Goal: Task Accomplishment & Management: Manage account settings

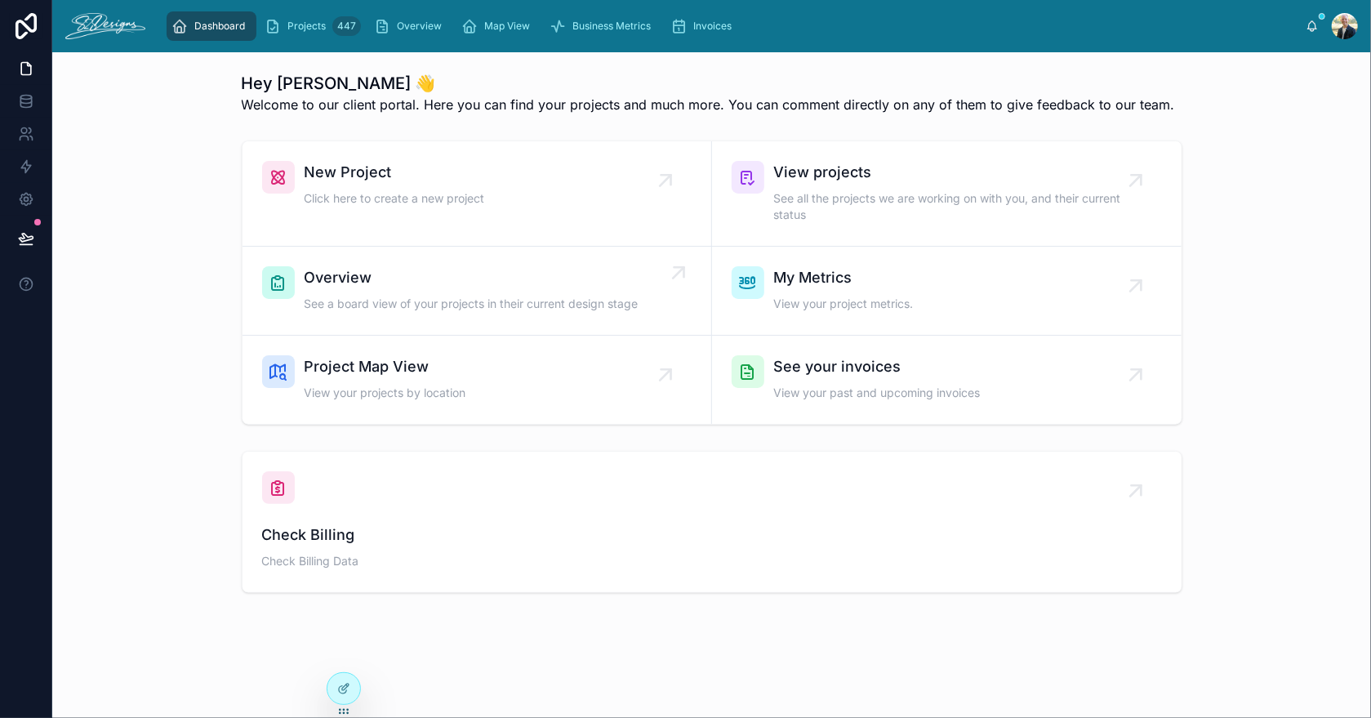
click at [433, 296] on span "See a board view of your projects in their current design stage" at bounding box center [472, 304] width 334 height 16
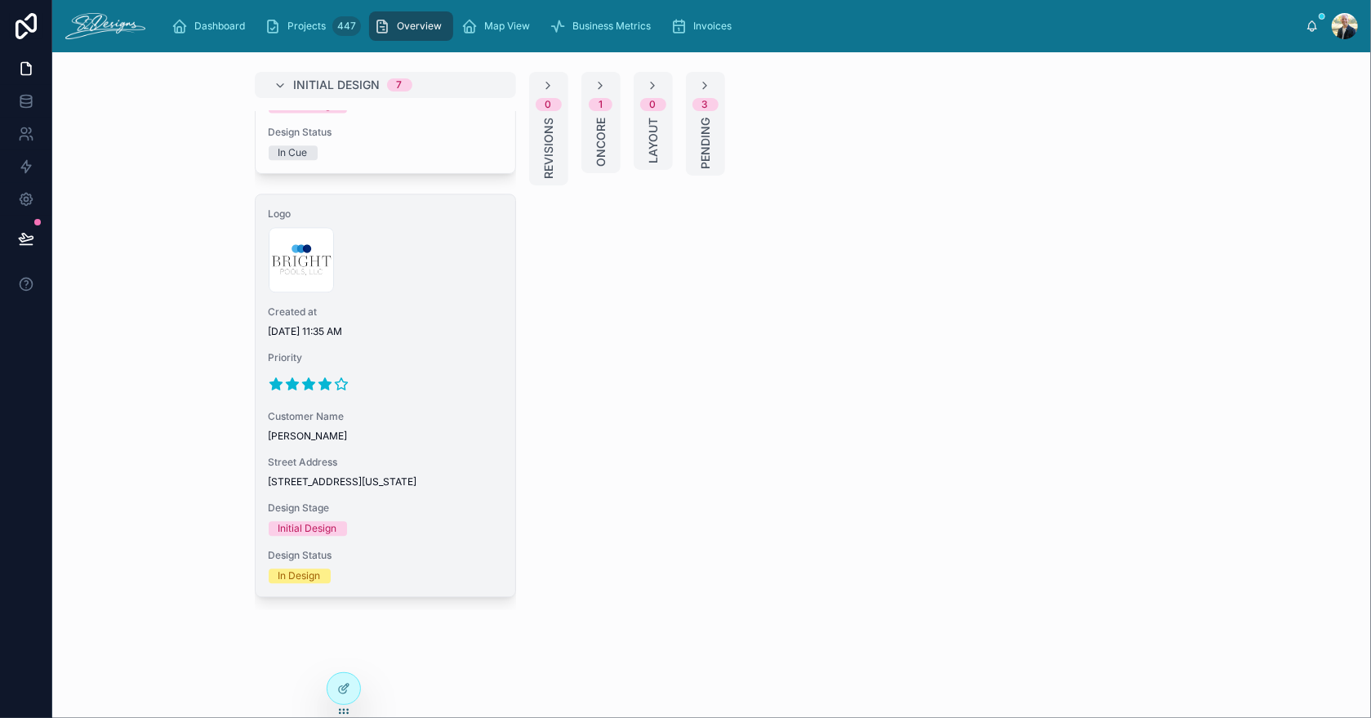
scroll to position [2541, 0]
click at [411, 331] on div "Logo 300x300-logo .jpg Created at [DATE] 11:35 AM Priority Customer Name [GEOGR…" at bounding box center [386, 395] width 260 height 402
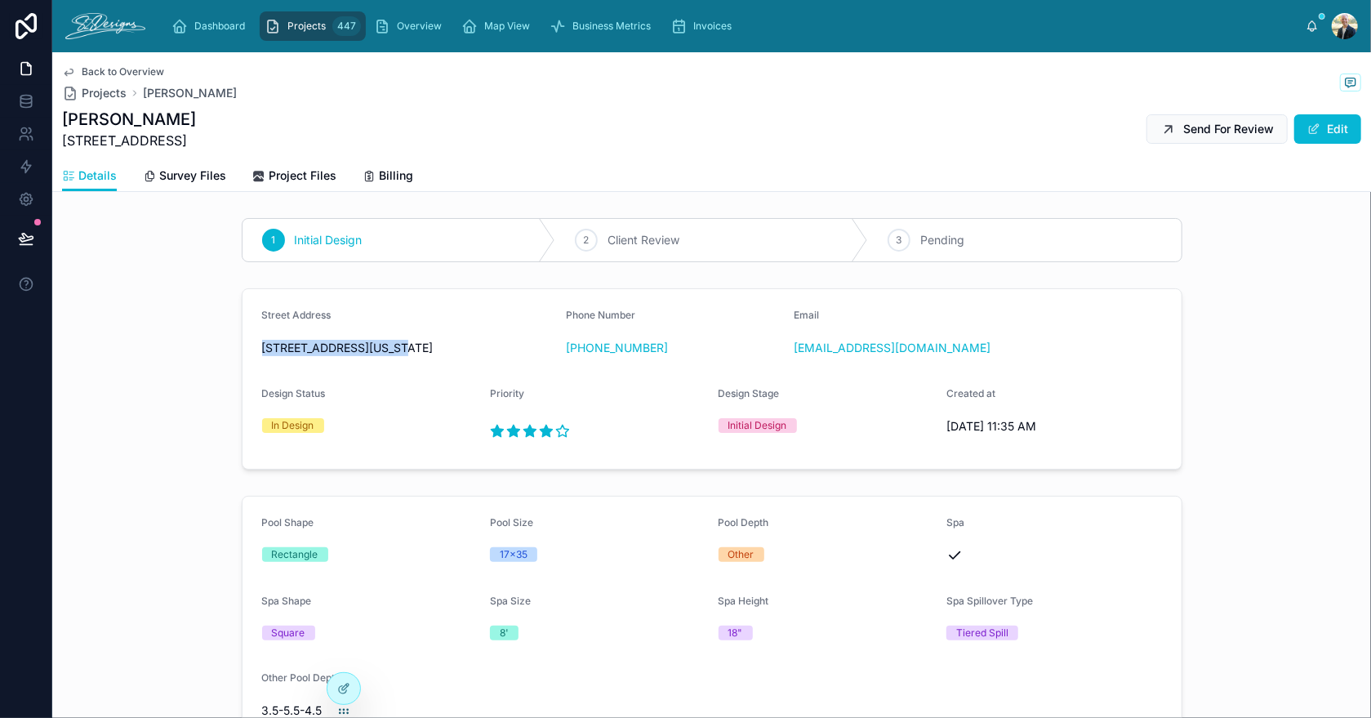
drag, startPoint x: 253, startPoint y: 345, endPoint x: 389, endPoint y: 345, distance: 136.3
click at [389, 345] on form "Street Address [STREET_ADDRESS][US_STATE] Phone Number [PHONE_NUMBER] Email [EM…" at bounding box center [711, 379] width 939 height 180
copy span "[STREET_ADDRESS]"
drag, startPoint x: 931, startPoint y: 359, endPoint x: 788, endPoint y: 360, distance: 142.9
click at [794, 360] on div "Email [EMAIL_ADDRESS][DOMAIN_NAME]" at bounding box center [902, 335] width 216 height 52
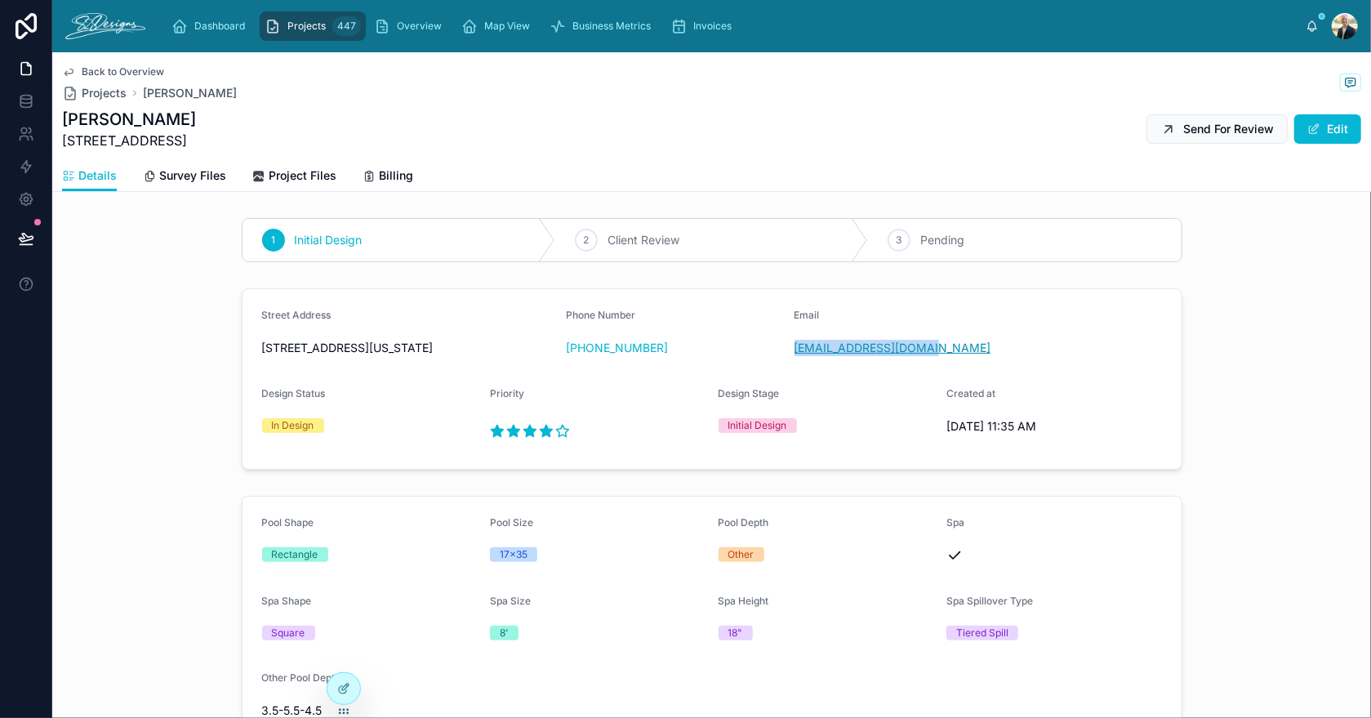
copy link "[EMAIL_ADDRESS][DOMAIN_NAME]"
drag, startPoint x: 669, startPoint y: 346, endPoint x: 576, endPoint y: 363, distance: 94.6
click at [576, 361] on div "Phone Number [PHONE_NUMBER]" at bounding box center [674, 335] width 216 height 52
copy link "[PHONE_NUMBER]"
drag, startPoint x: 155, startPoint y: 120, endPoint x: 60, endPoint y: 120, distance: 94.7
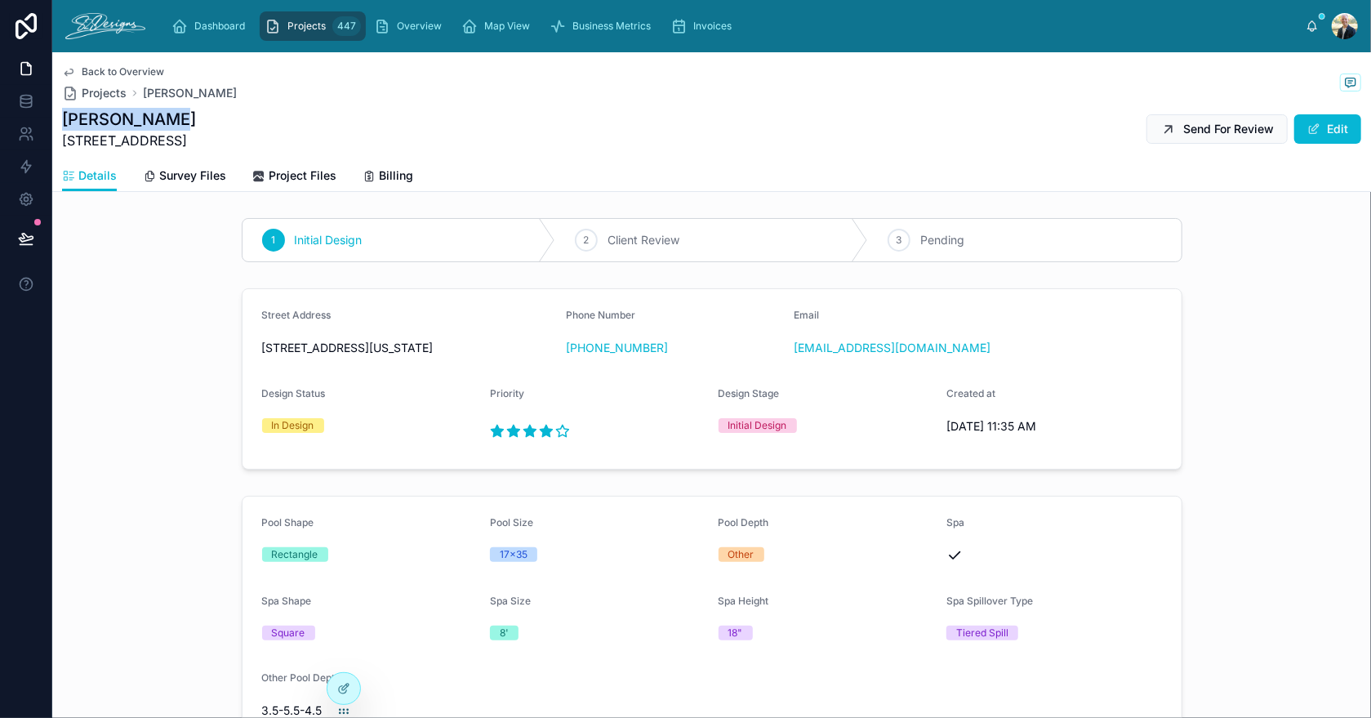
click at [60, 120] on div "Back to Overview Projects [PERSON_NAME] [PERSON_NAME] Chaquito [STREET_ADDRESS]…" at bounding box center [711, 122] width 1319 height 140
copy h1 "[PERSON_NAME]"
click at [167, 168] on span "Survey Files" at bounding box center [192, 175] width 67 height 16
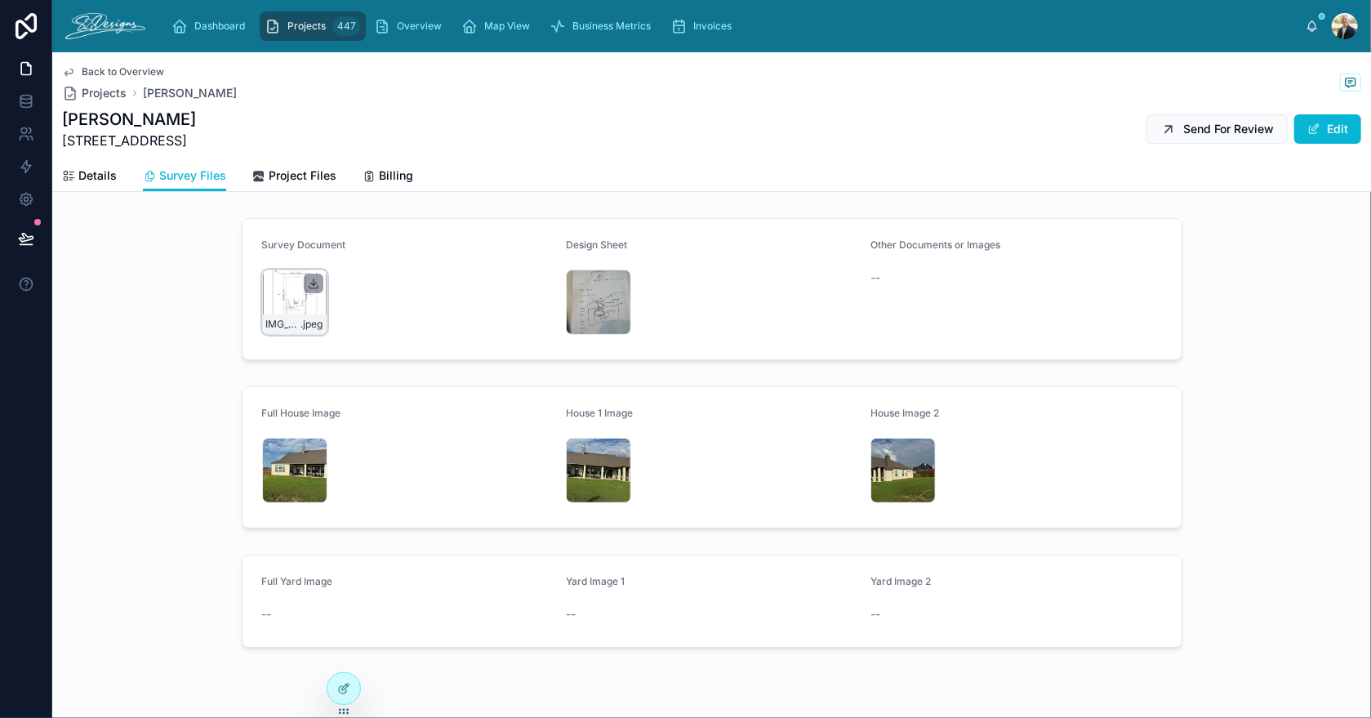
click at [310, 281] on icon at bounding box center [313, 283] width 13 height 13
click at [566, 460] on div "IMG_2825 .jpeg" at bounding box center [598, 470] width 65 height 65
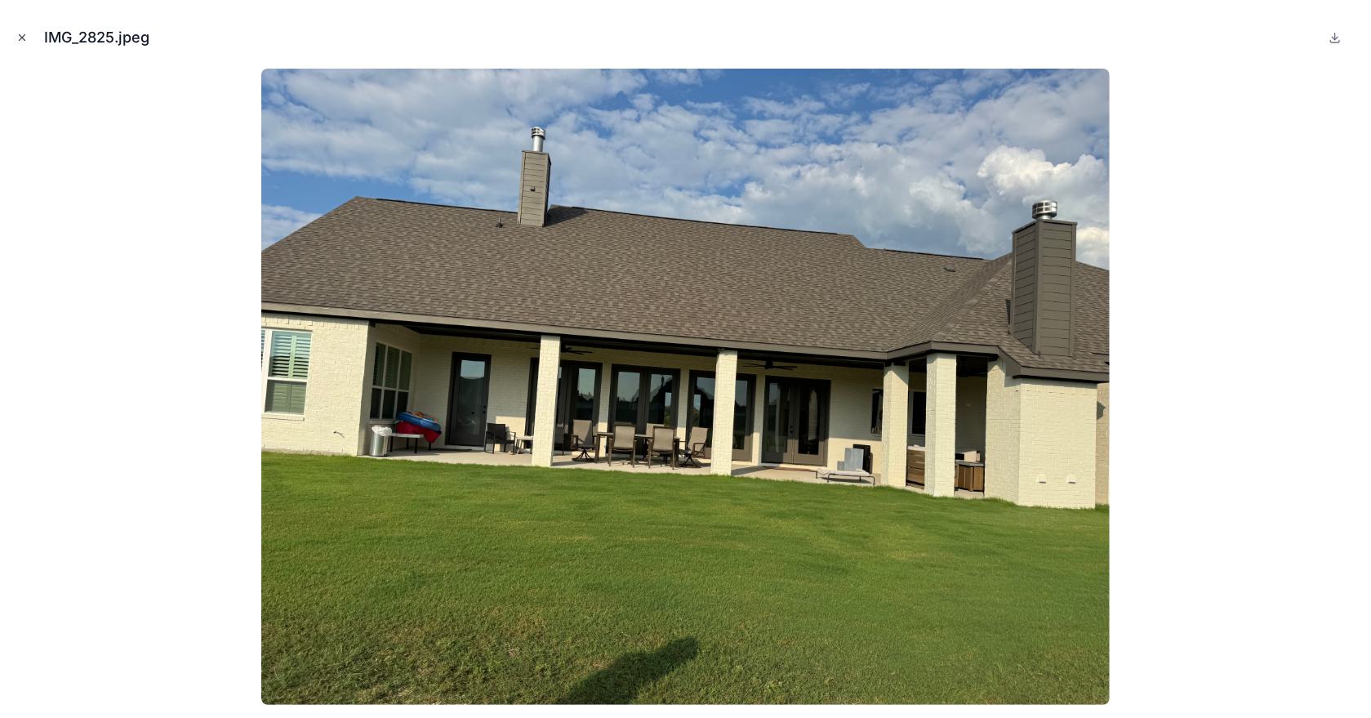
click at [23, 32] on icon "Close modal" at bounding box center [21, 37] width 11 height 11
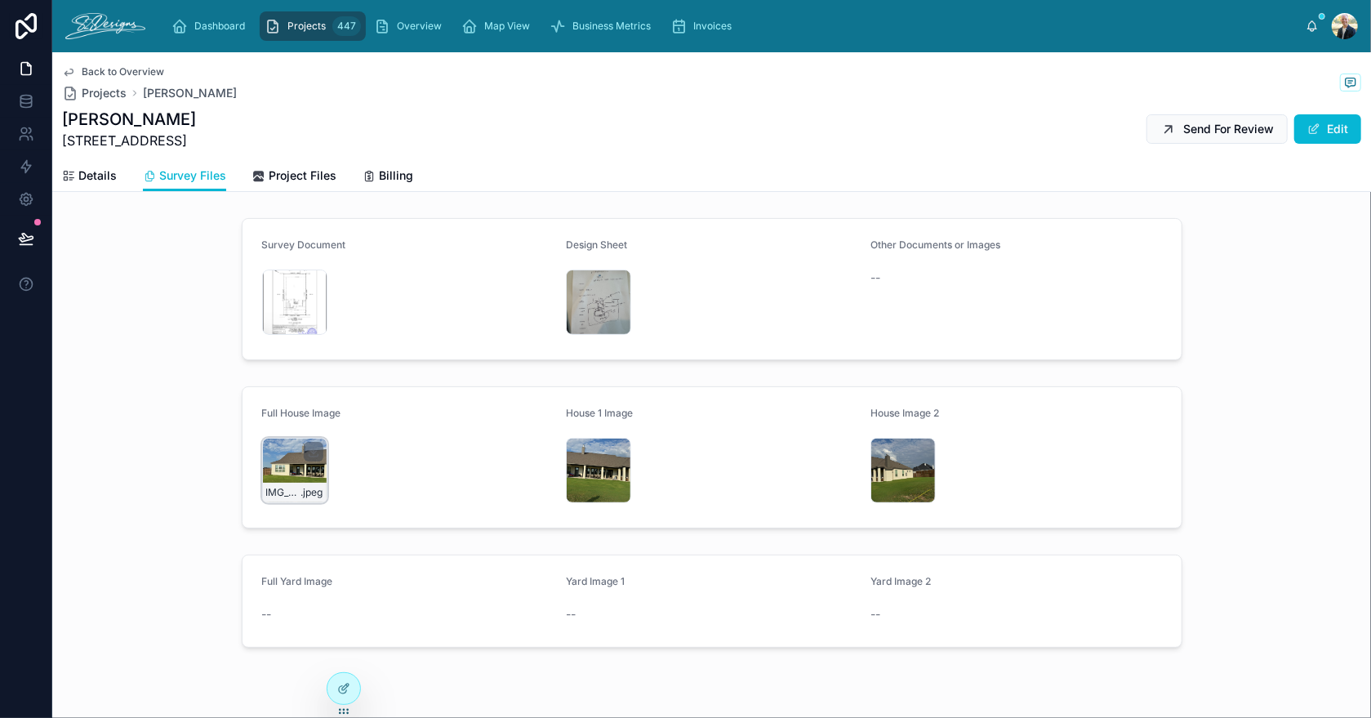
click at [274, 467] on div "IMG_2826 .jpeg" at bounding box center [294, 470] width 65 height 65
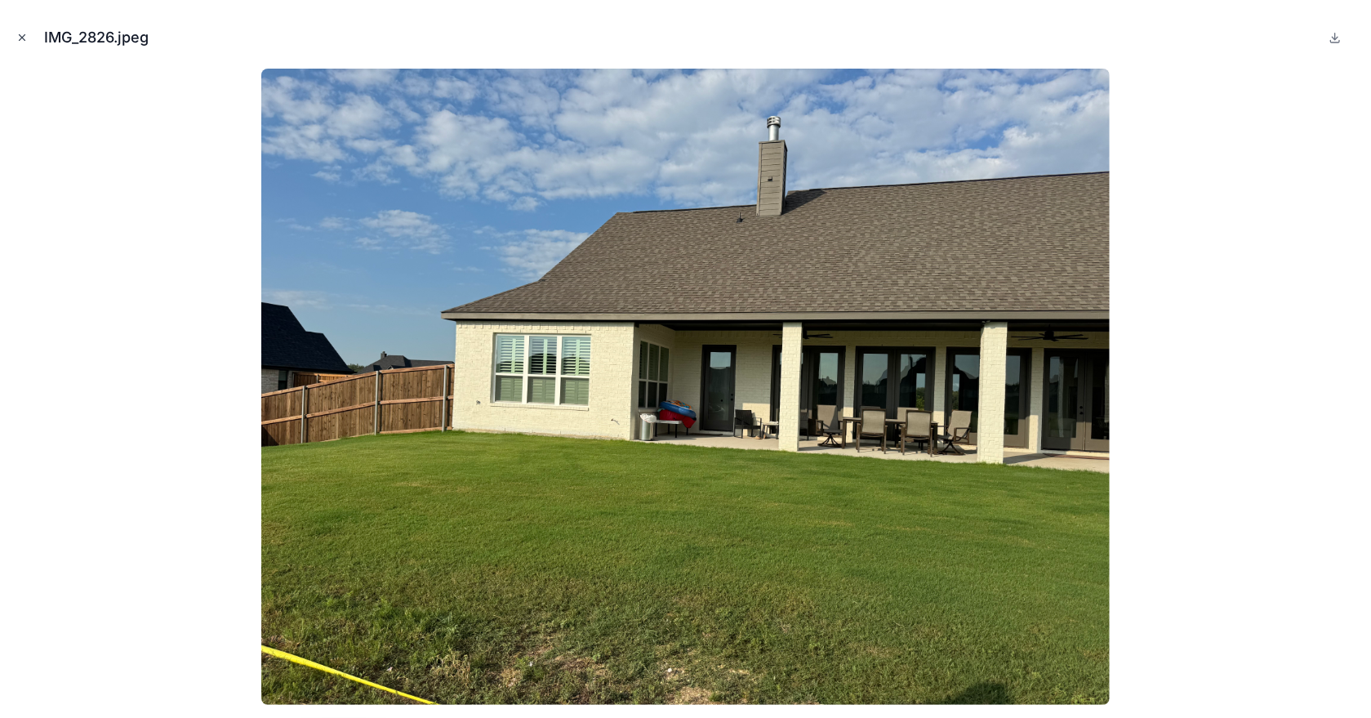
click at [20, 35] on icon "Close modal" at bounding box center [23, 38] width 6 height 6
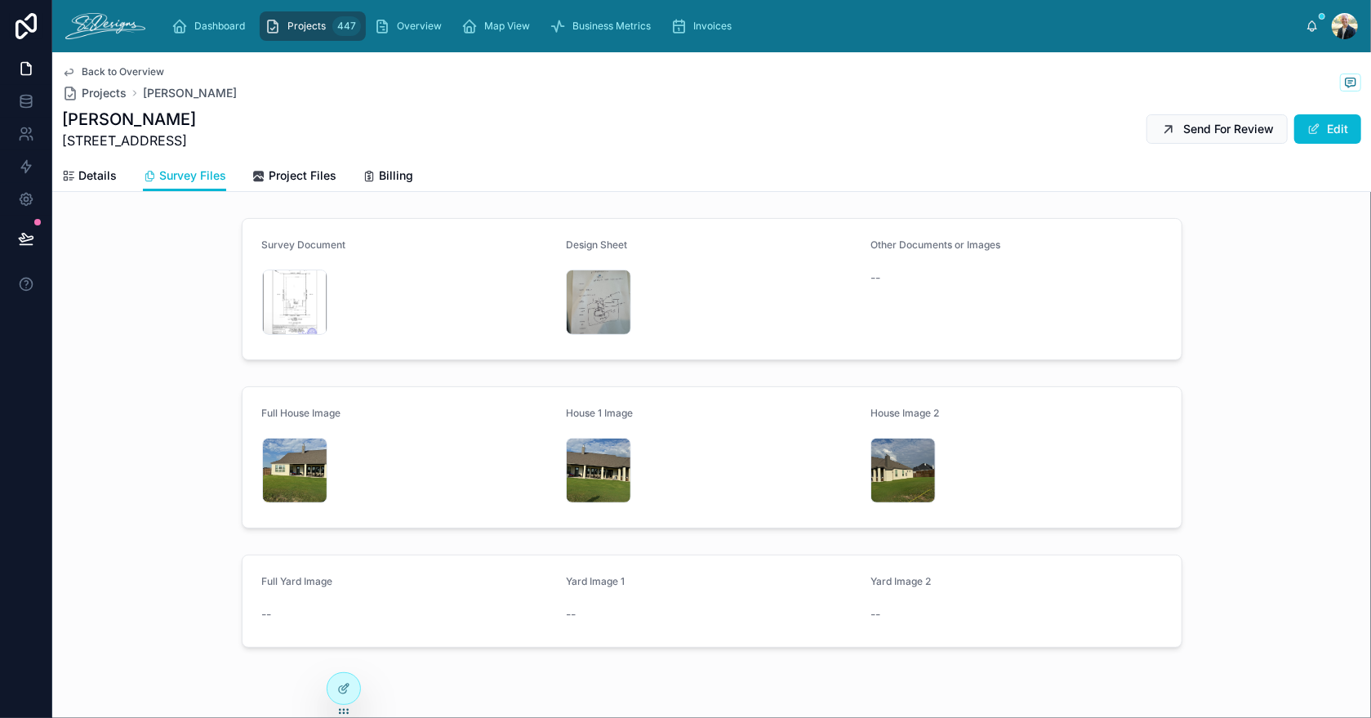
drag, startPoint x: 64, startPoint y: 138, endPoint x: 242, endPoint y: 132, distance: 178.1
click at [242, 132] on div "[PERSON_NAME] [STREET_ADDRESS] Send For Review Edit" at bounding box center [711, 129] width 1299 height 42
copy span "[STREET_ADDRESS]"
click at [873, 471] on div "IMG_2824 .jpeg" at bounding box center [902, 470] width 65 height 65
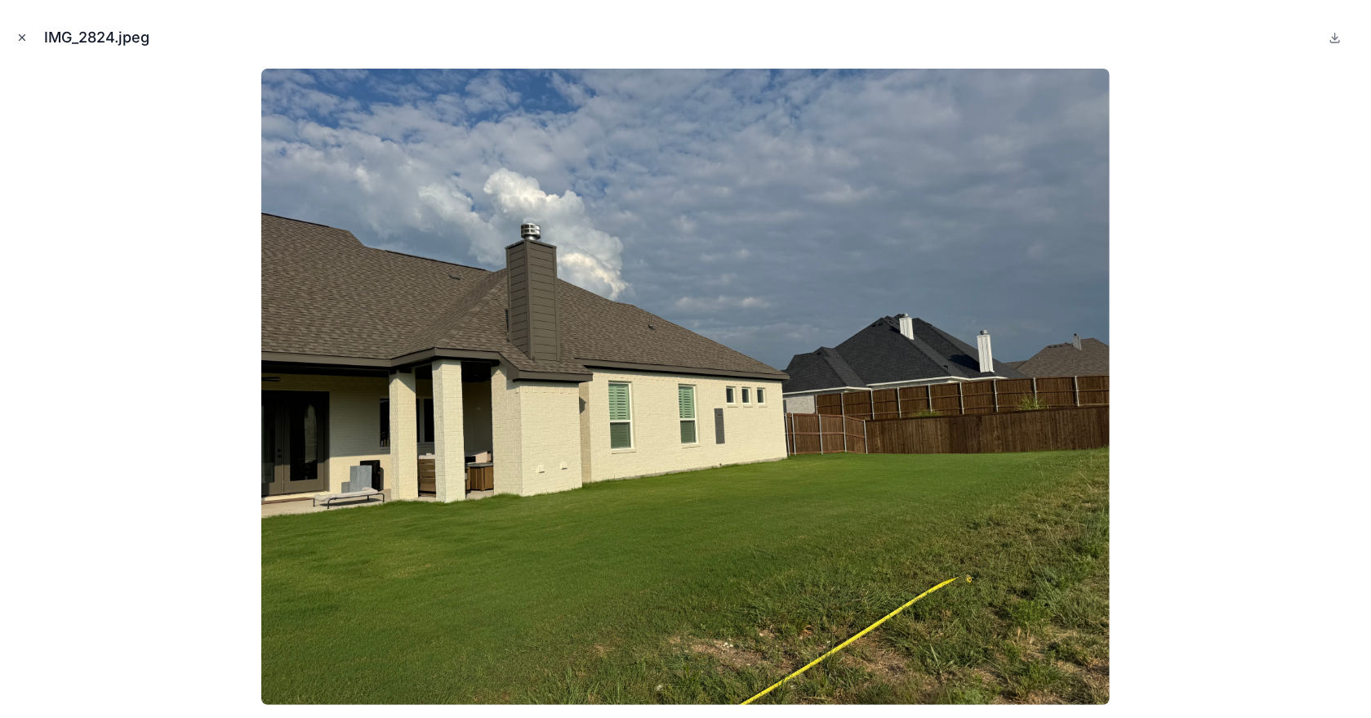
click at [27, 36] on icon "Close modal" at bounding box center [21, 37] width 11 height 11
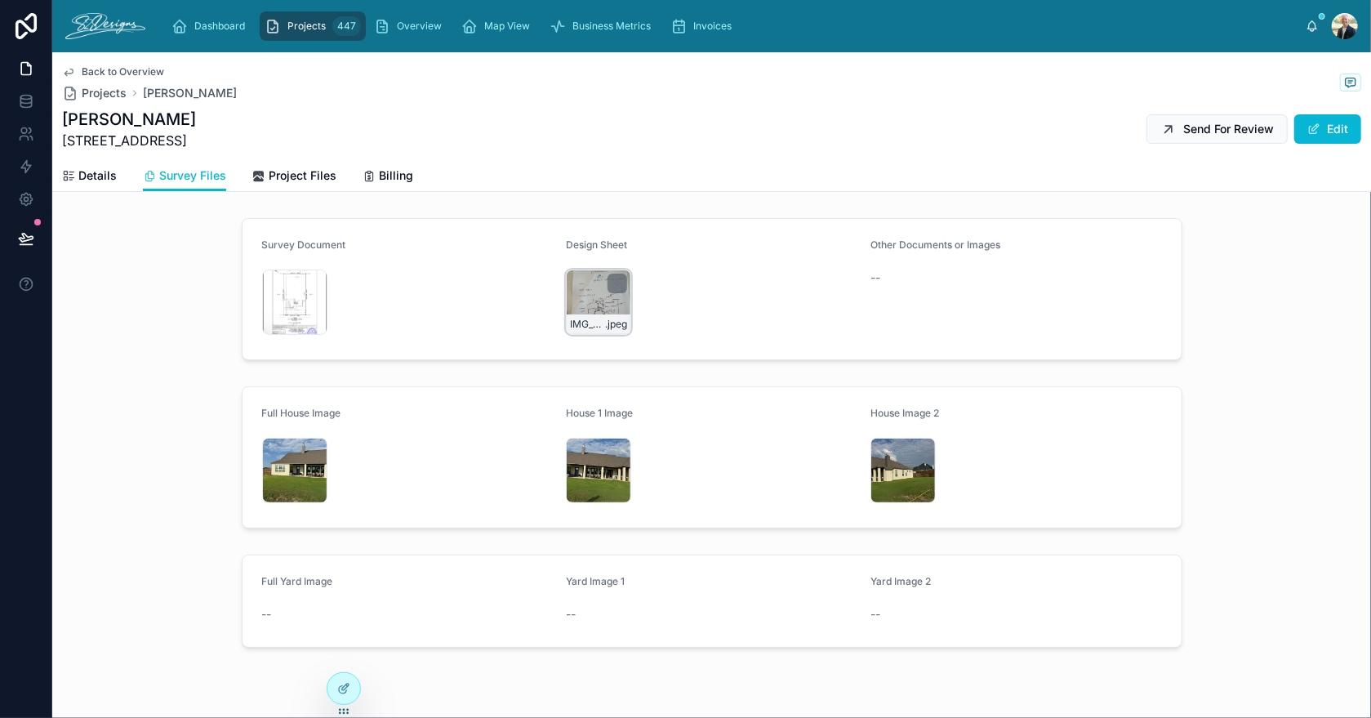
click at [573, 305] on div "IMG_2858 .jpeg" at bounding box center [598, 301] width 65 height 65
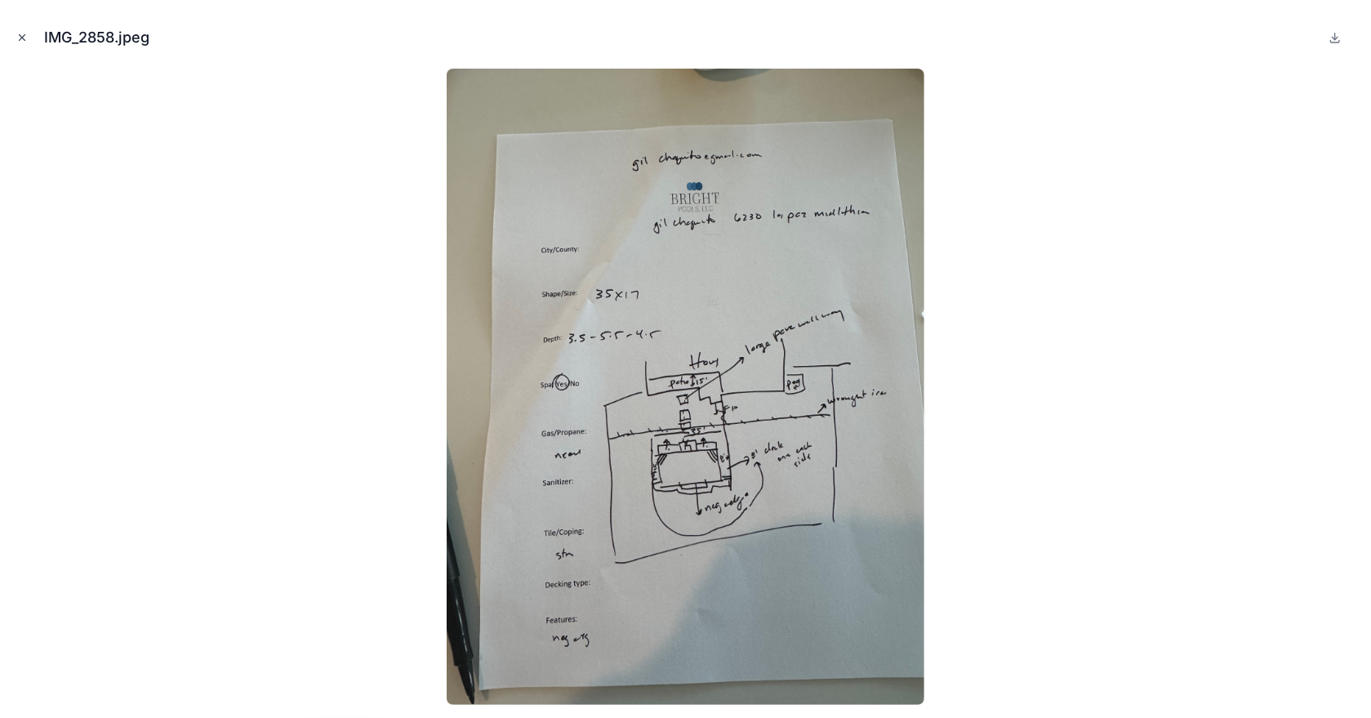
click at [24, 38] on icon "Close modal" at bounding box center [21, 37] width 11 height 11
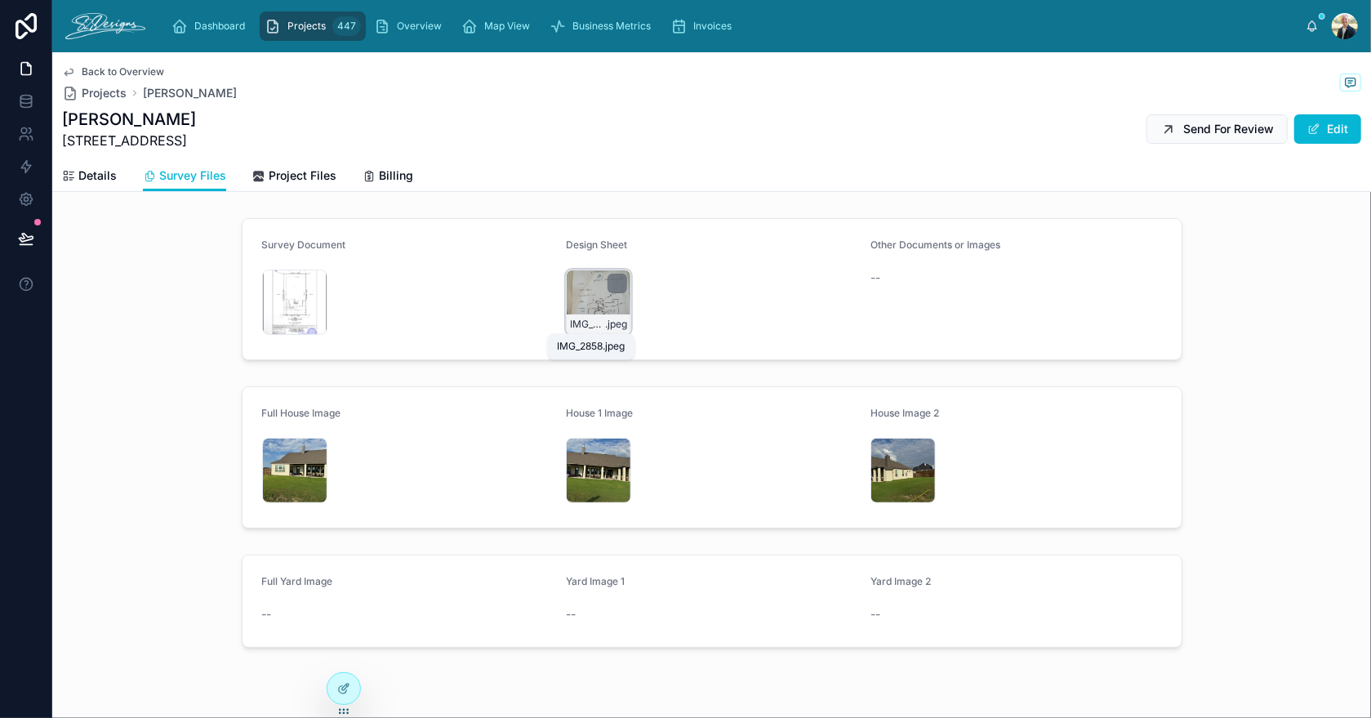
click at [580, 318] on span "IMG_2858" at bounding box center [587, 324] width 35 height 13
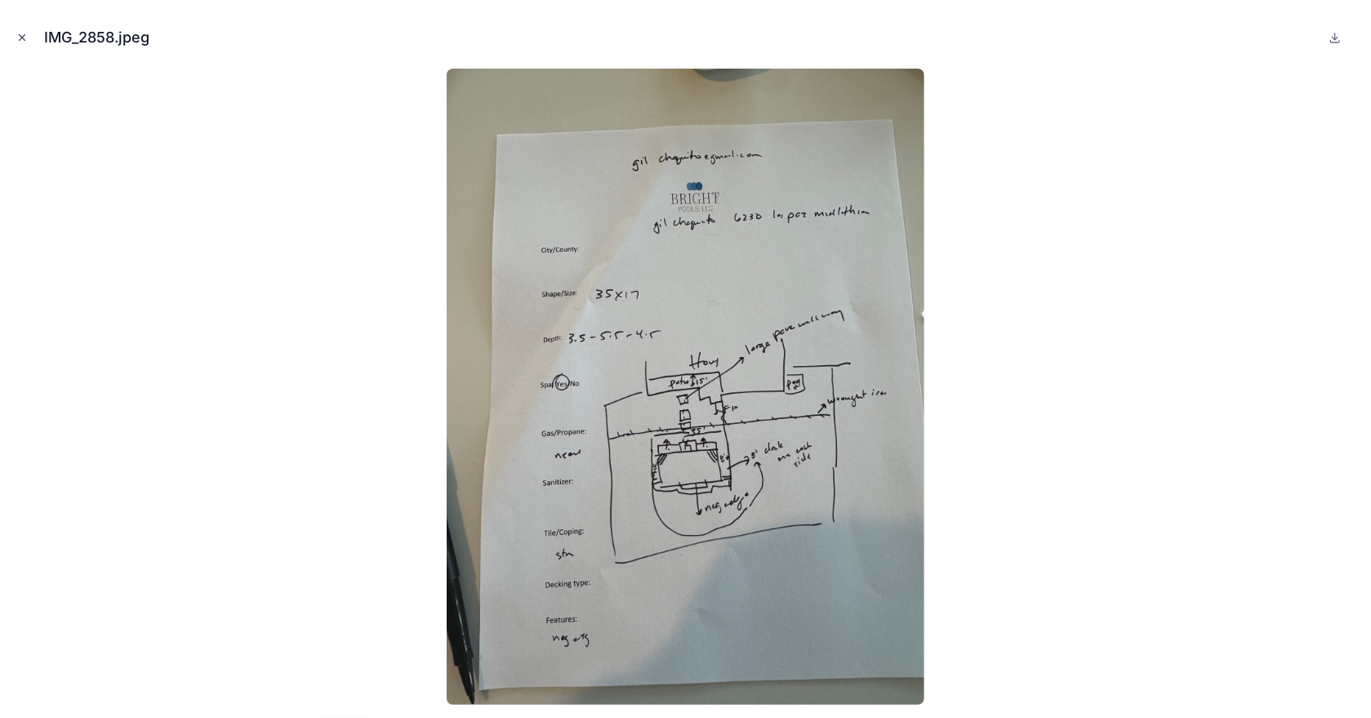
click at [23, 39] on icon "Close modal" at bounding box center [21, 37] width 11 height 11
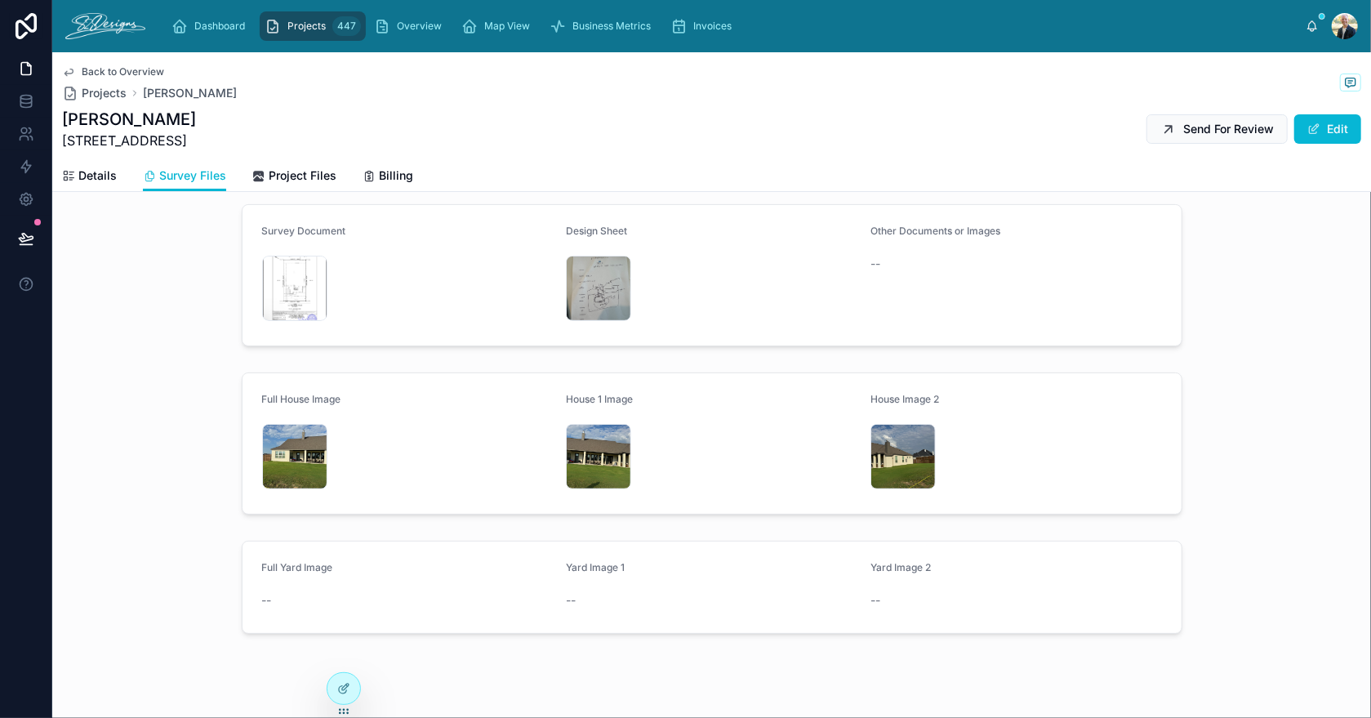
scroll to position [38, 0]
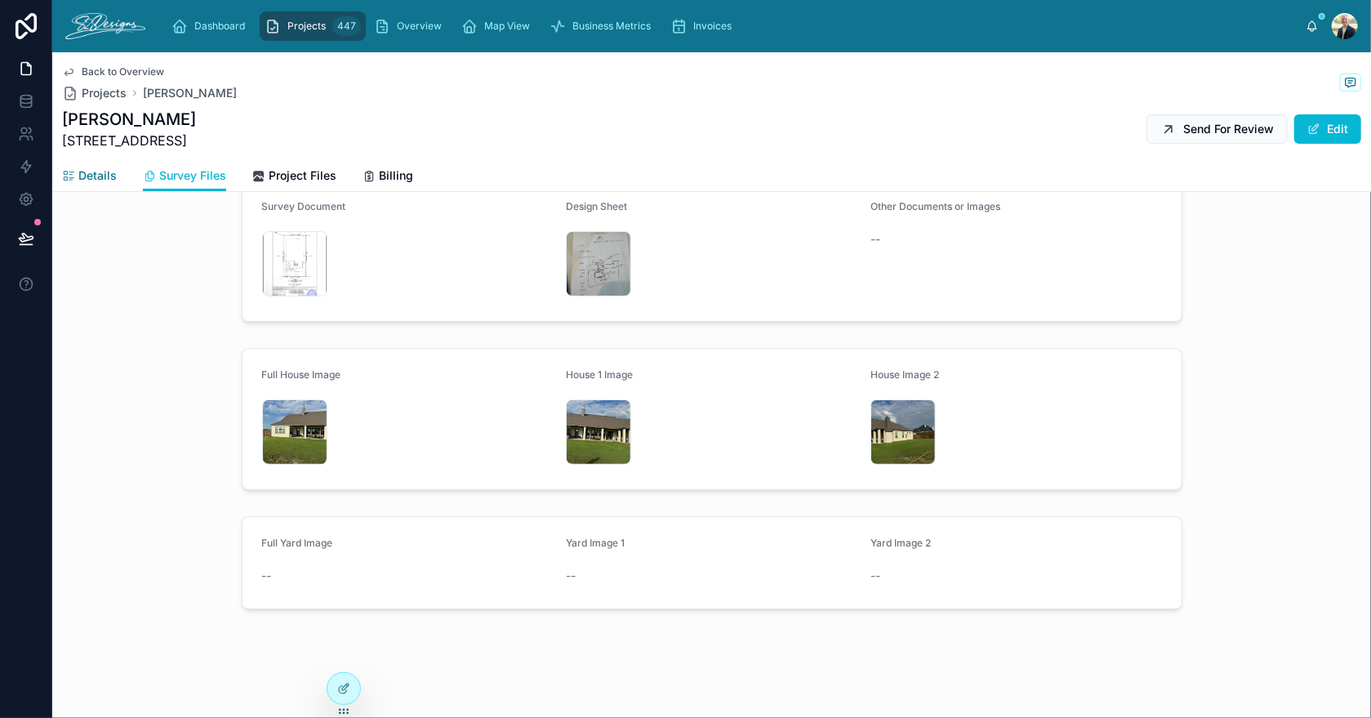
click at [96, 187] on link "Details" at bounding box center [89, 177] width 55 height 33
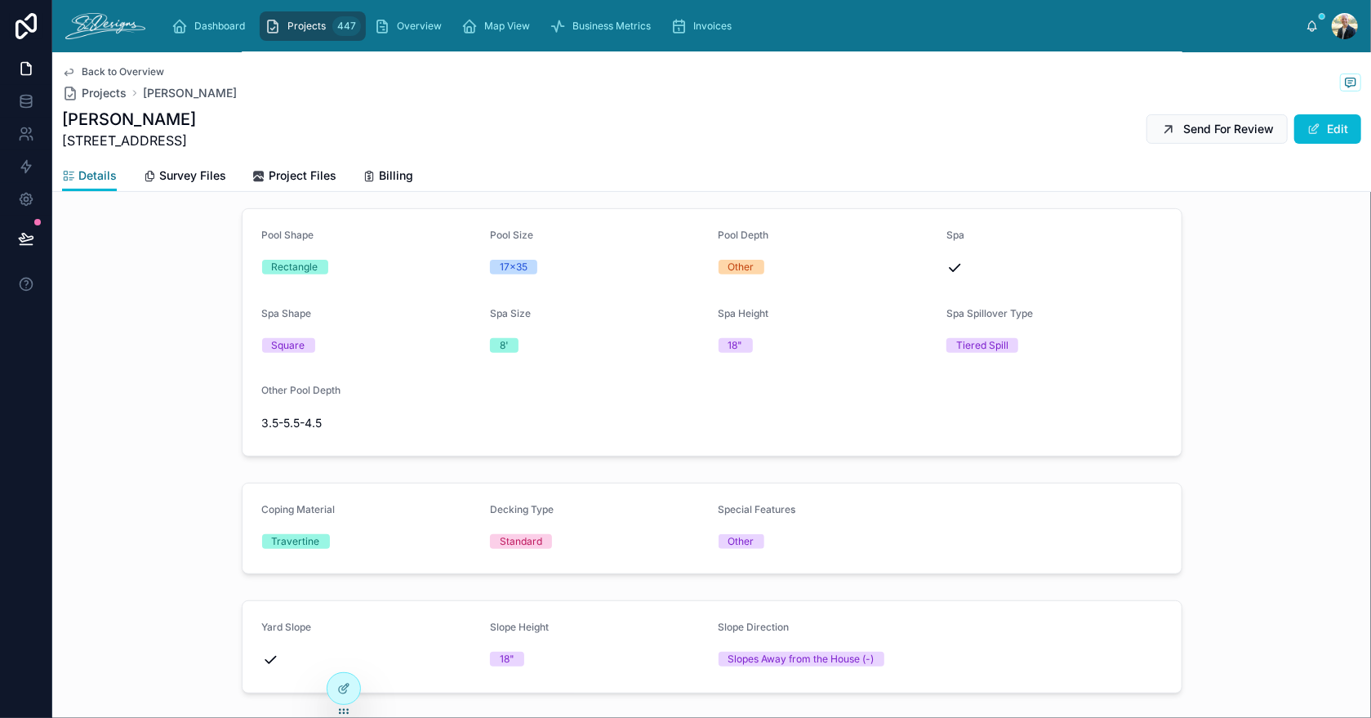
scroll to position [326, 0]
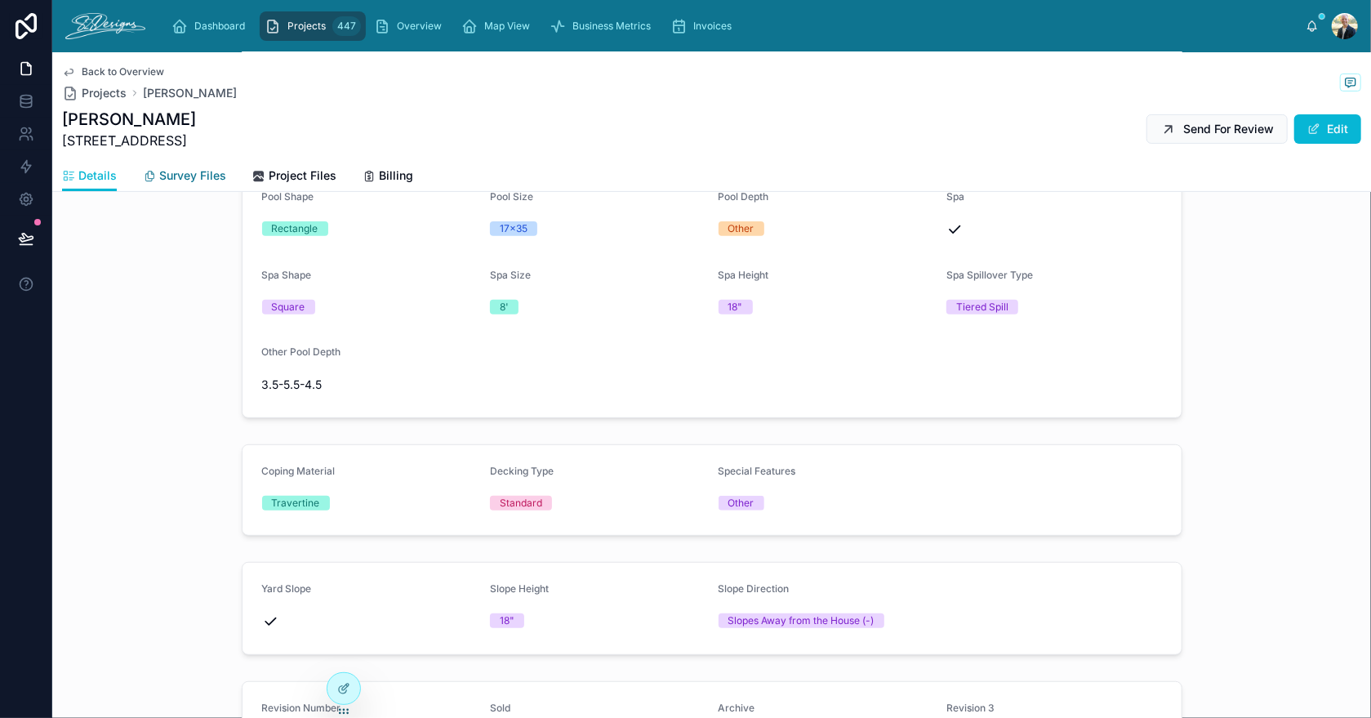
click at [181, 173] on span "Survey Files" at bounding box center [192, 175] width 67 height 16
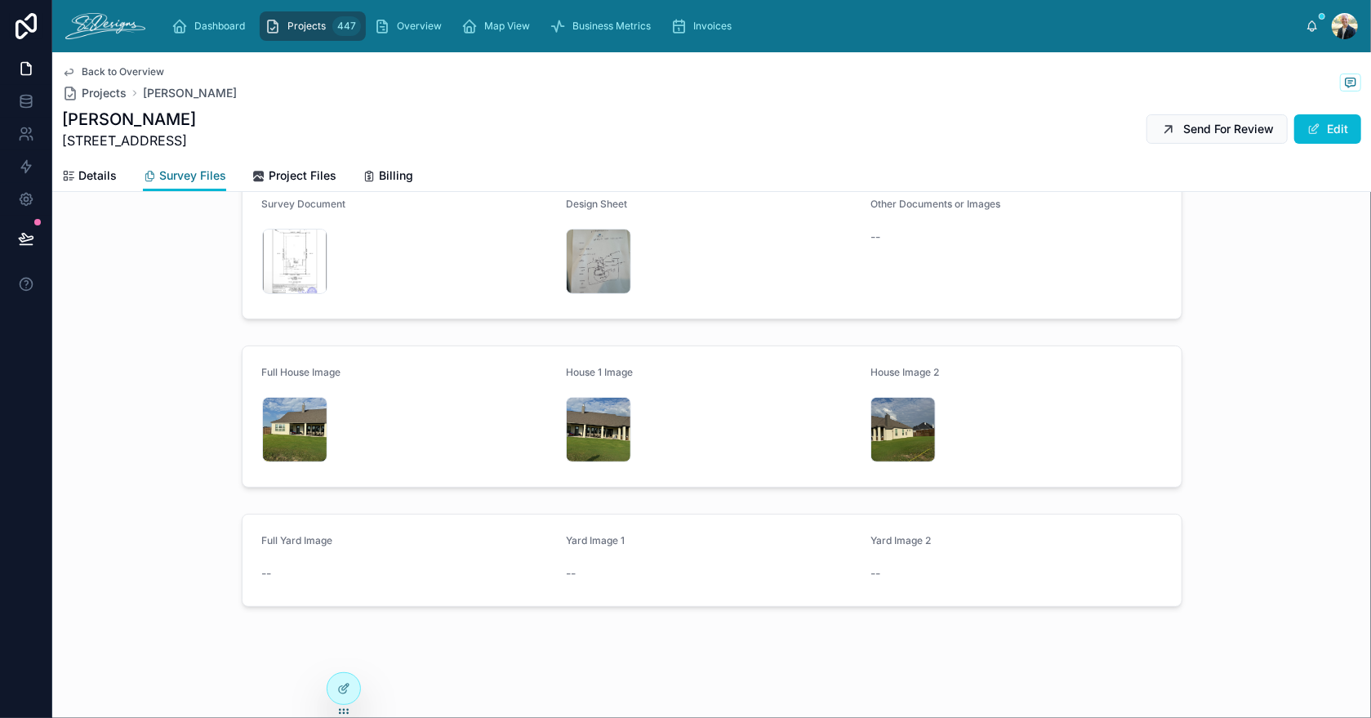
scroll to position [38, 0]
click at [885, 430] on div "IMG_2824 .jpeg" at bounding box center [902, 431] width 65 height 65
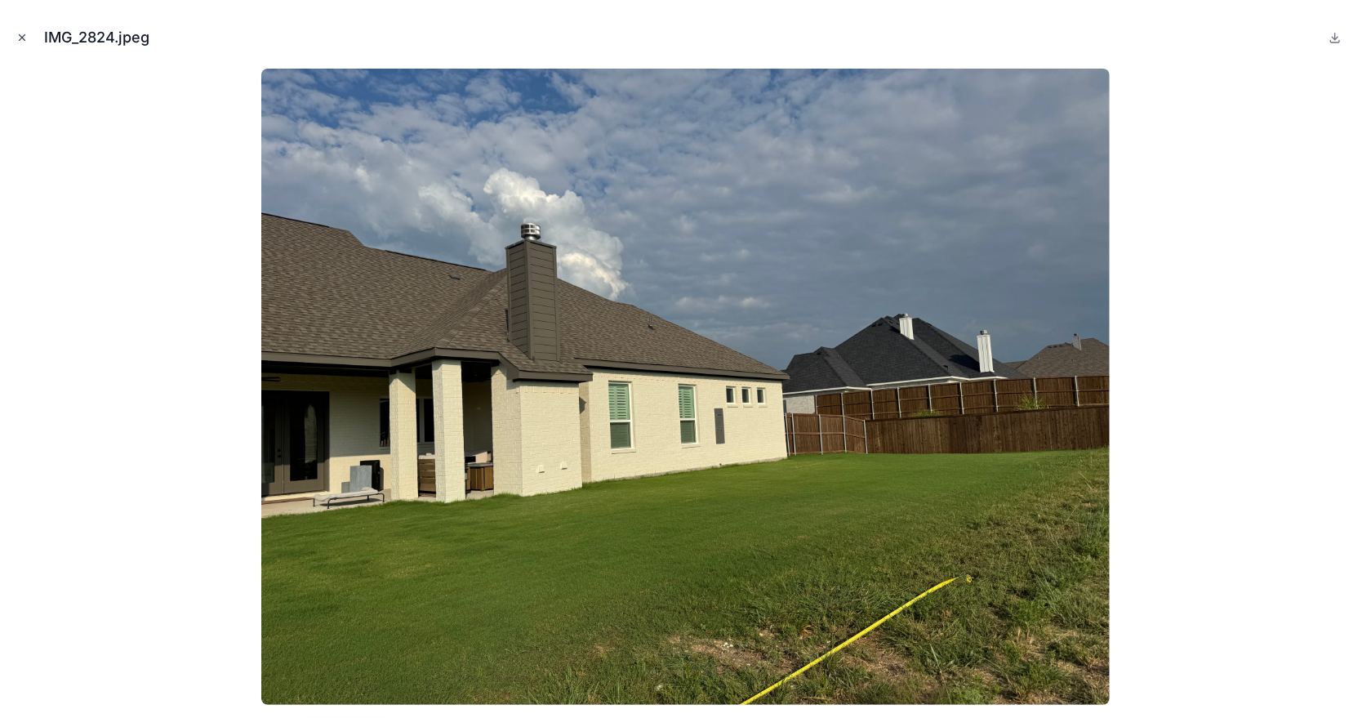
click at [20, 40] on icon "Close modal" at bounding box center [21, 37] width 11 height 11
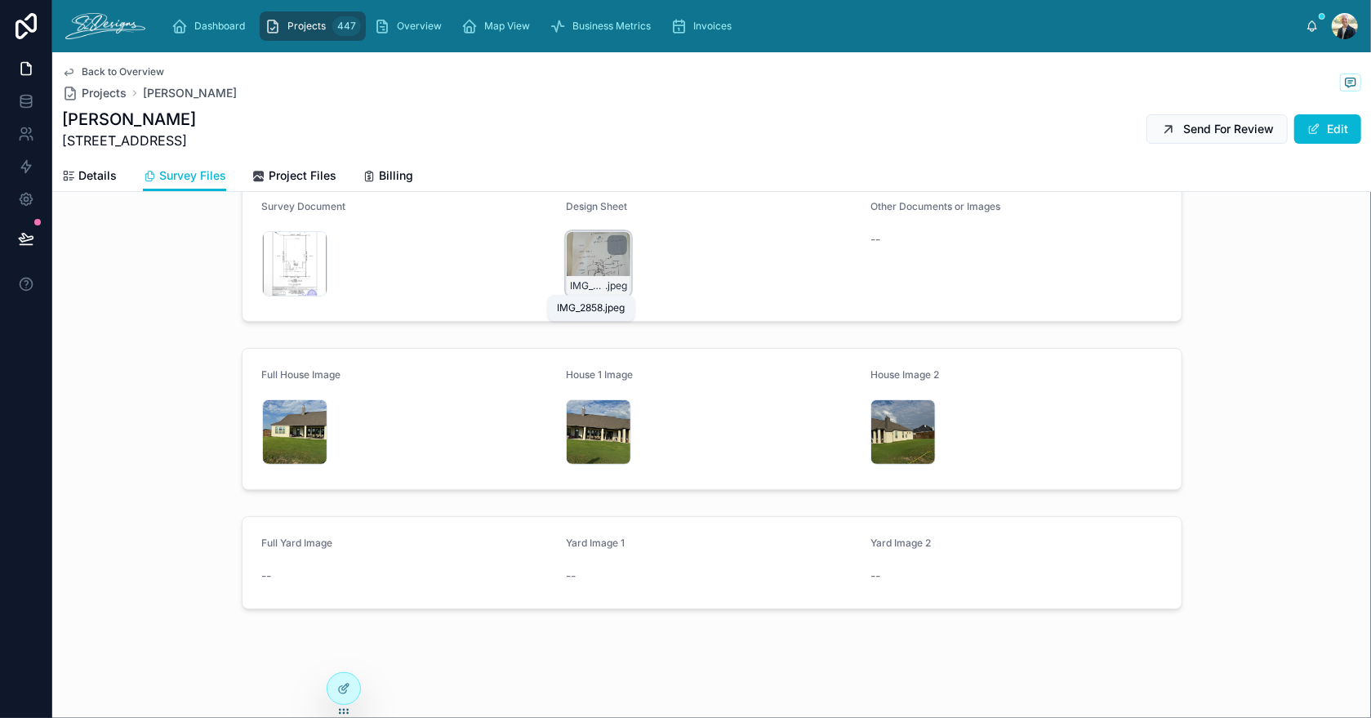
click at [585, 271] on div "IMG_2858 .jpeg" at bounding box center [598, 263] width 65 height 65
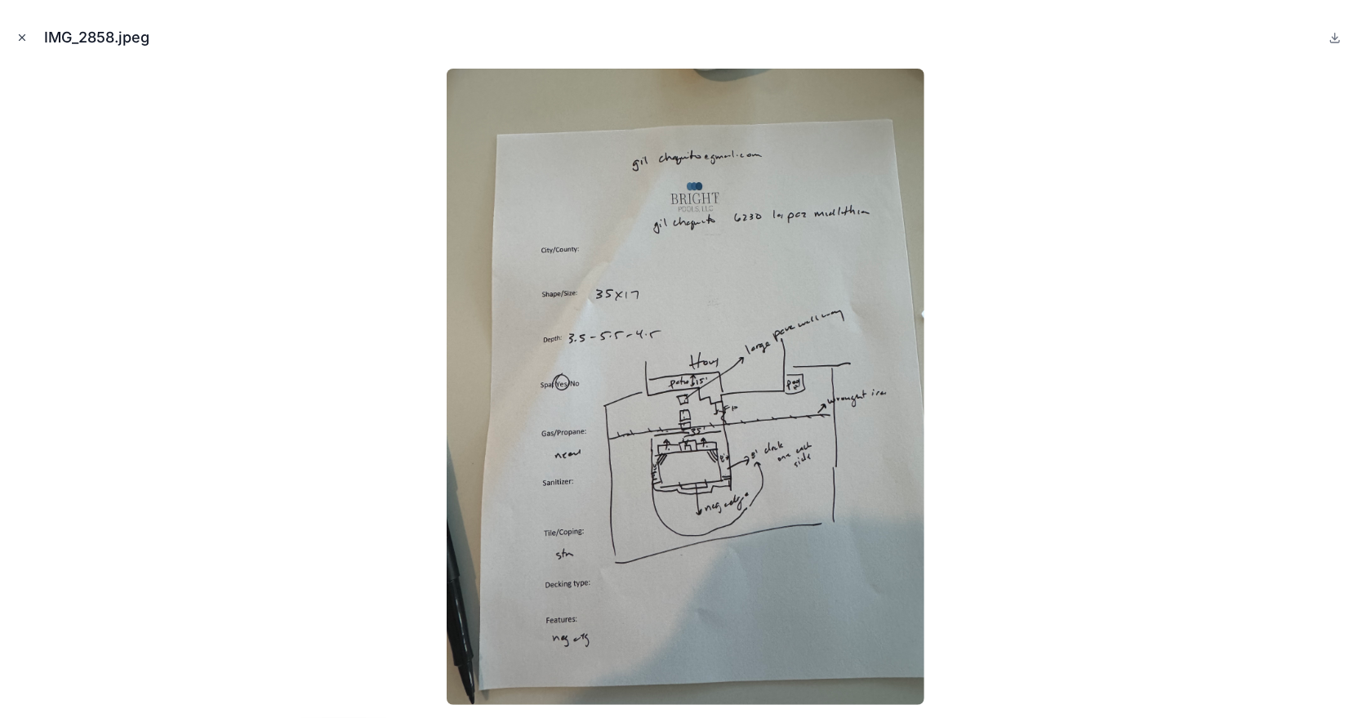
click at [17, 38] on icon "Close modal" at bounding box center [21, 37] width 11 height 11
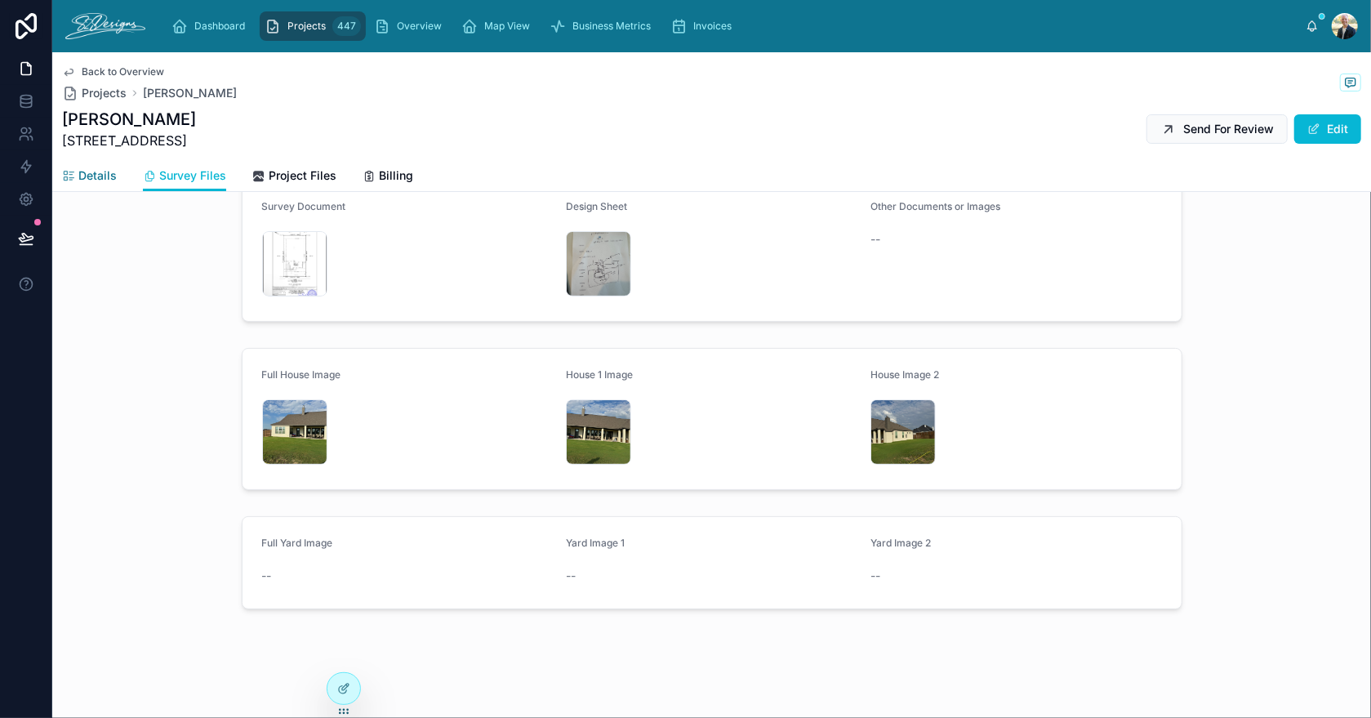
click at [71, 189] on link "Details" at bounding box center [89, 177] width 55 height 33
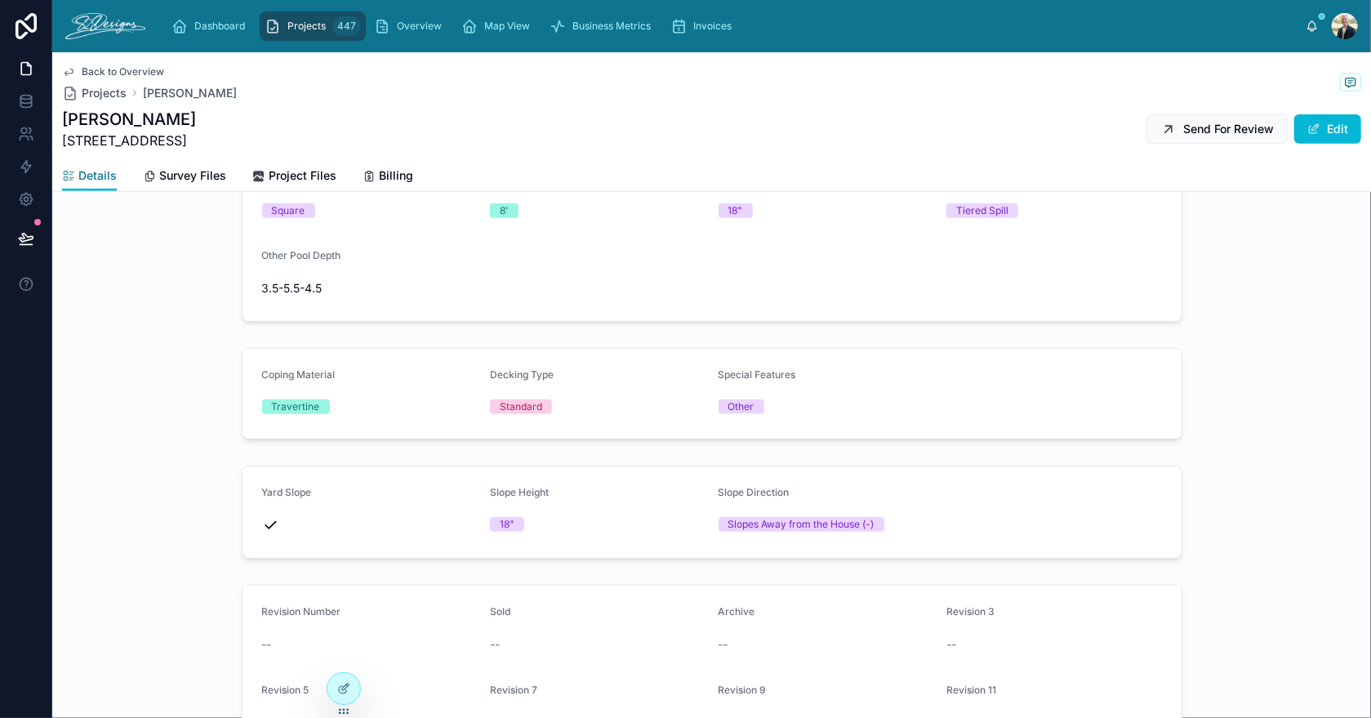
scroll to position [447, 0]
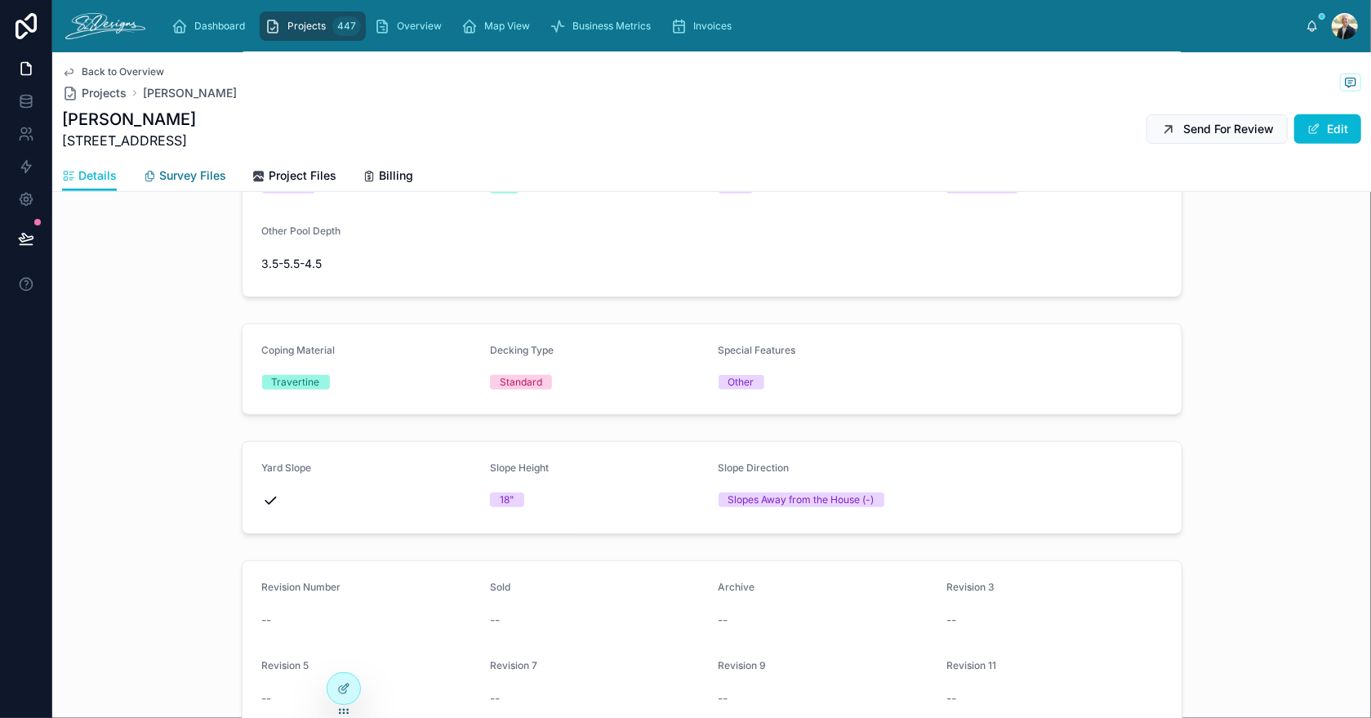
click at [180, 180] on span "Survey Files" at bounding box center [192, 175] width 67 height 16
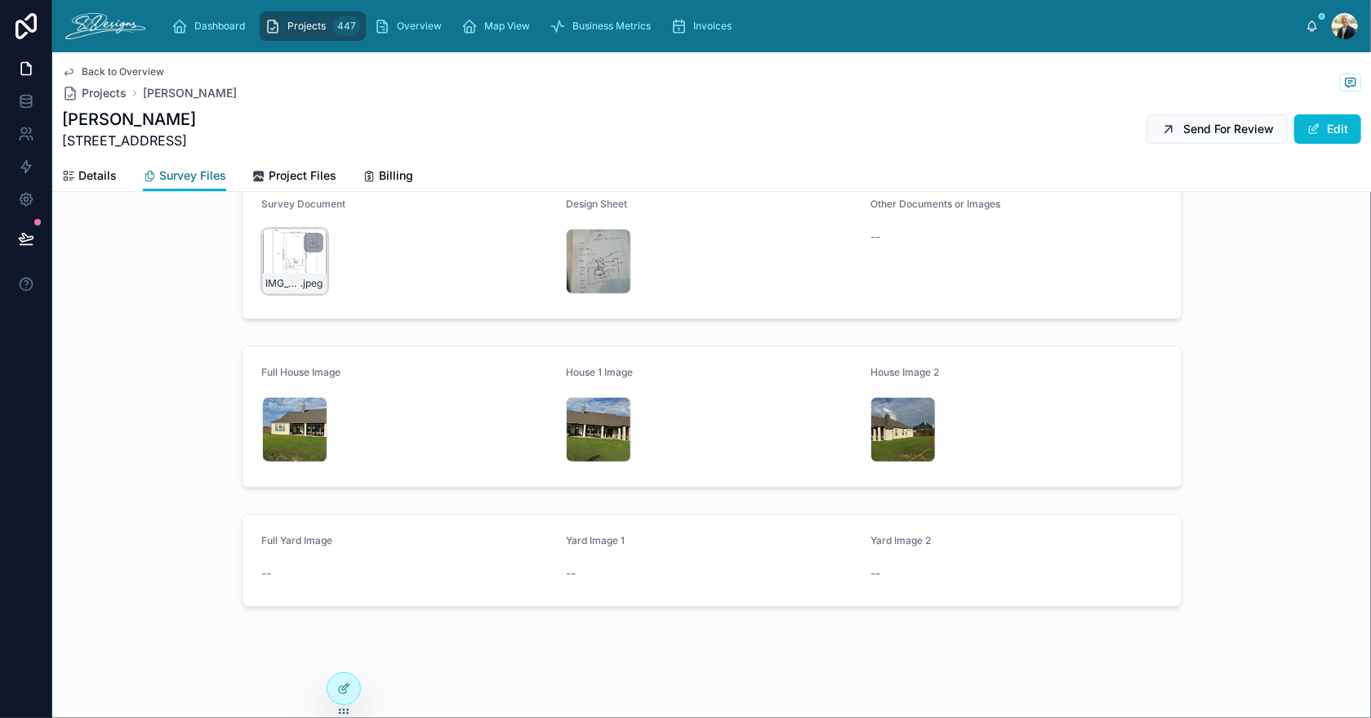
scroll to position [38, 0]
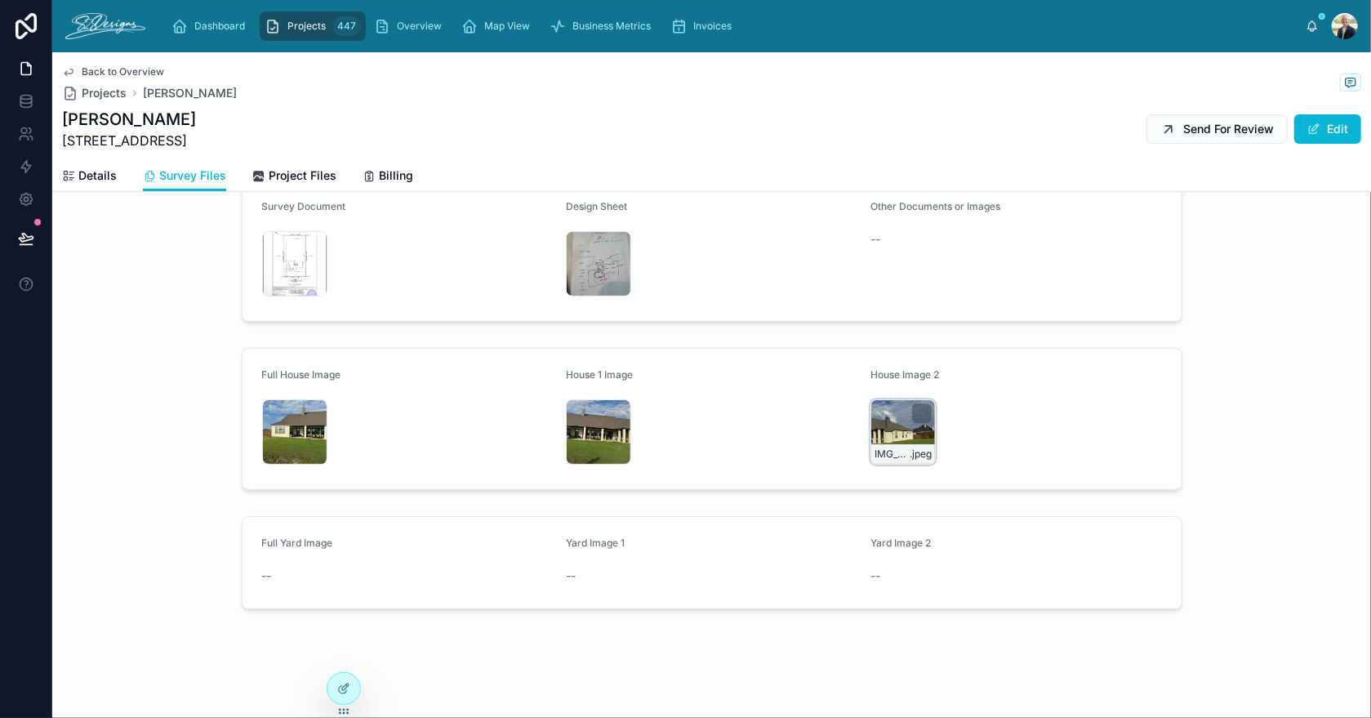
click at [874, 426] on div "IMG_2824 .jpeg" at bounding box center [902, 431] width 65 height 65
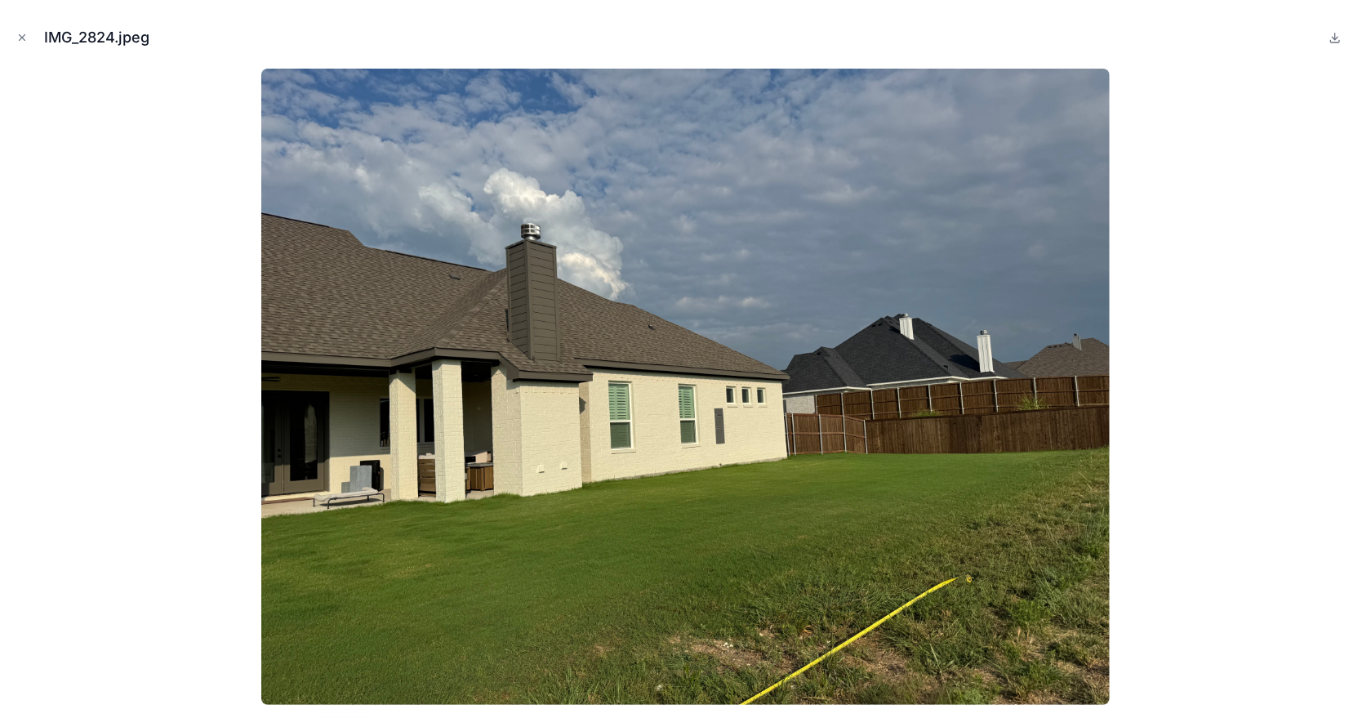
click at [22, 39] on icon "Close modal" at bounding box center [21, 37] width 11 height 11
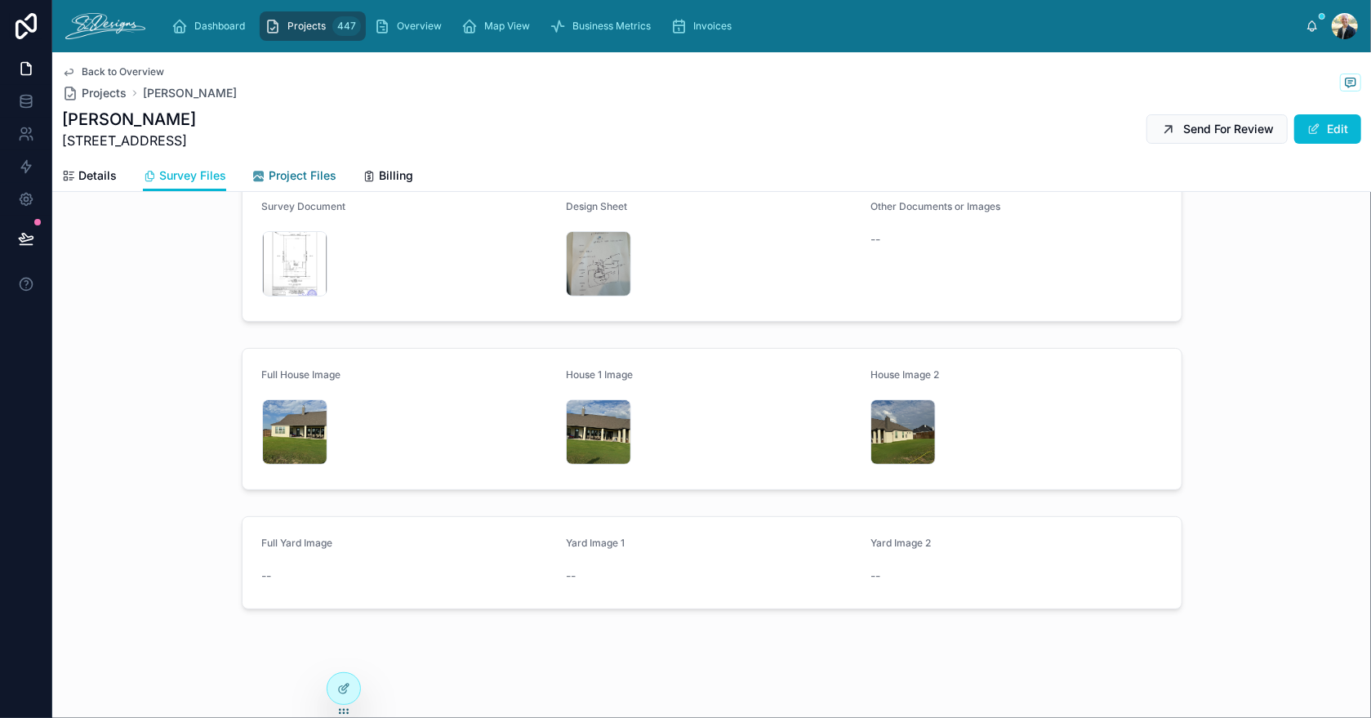
click at [298, 171] on span "Project Files" at bounding box center [303, 175] width 68 height 16
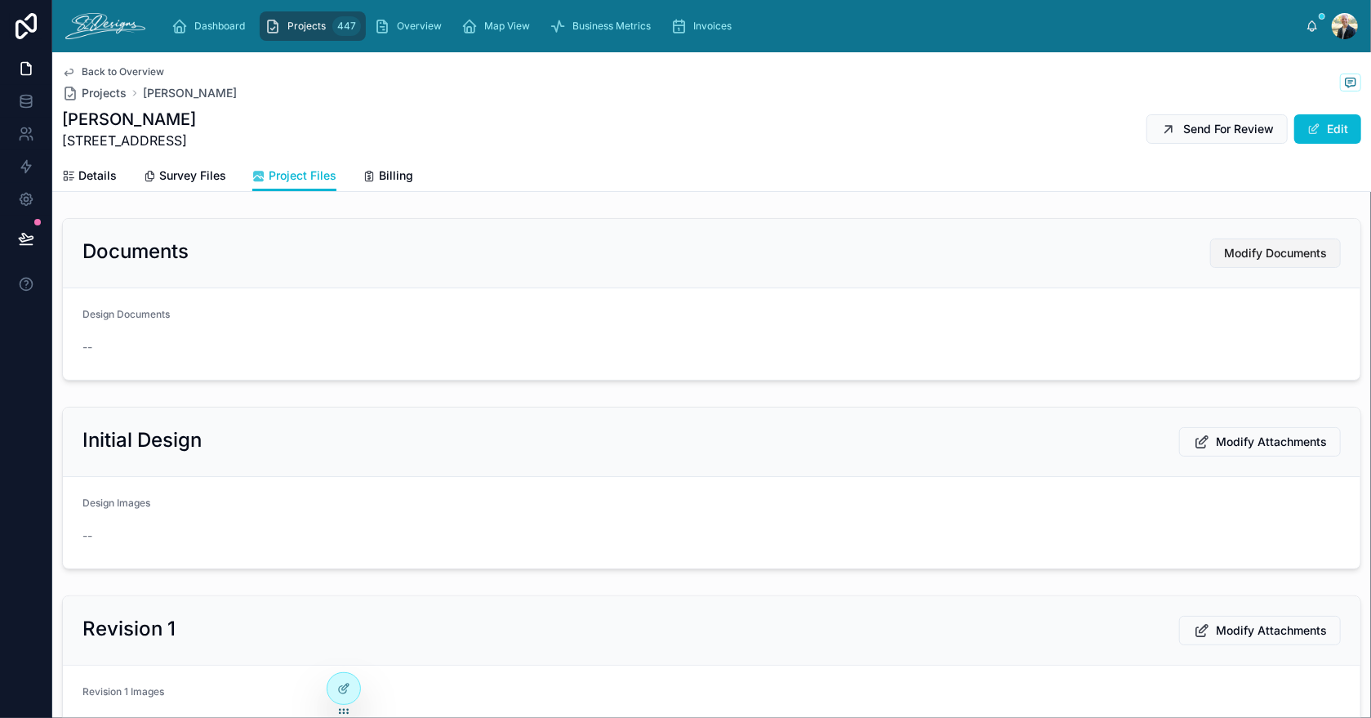
click at [1231, 258] on span "Modify Documents" at bounding box center [1275, 253] width 103 height 16
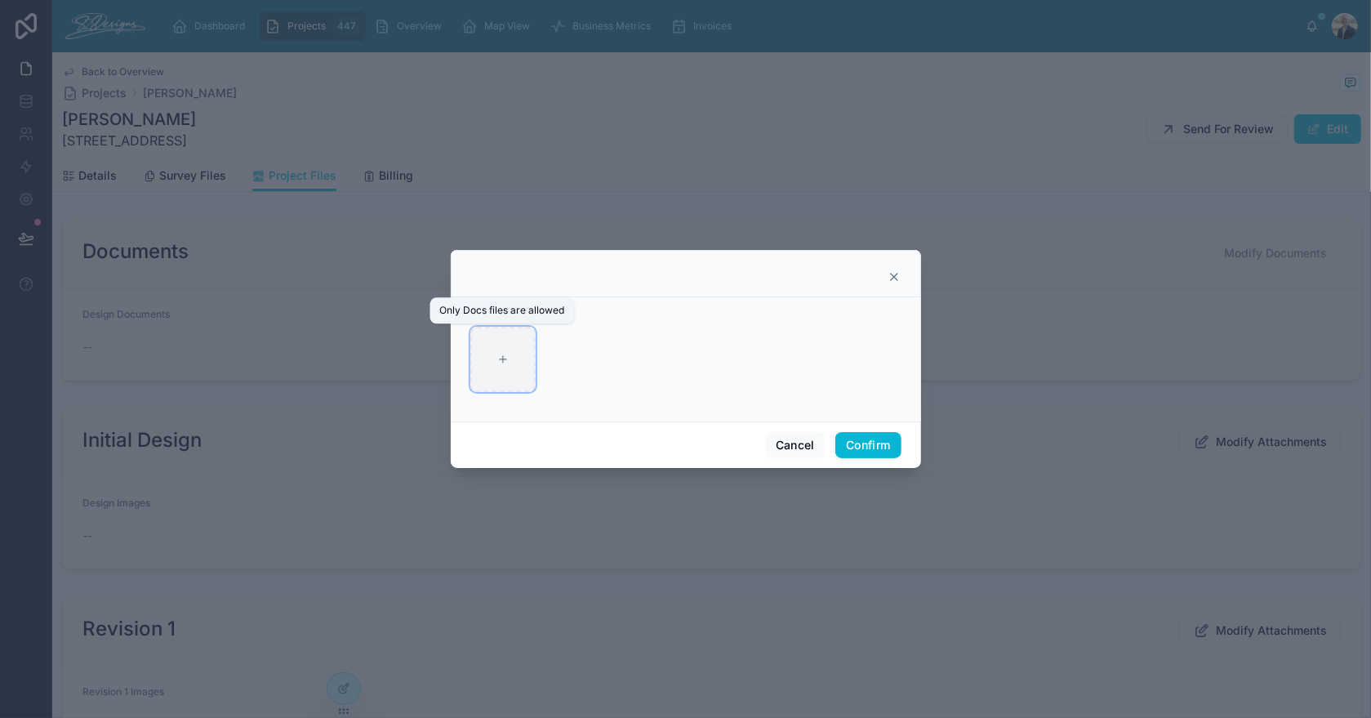
click at [509, 347] on div at bounding box center [502, 359] width 65 height 65
type input "**********"
click at [874, 445] on button "Confirm" at bounding box center [867, 445] width 65 height 26
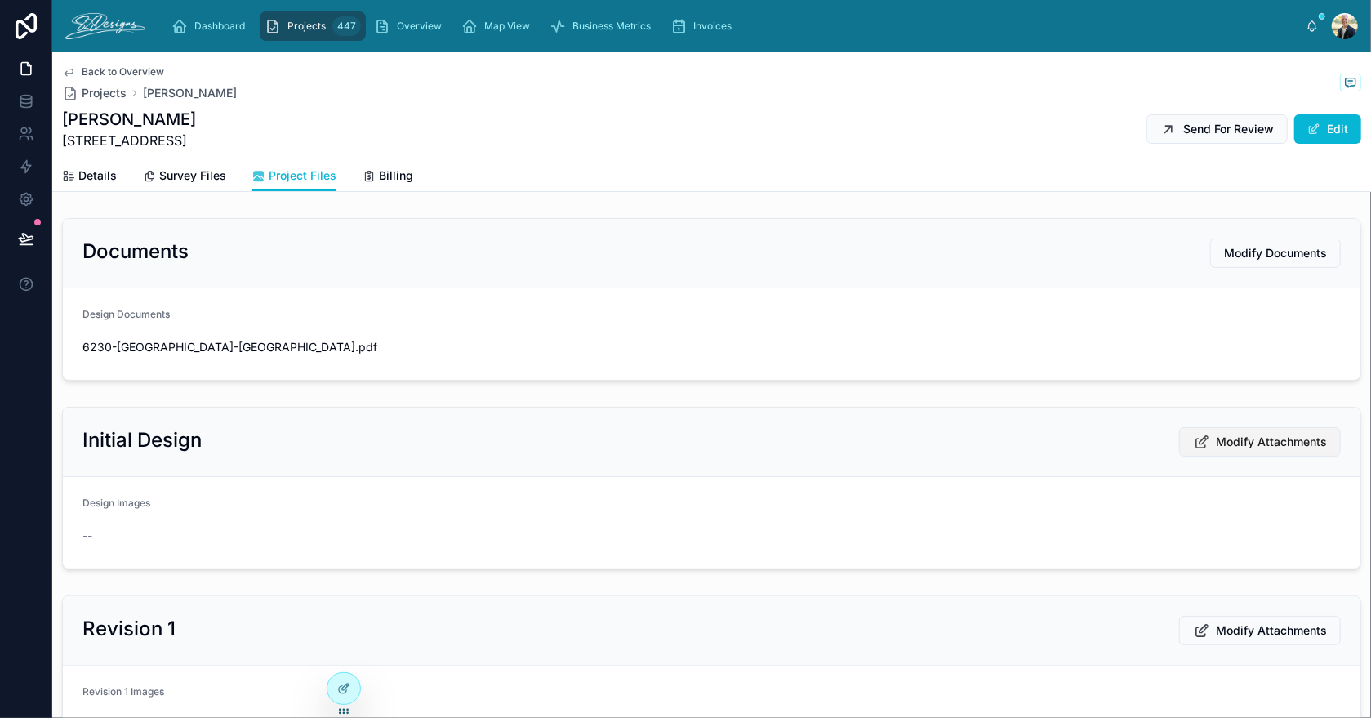
click at [1221, 446] on span "Modify Attachments" at bounding box center [1271, 442] width 111 height 16
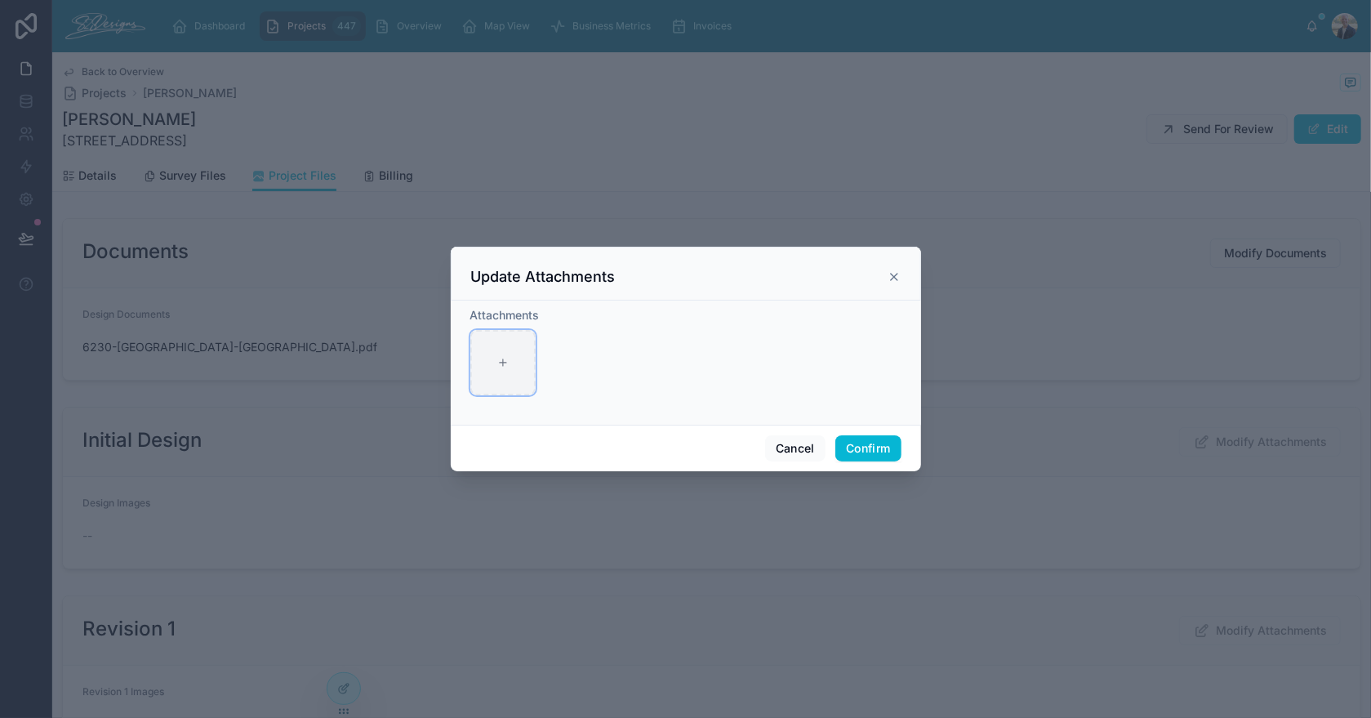
click at [519, 367] on div at bounding box center [502, 362] width 65 height 65
type input "**********"
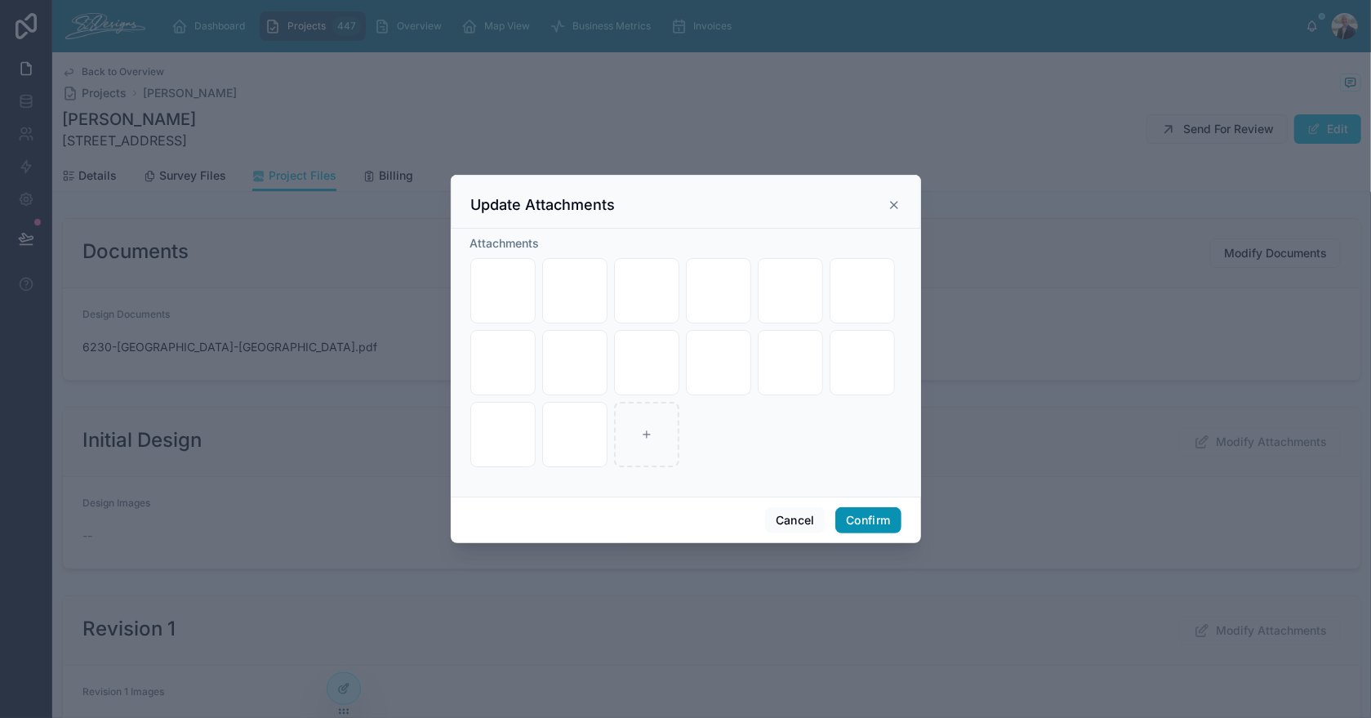
click at [876, 526] on button "Confirm" at bounding box center [867, 520] width 65 height 26
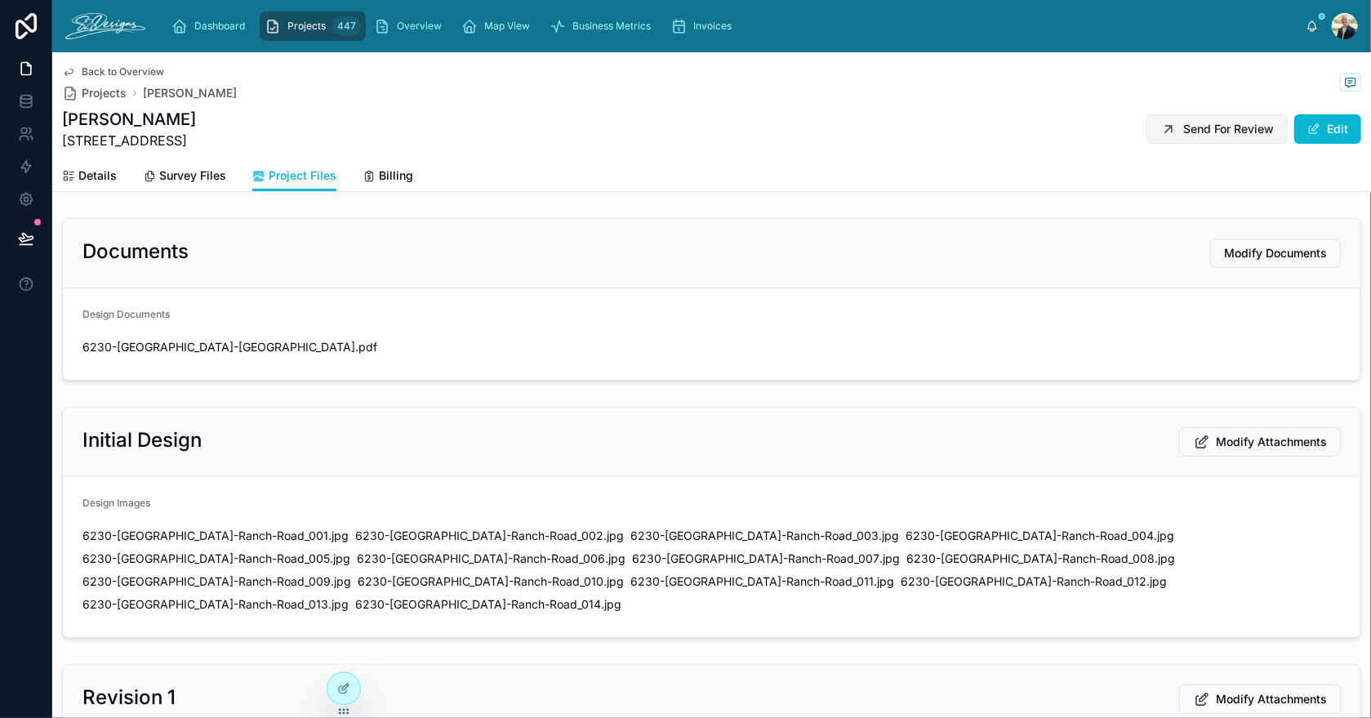
click at [1202, 127] on span "Send For Review" at bounding box center [1228, 129] width 91 height 16
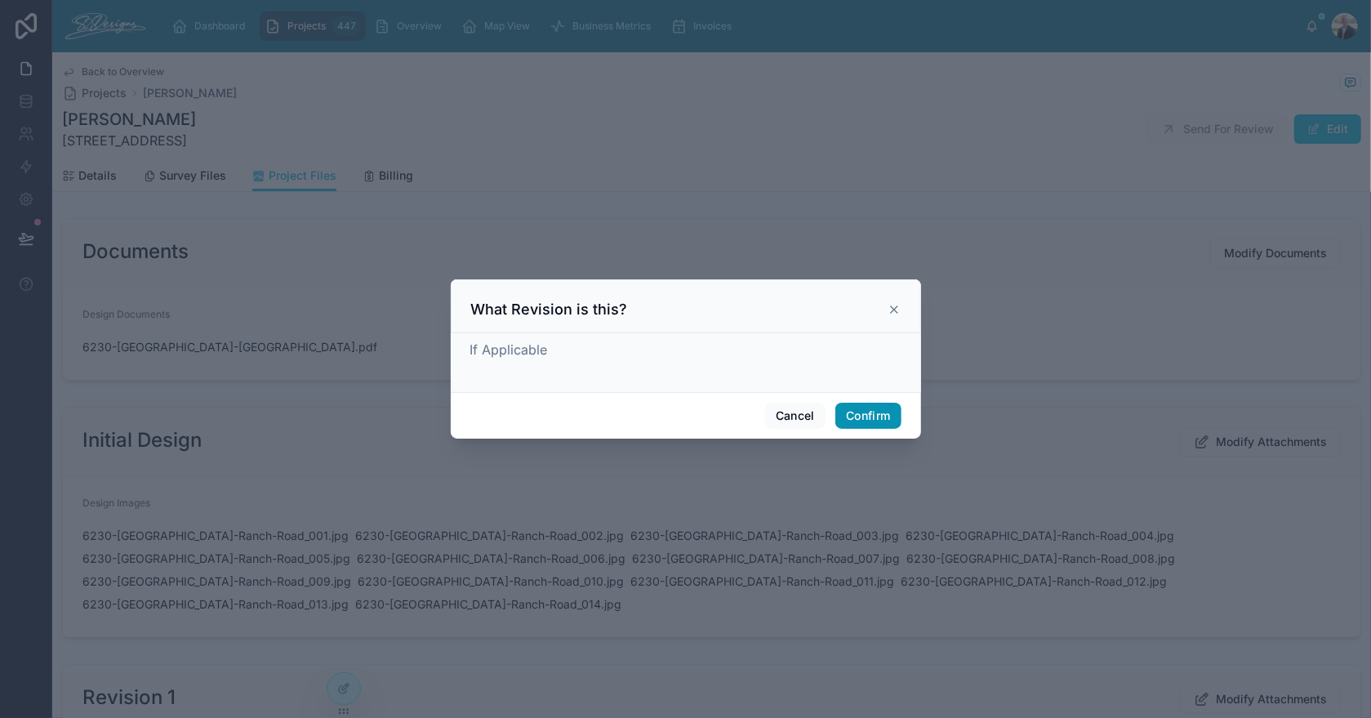
click at [881, 411] on button "Confirm" at bounding box center [867, 416] width 65 height 26
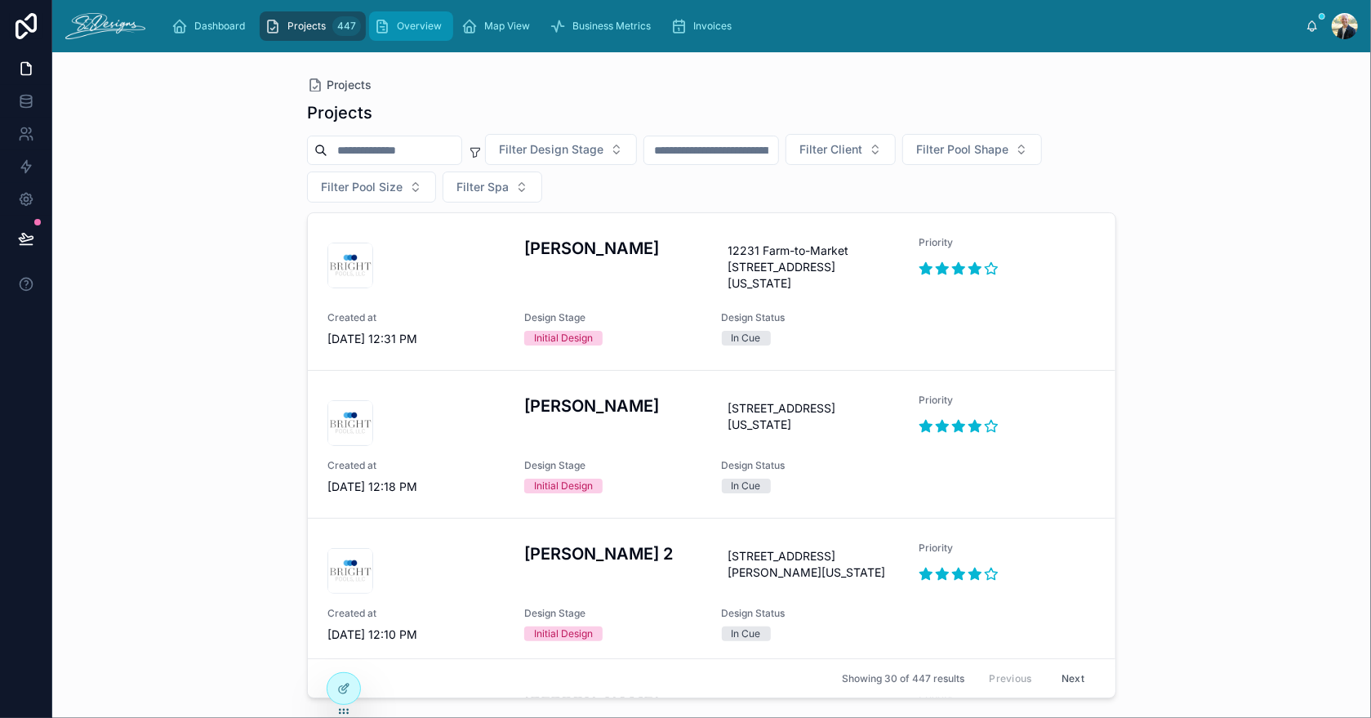
click at [404, 27] on span "Overview" at bounding box center [419, 26] width 45 height 13
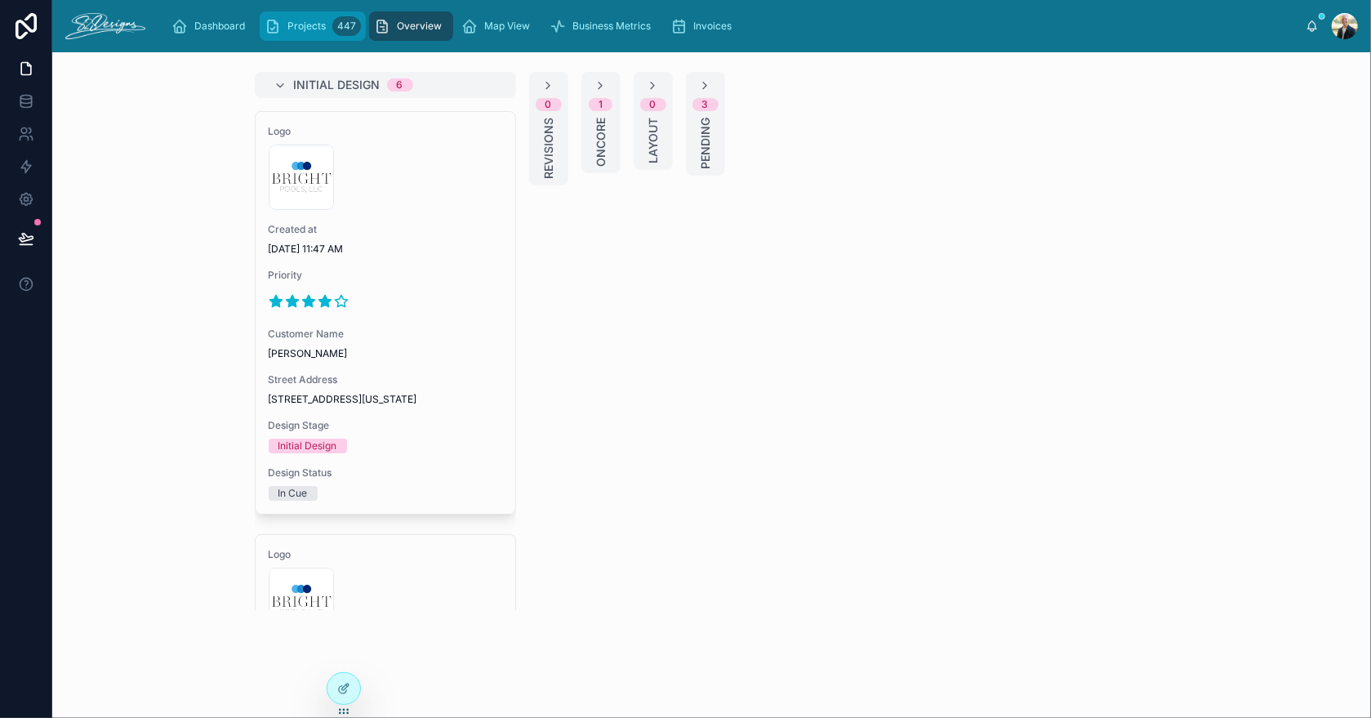
click at [296, 28] on span "Projects" at bounding box center [306, 26] width 38 height 13
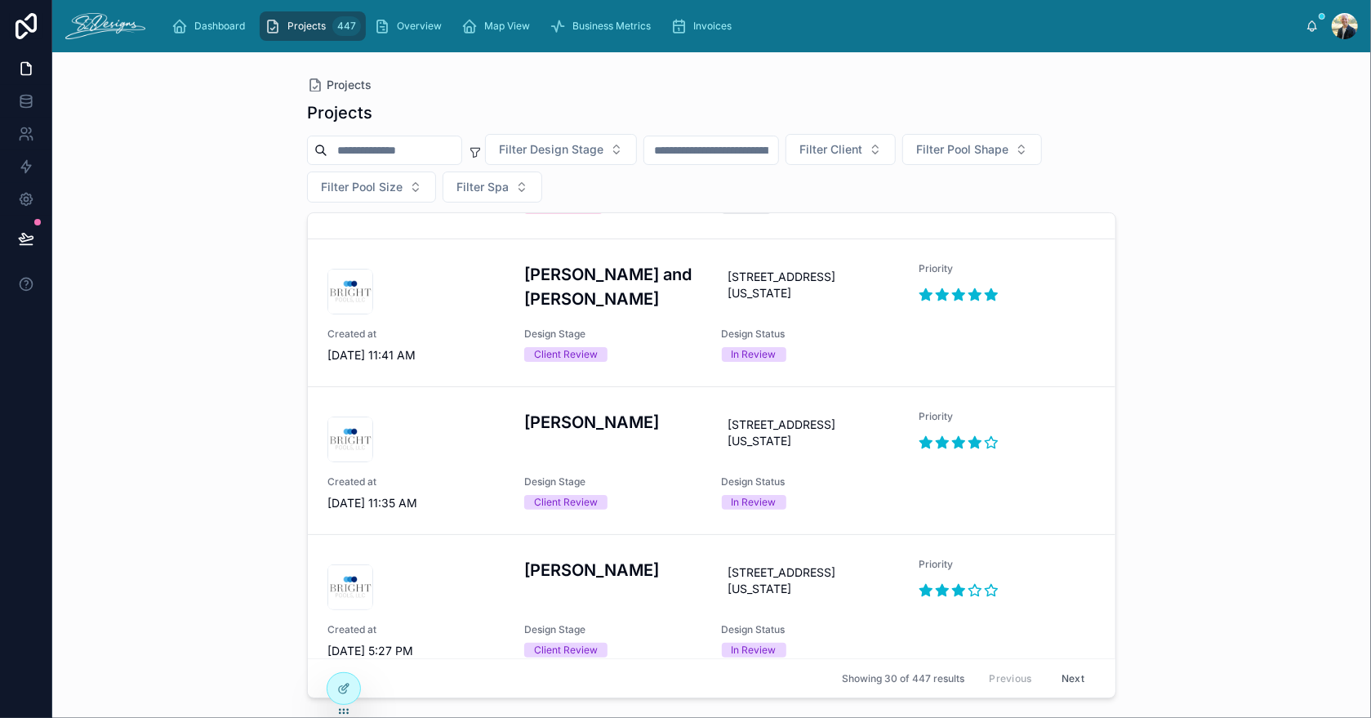
scroll to position [979, 0]
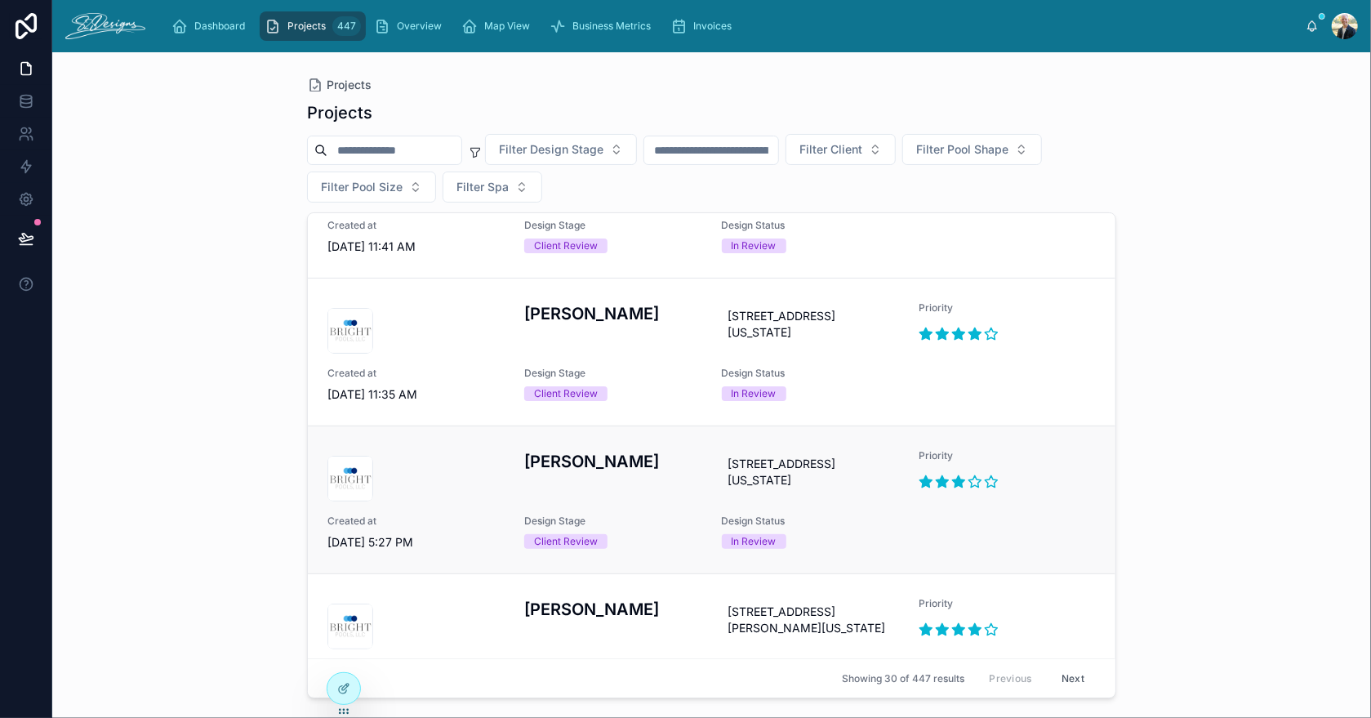
click at [659, 550] on div "[PERSON_NAME] [STREET_ADDRESS][US_STATE] Priority Created at [DATE] 5:27 PM Des…" at bounding box center [711, 499] width 768 height 101
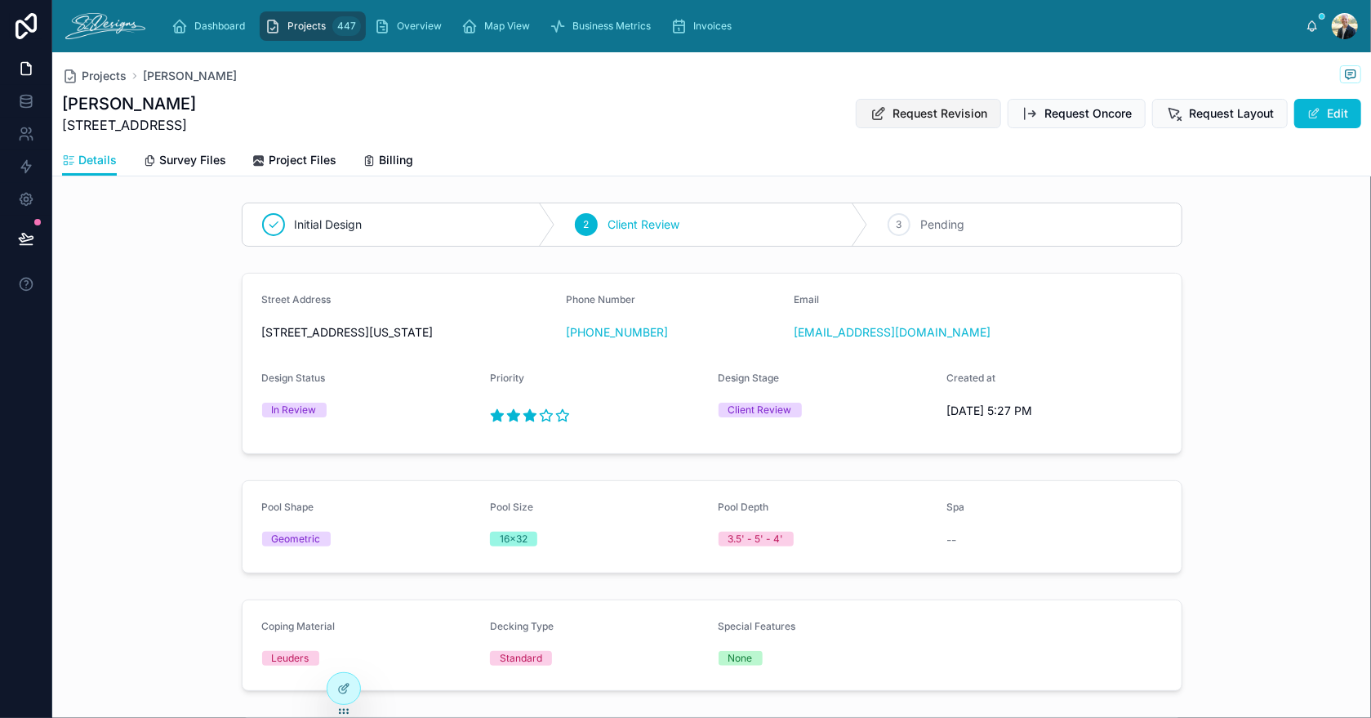
click at [925, 113] on span "Request Revision" at bounding box center [939, 113] width 95 height 16
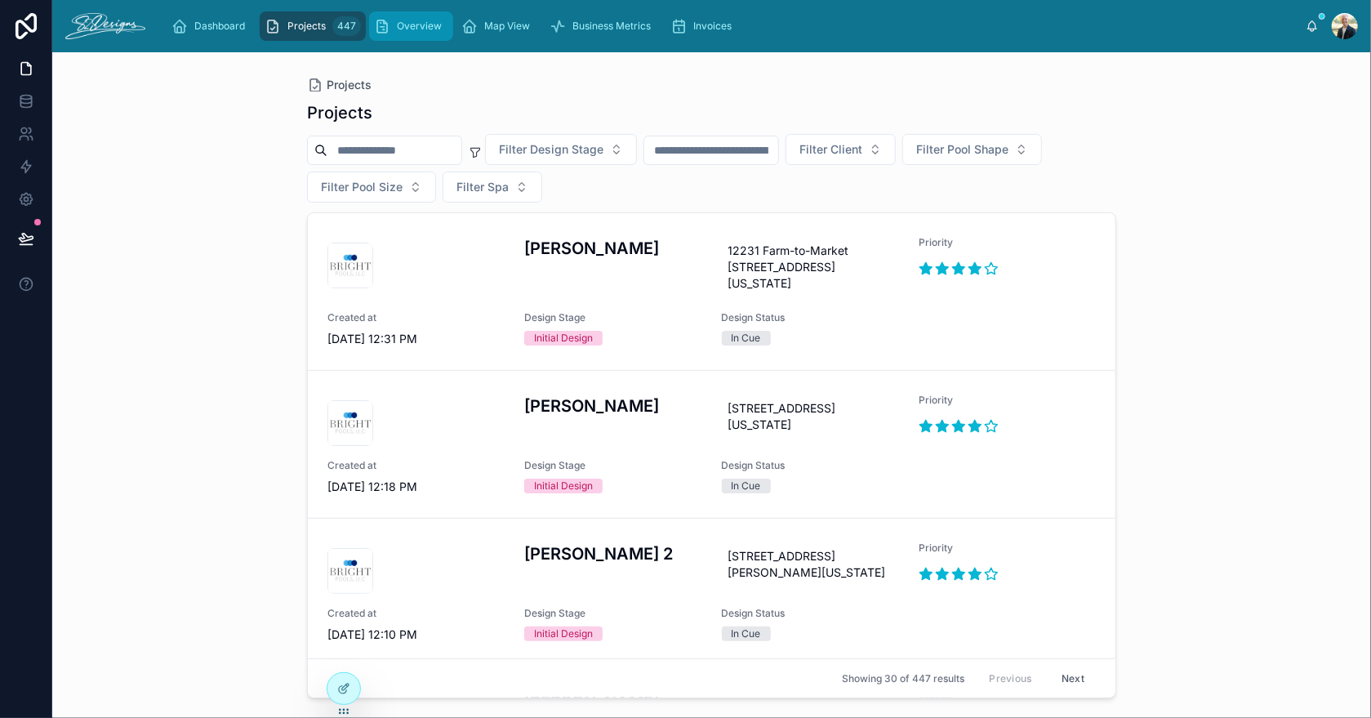
click at [406, 36] on div "Overview" at bounding box center [411, 26] width 74 height 26
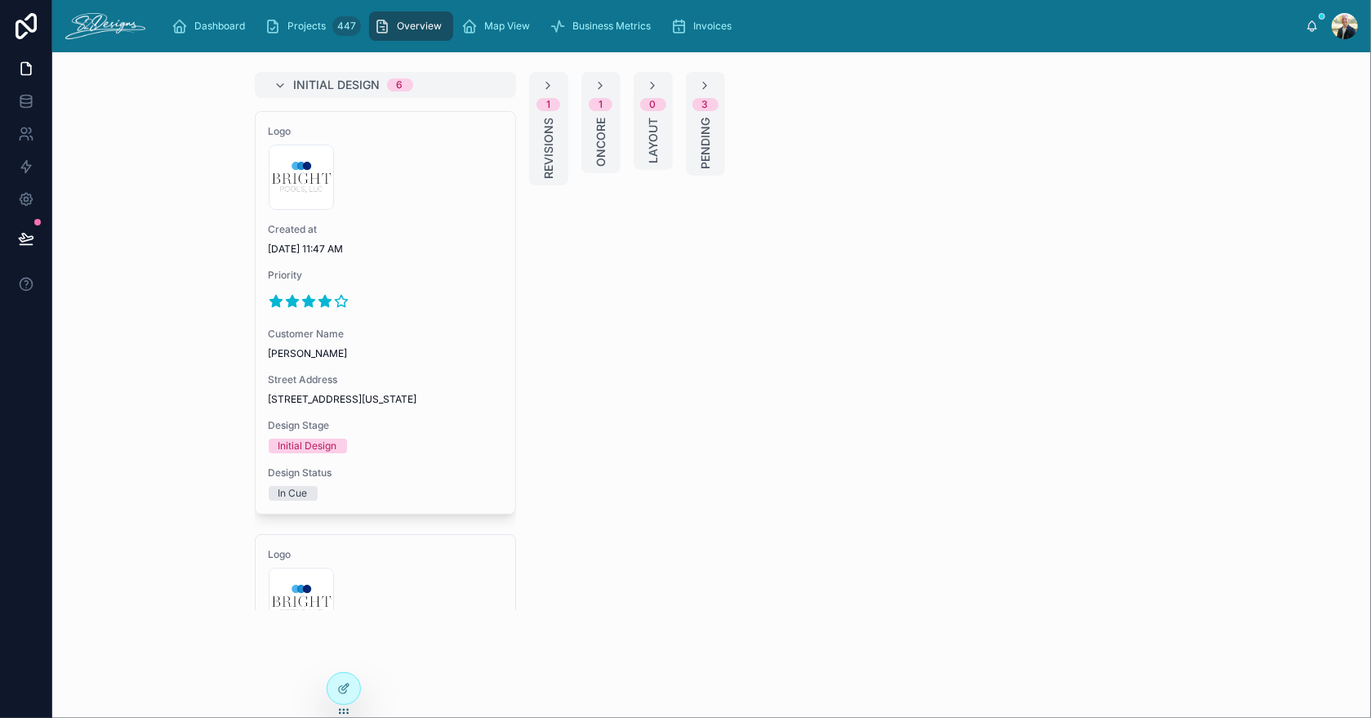
click at [595, 145] on span "Oncore" at bounding box center [601, 142] width 16 height 49
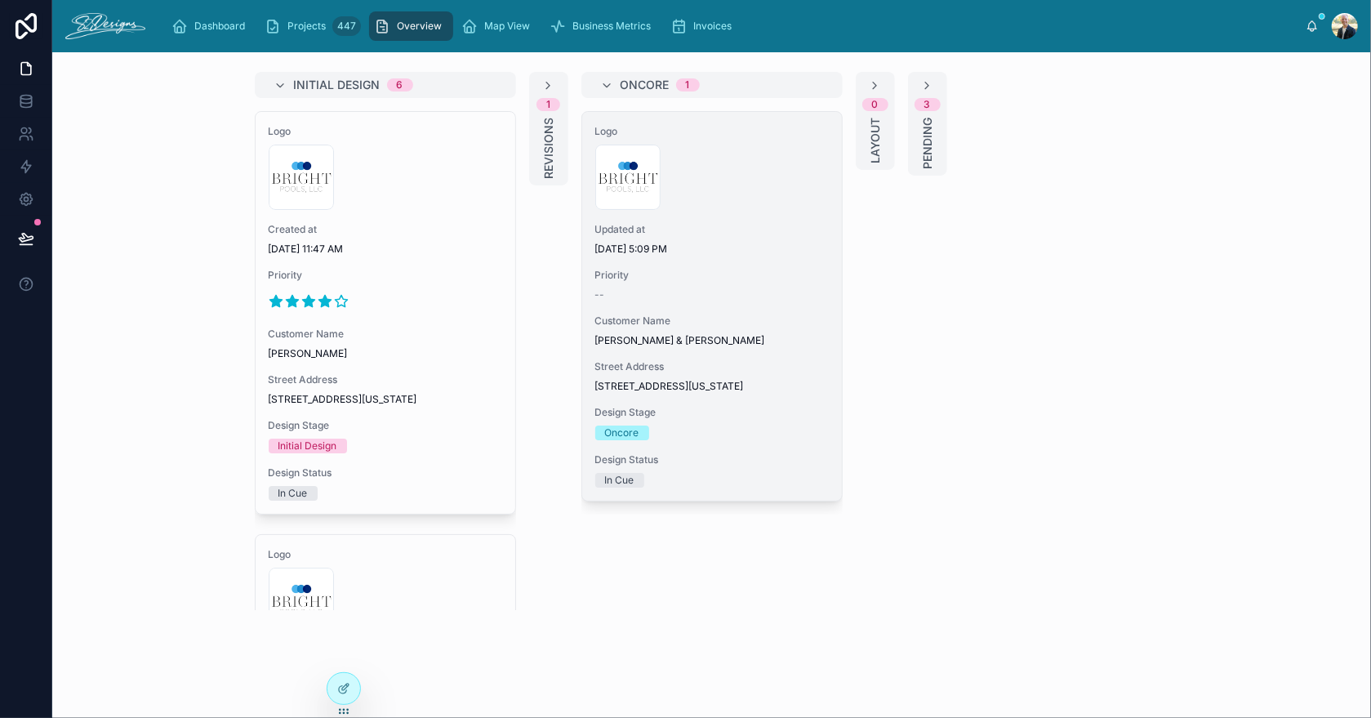
click at [767, 274] on span "Priority" at bounding box center [712, 275] width 234 height 13
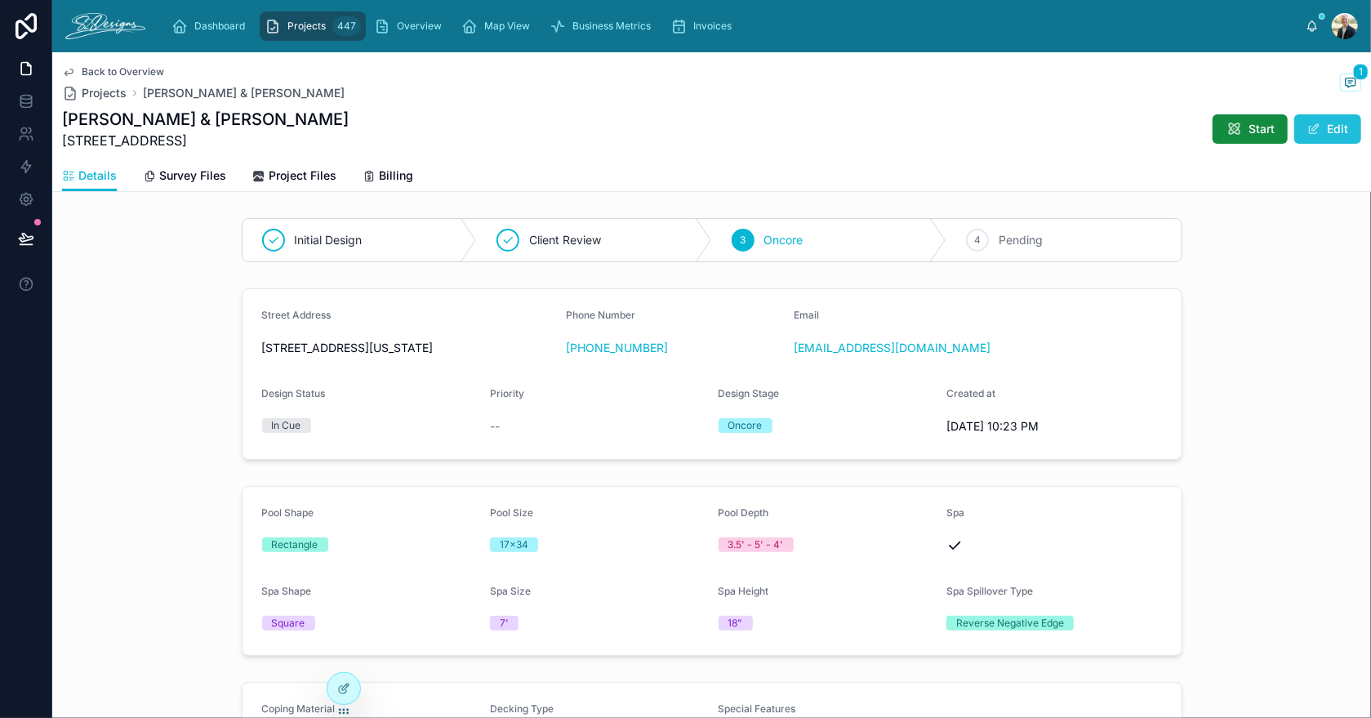
click at [1317, 126] on button "Edit" at bounding box center [1327, 128] width 67 height 29
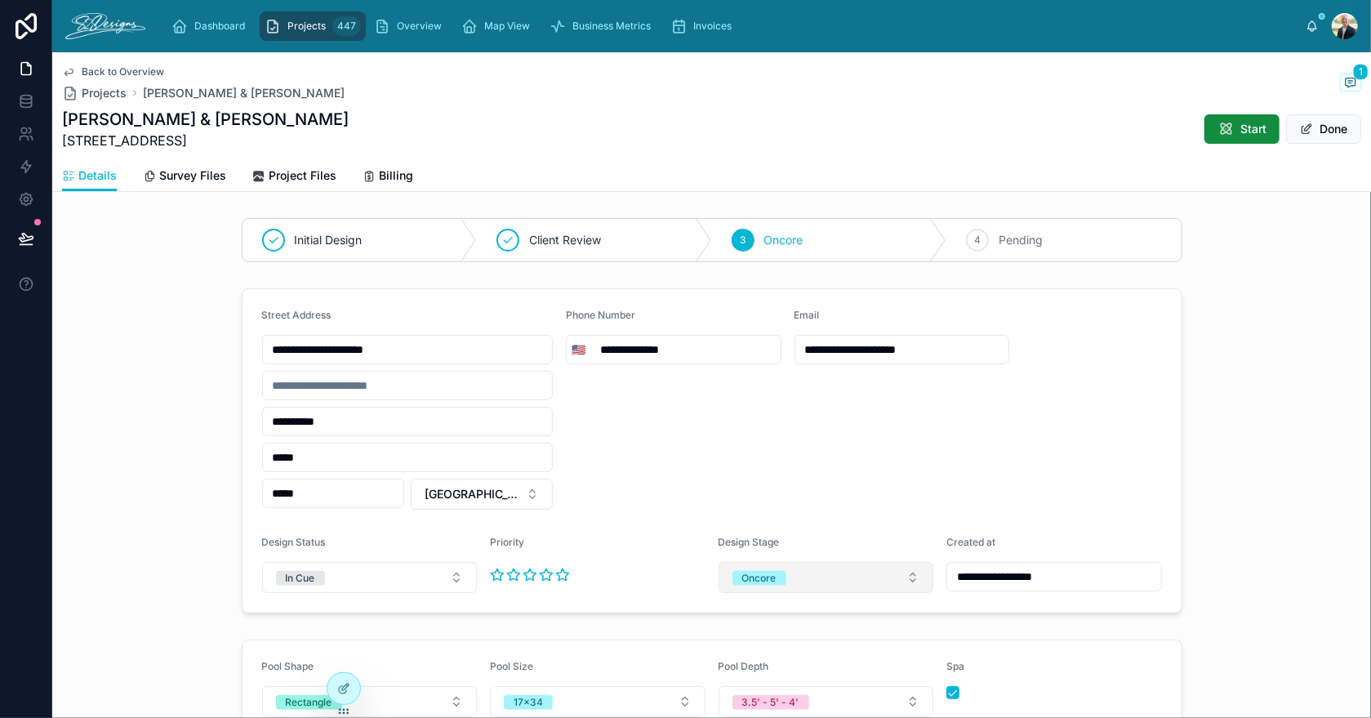
click at [822, 571] on button "Oncore" at bounding box center [826, 577] width 216 height 31
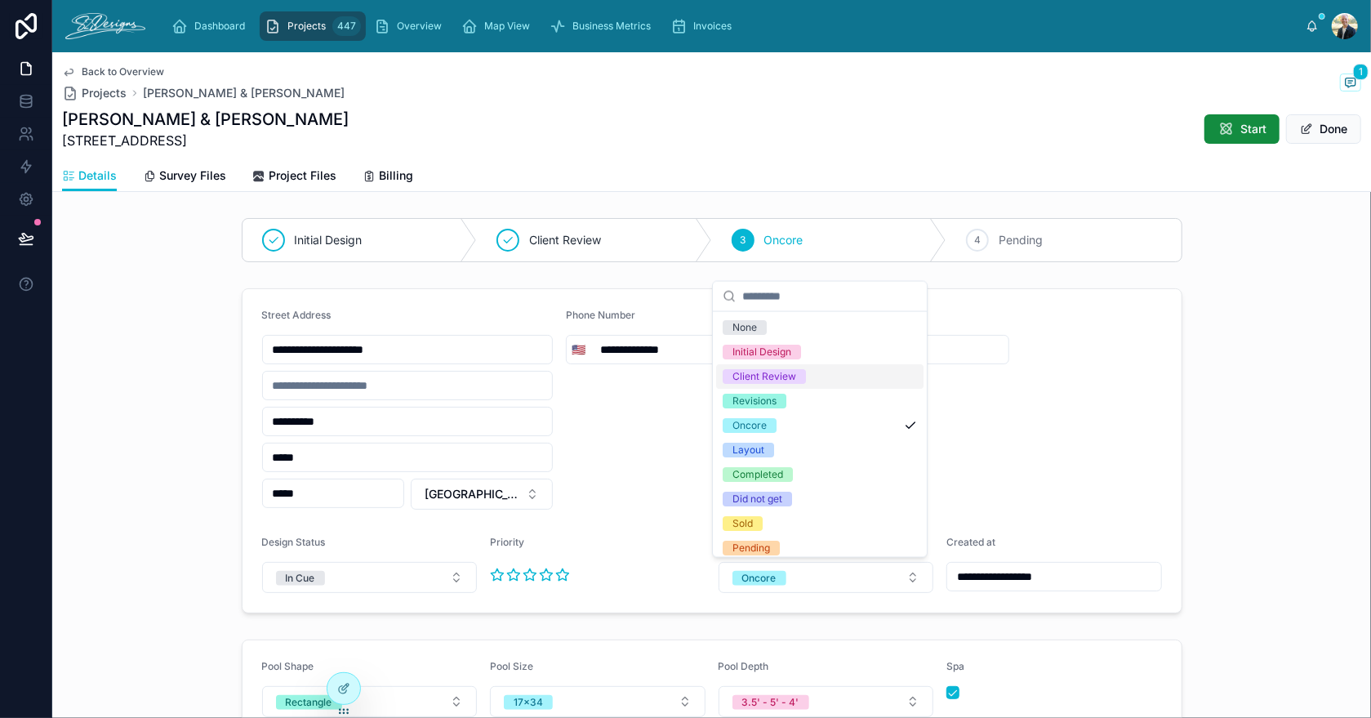
click at [785, 386] on div "Client Review" at bounding box center [819, 376] width 207 height 24
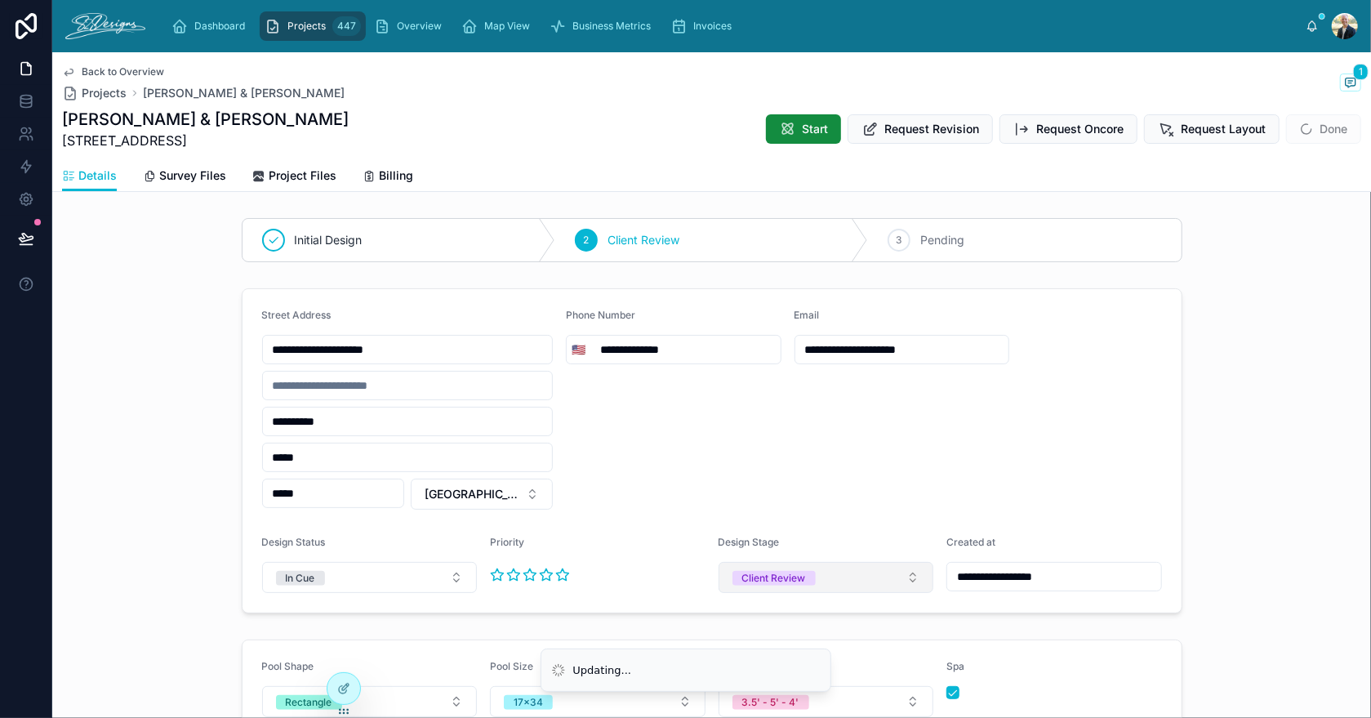
click at [770, 583] on span "Client Review" at bounding box center [773, 577] width 83 height 16
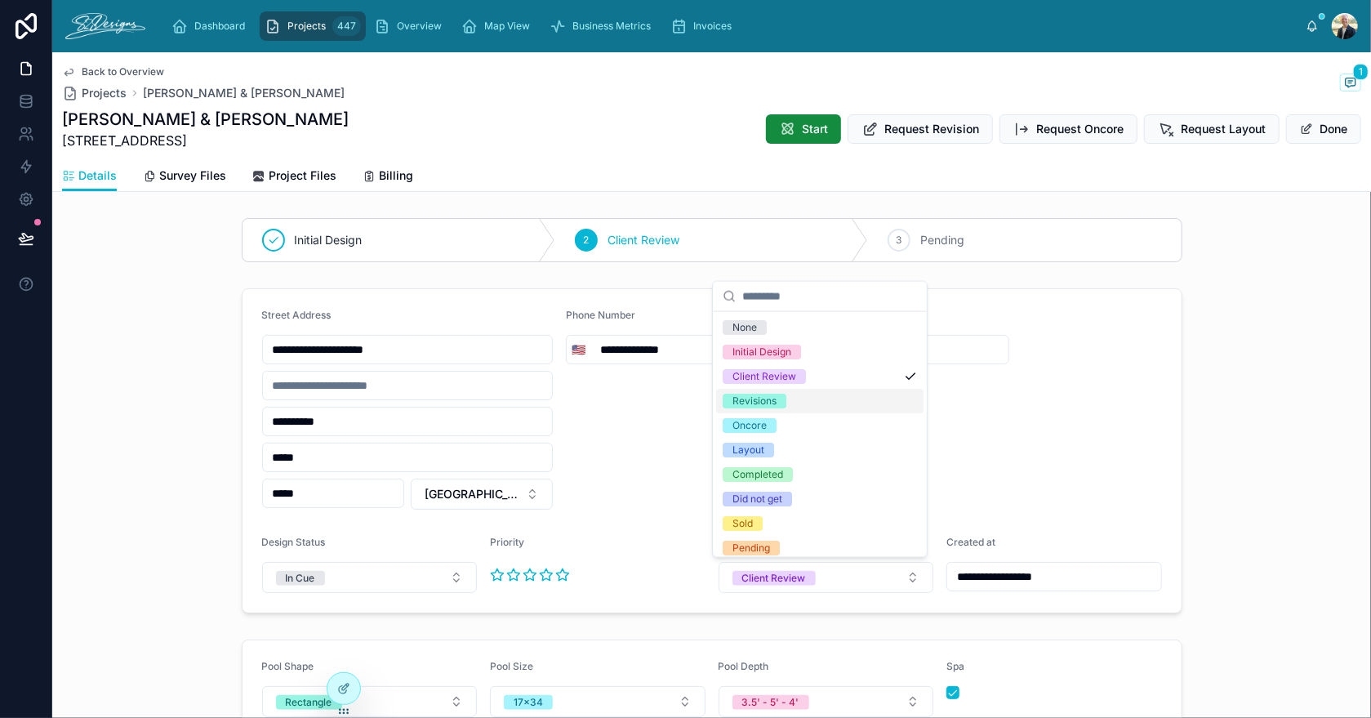
click at [772, 405] on div "Revisions" at bounding box center [754, 401] width 44 height 15
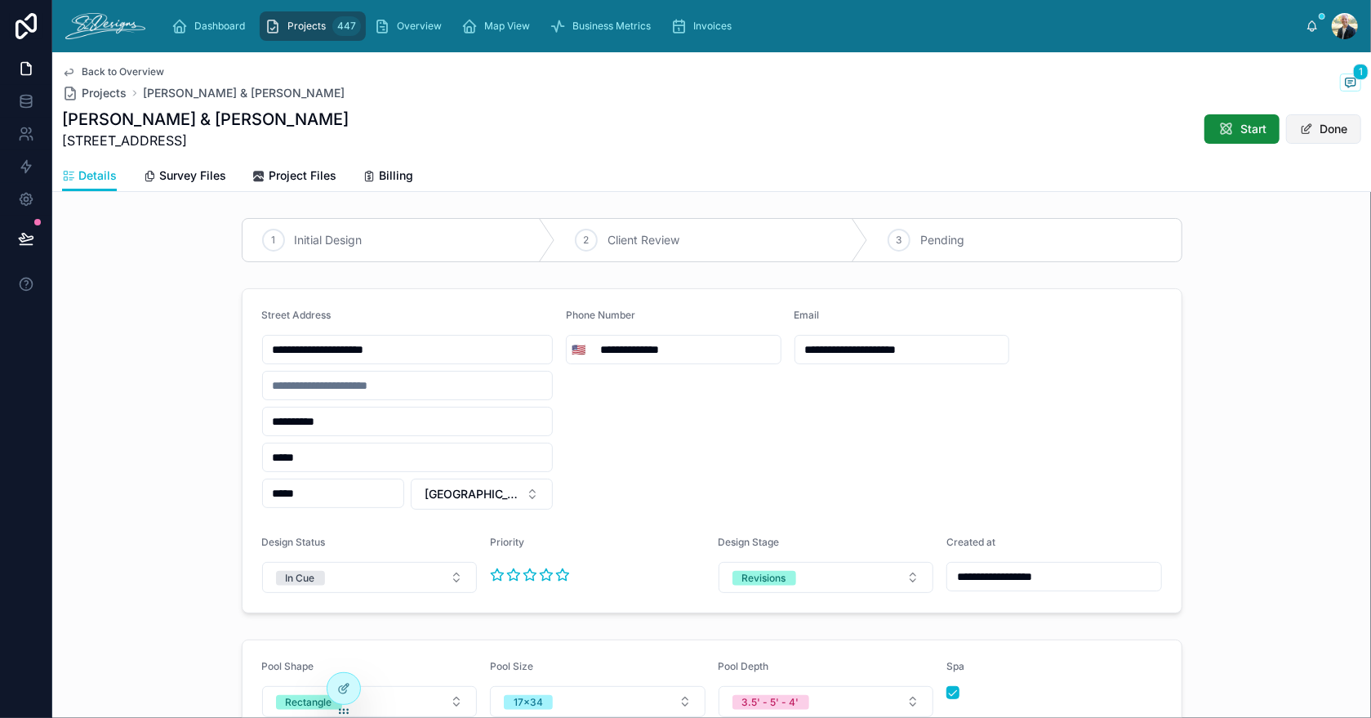
click at [1306, 127] on button "Done" at bounding box center [1323, 128] width 75 height 29
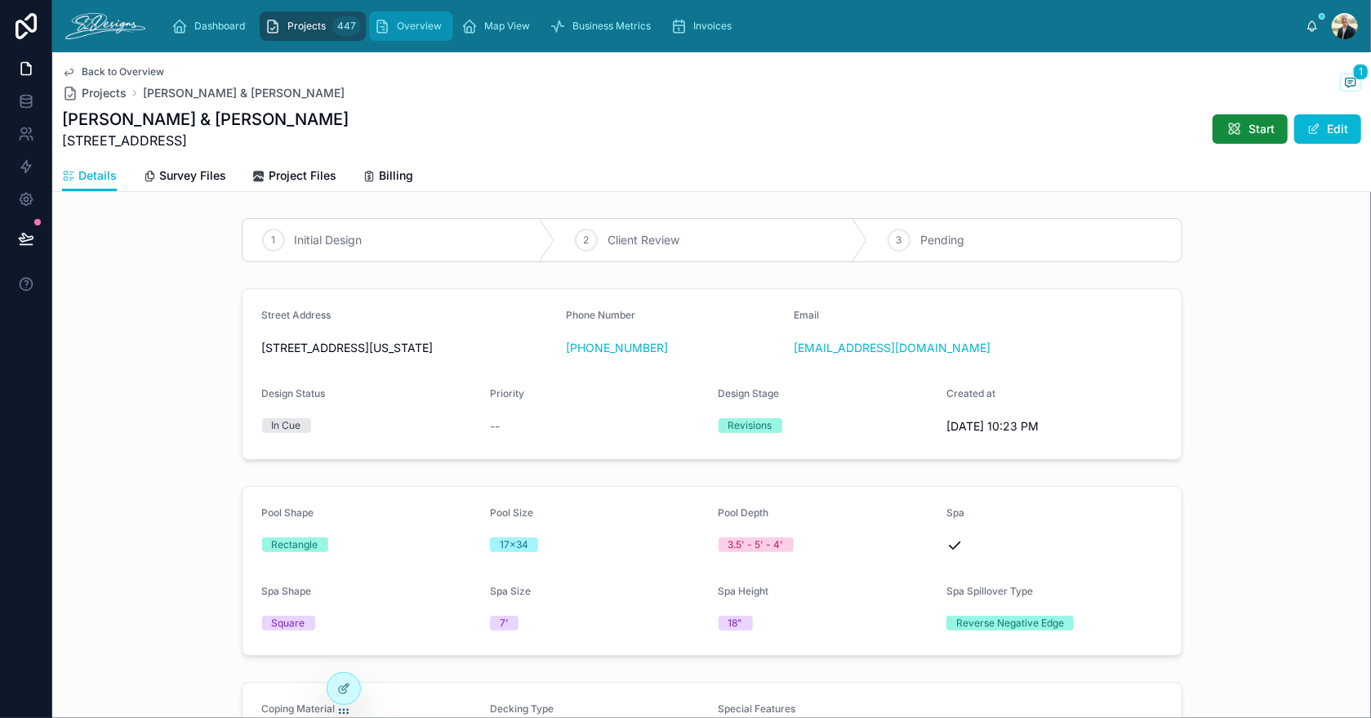
click at [432, 25] on span "Overview" at bounding box center [419, 26] width 45 height 13
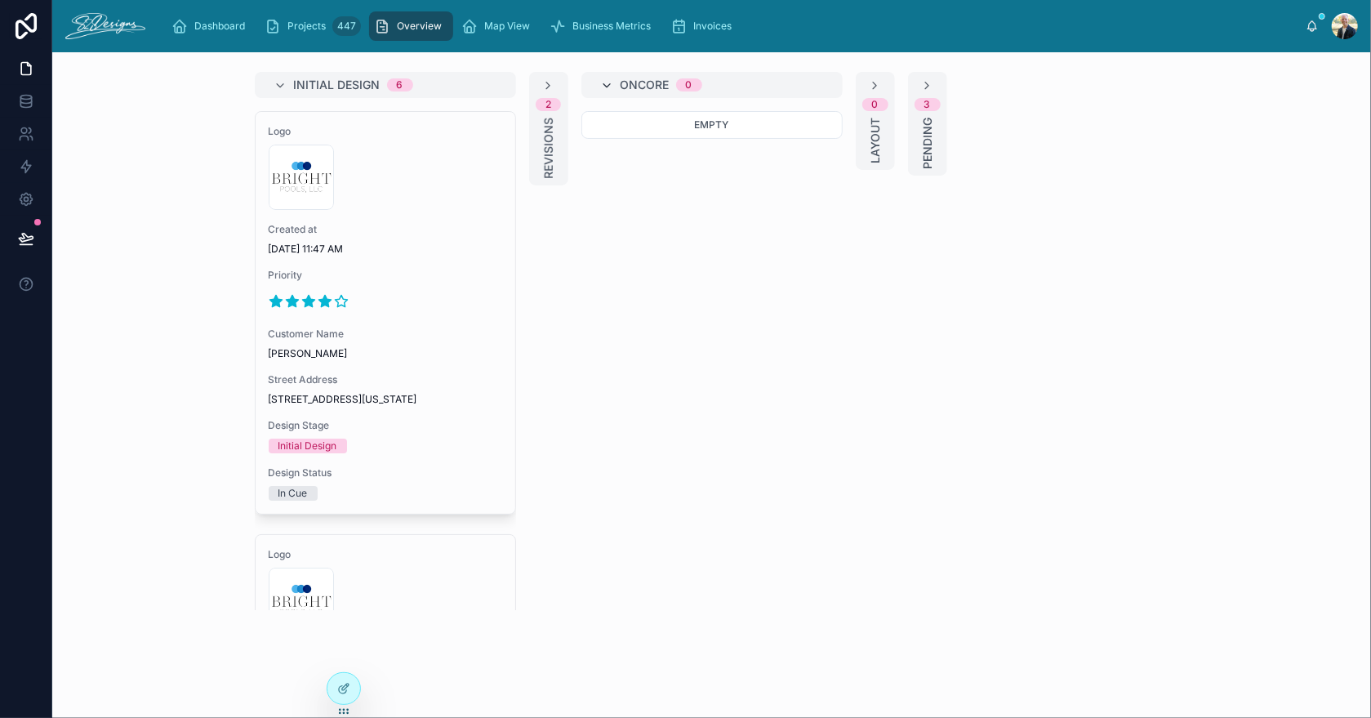
click at [603, 84] on icon at bounding box center [607, 85] width 13 height 13
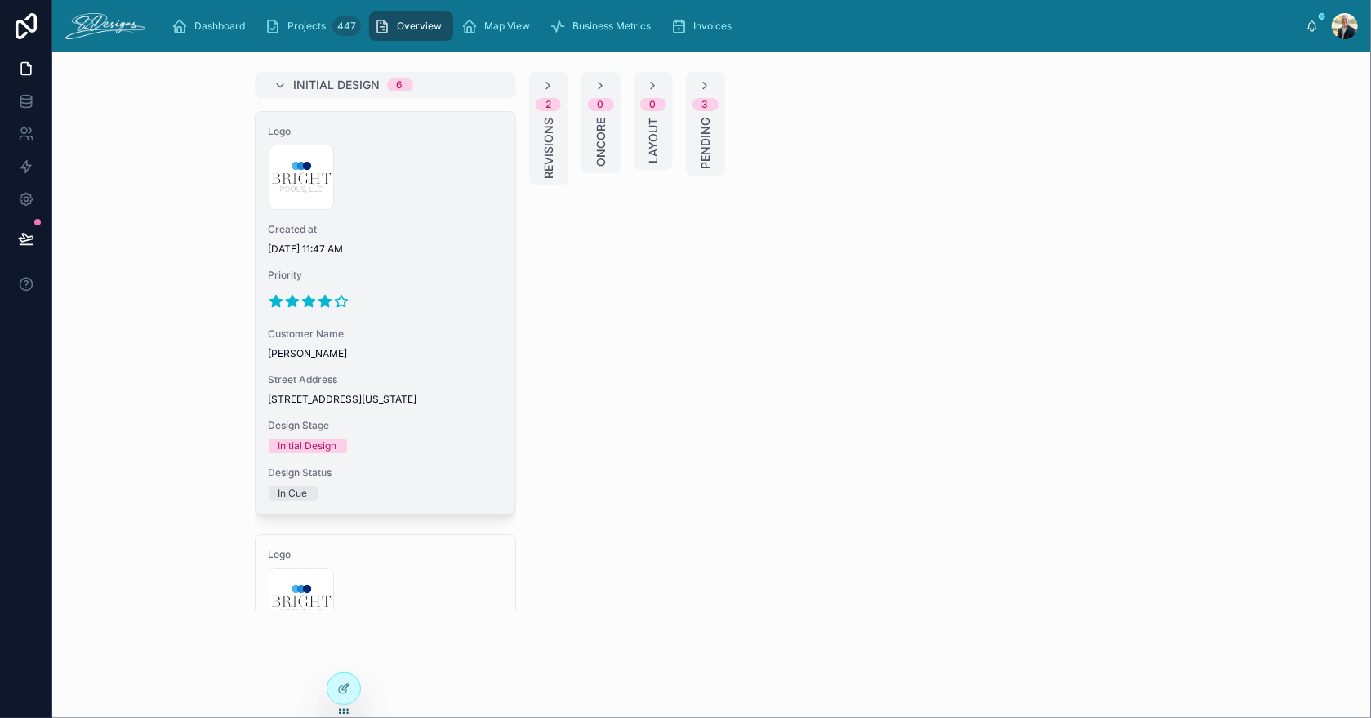
click at [451, 278] on span "Priority" at bounding box center [386, 275] width 234 height 13
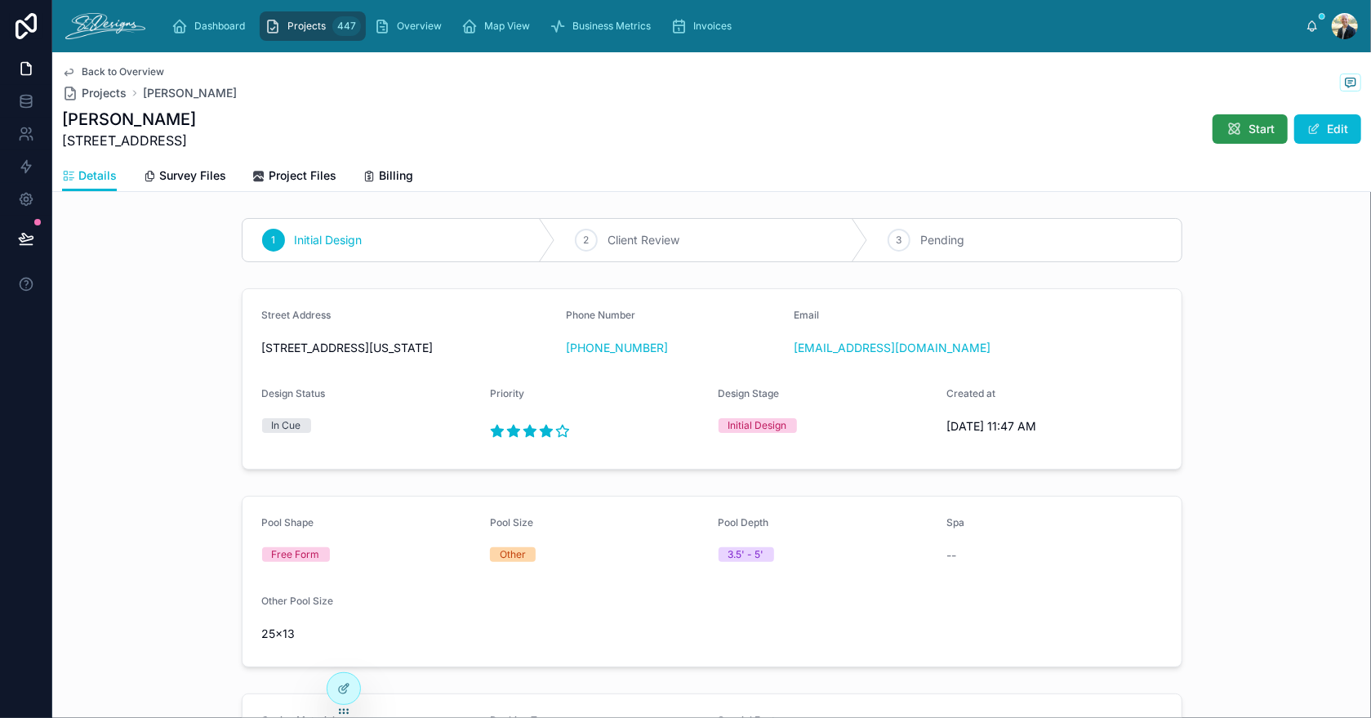
click at [1248, 131] on span "Start" at bounding box center [1261, 129] width 26 height 16
drag, startPoint x: 256, startPoint y: 343, endPoint x: 382, endPoint y: 343, distance: 126.6
click at [382, 343] on span "[STREET_ADDRESS][US_STATE]" at bounding box center [407, 348] width 291 height 16
copy span "[STREET_ADDRESS]"
drag, startPoint x: 975, startPoint y: 354, endPoint x: 790, endPoint y: 361, distance: 185.5
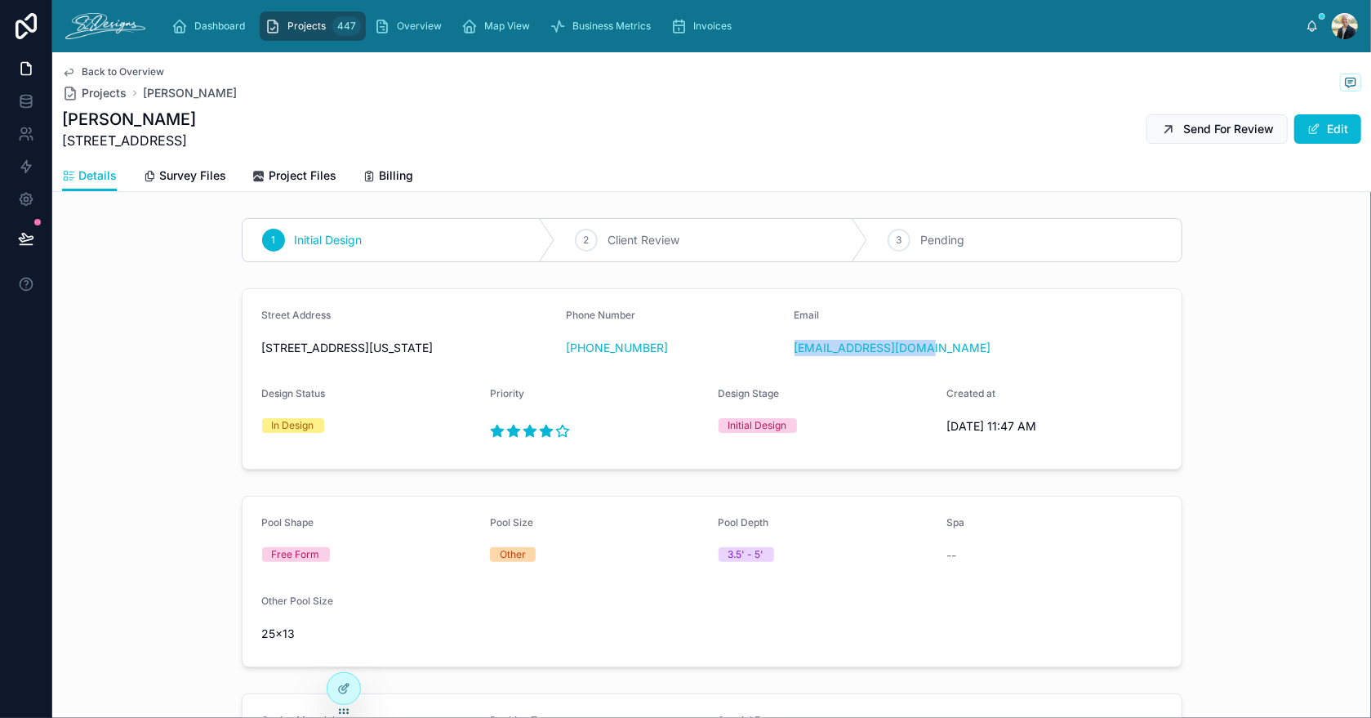
click at [794, 361] on div "Email [EMAIL_ADDRESS][DOMAIN_NAME]" at bounding box center [902, 335] width 216 height 52
copy link "[EMAIL_ADDRESS][DOMAIN_NAME]"
drag, startPoint x: 661, startPoint y: 343, endPoint x: 573, endPoint y: 353, distance: 87.9
click at [573, 353] on div "[PHONE_NUMBER]" at bounding box center [674, 348] width 216 height 16
click at [603, 355] on div "[PHONE_NUMBER]" at bounding box center [674, 348] width 216 height 26
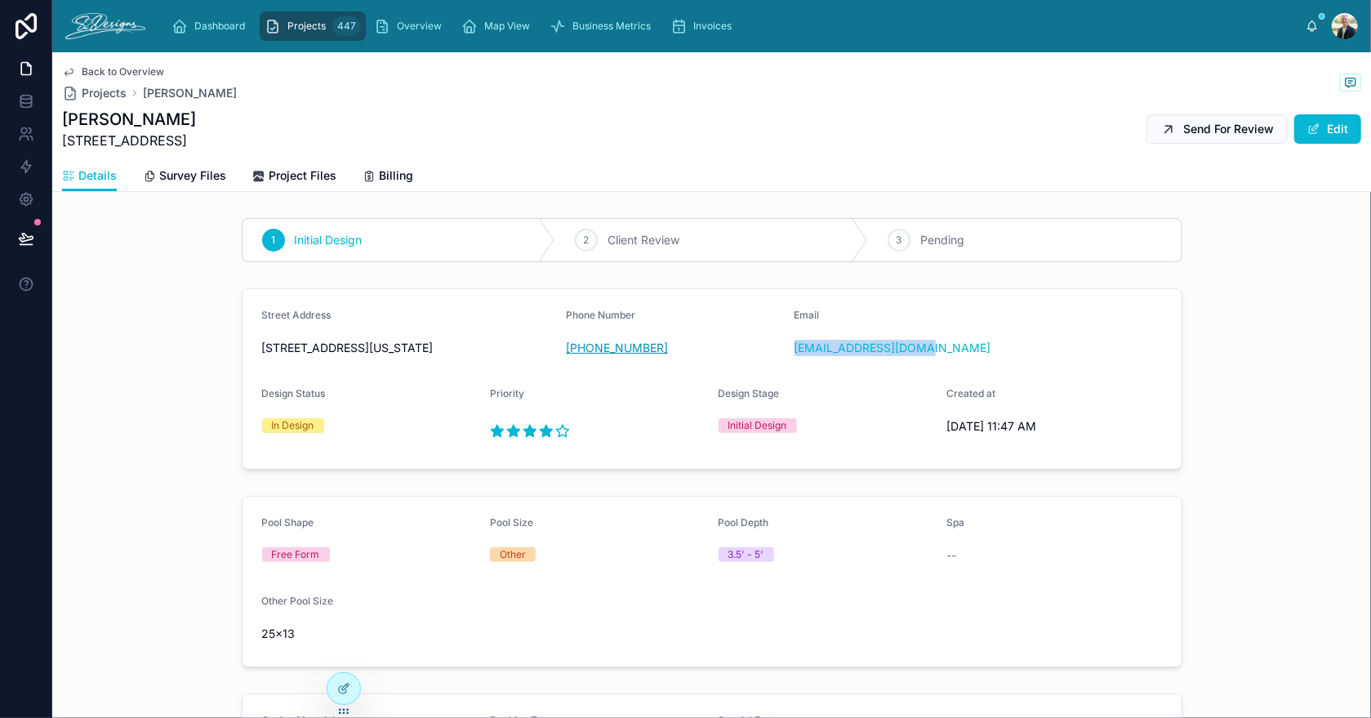
drag, startPoint x: 679, startPoint y: 345, endPoint x: 578, endPoint y: 353, distance: 101.5
click at [578, 353] on div "[PHONE_NUMBER]" at bounding box center [674, 348] width 216 height 16
copy link "[PHONE_NUMBER]"
drag, startPoint x: 169, startPoint y: 127, endPoint x: 64, endPoint y: 128, distance: 104.5
click at [64, 128] on h1 "[PERSON_NAME]" at bounding box center [129, 119] width 134 height 23
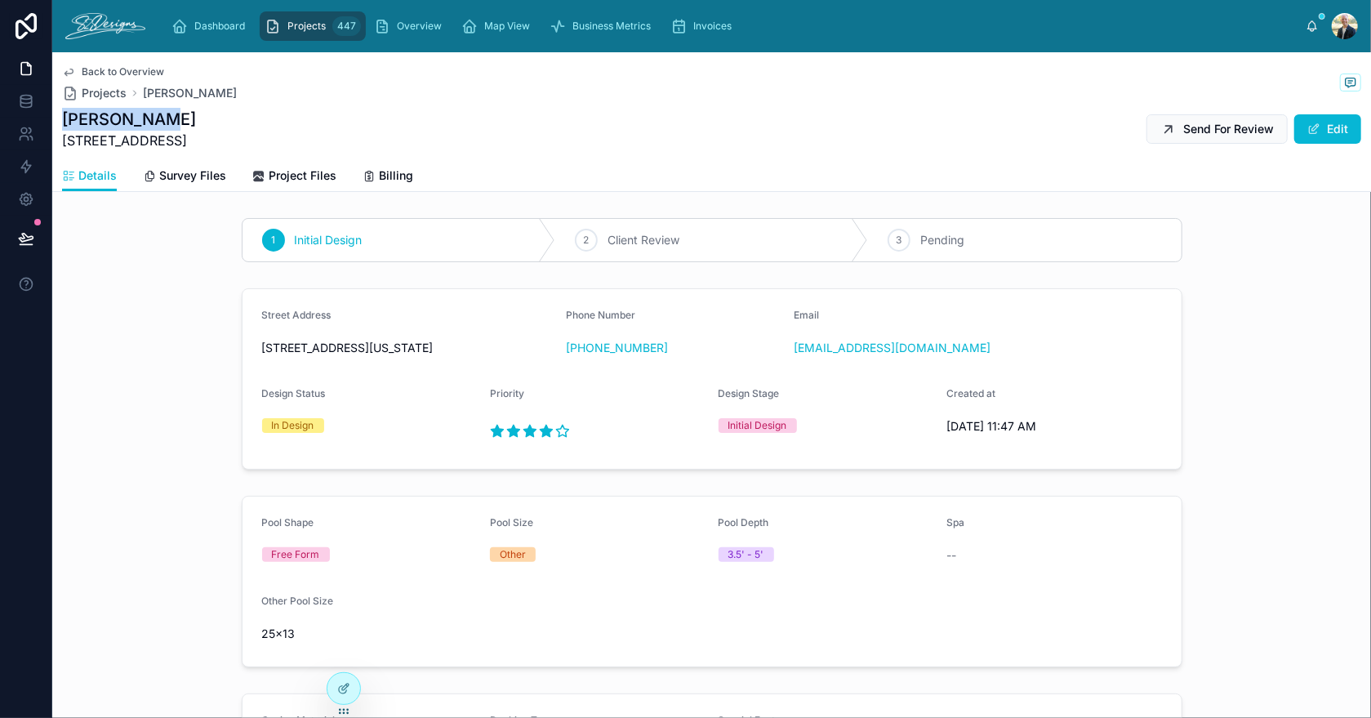
copy h1 "[PERSON_NAME]"
click at [188, 177] on span "Survey Files" at bounding box center [192, 175] width 67 height 16
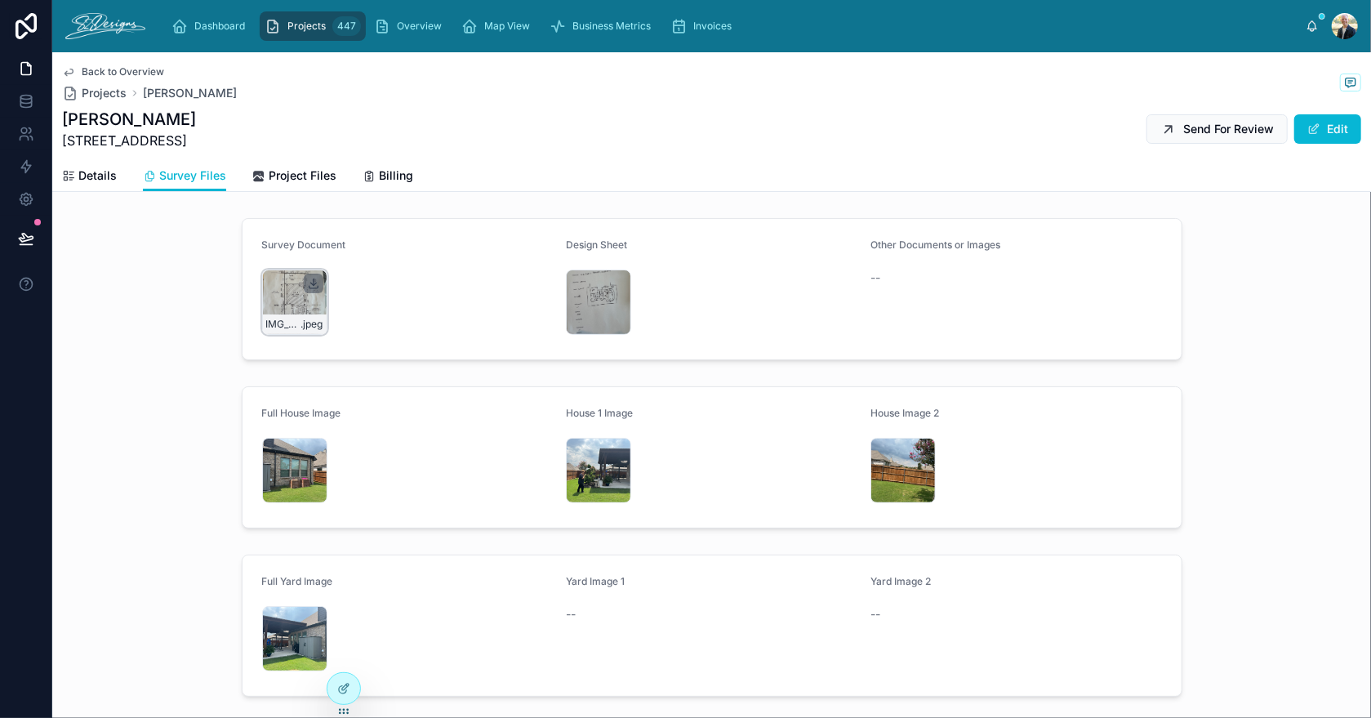
click at [308, 283] on icon at bounding box center [313, 283] width 13 height 13
click at [575, 468] on div "IMG_2841 .jpeg" at bounding box center [598, 470] width 65 height 65
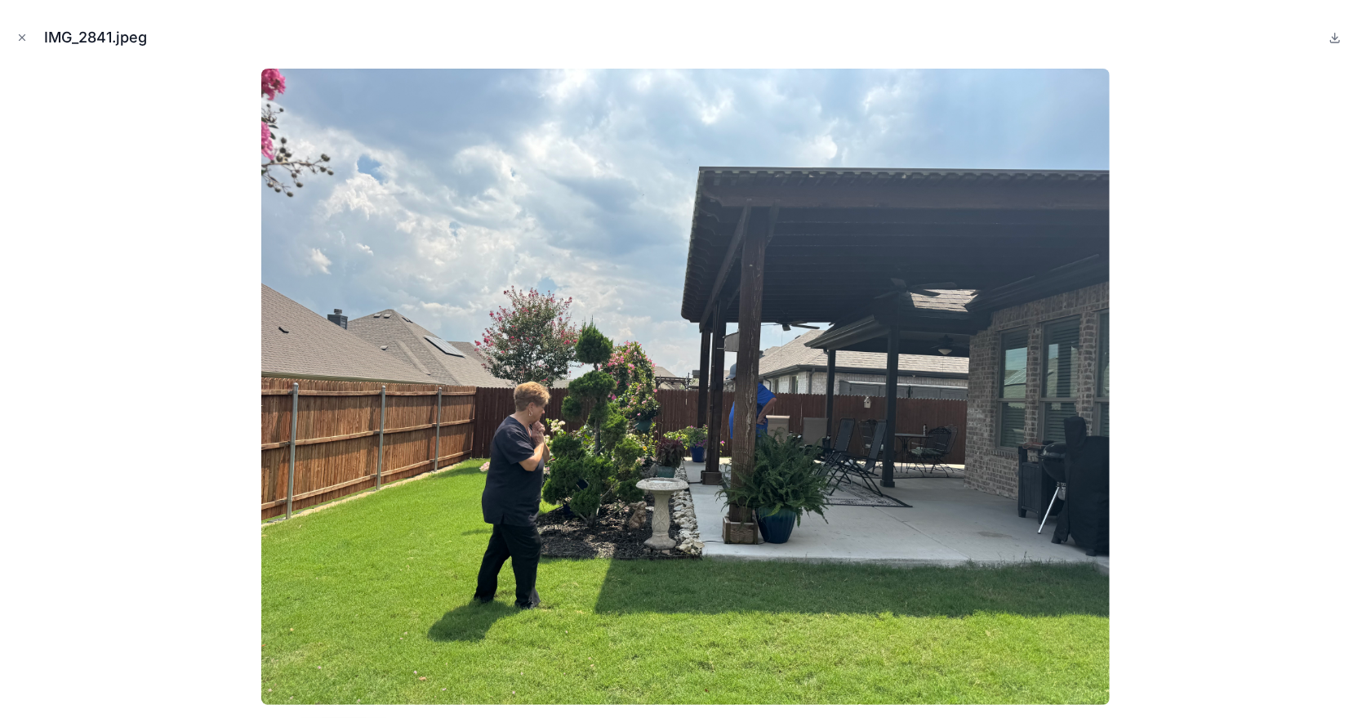
click at [20, 39] on icon "Close modal" at bounding box center [21, 37] width 11 height 11
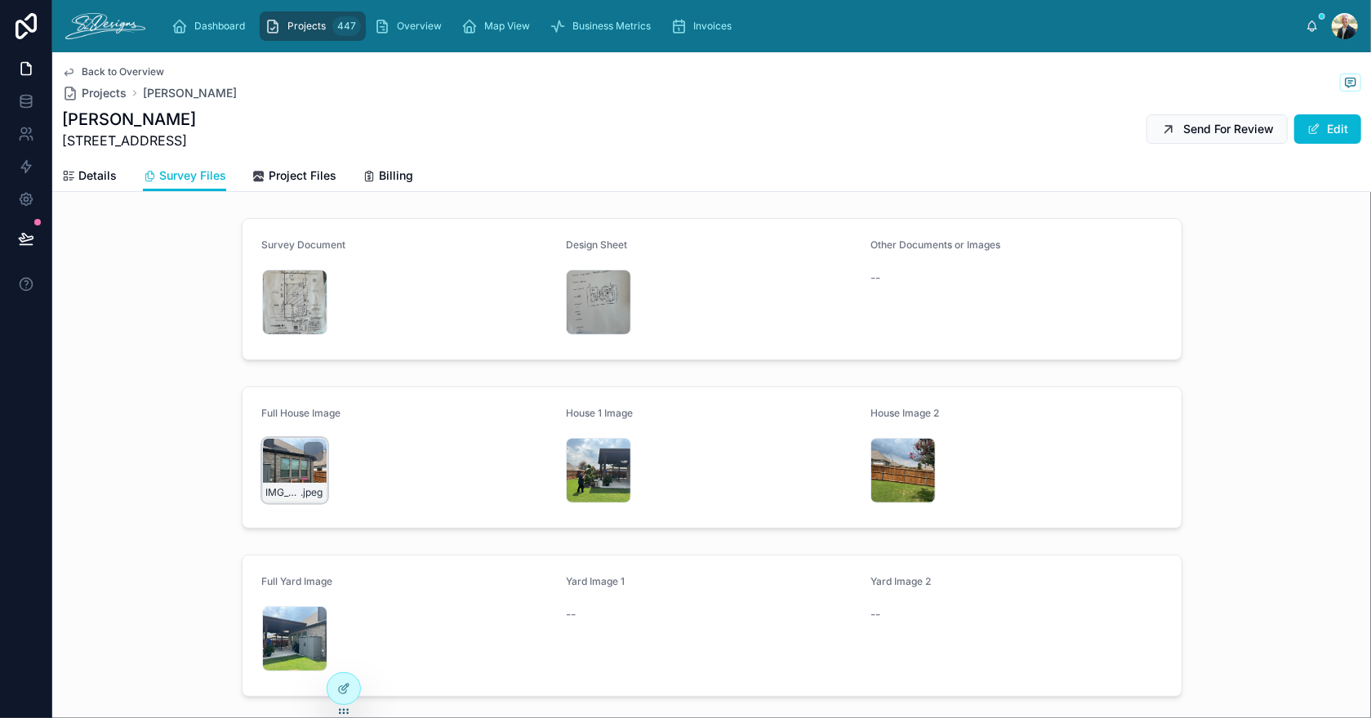
click at [269, 469] on div "IMG_2838 .jpeg" at bounding box center [294, 470] width 65 height 65
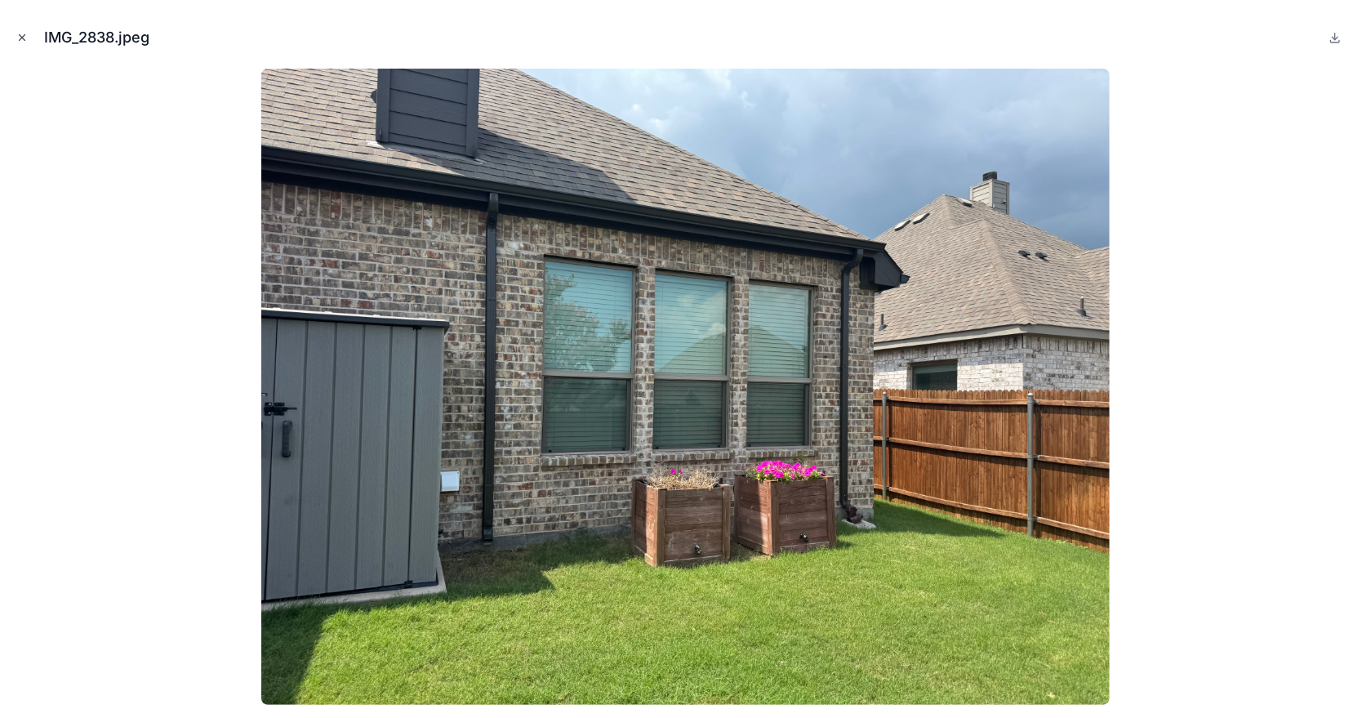
click at [24, 43] on button "Close modal" at bounding box center [22, 38] width 18 height 18
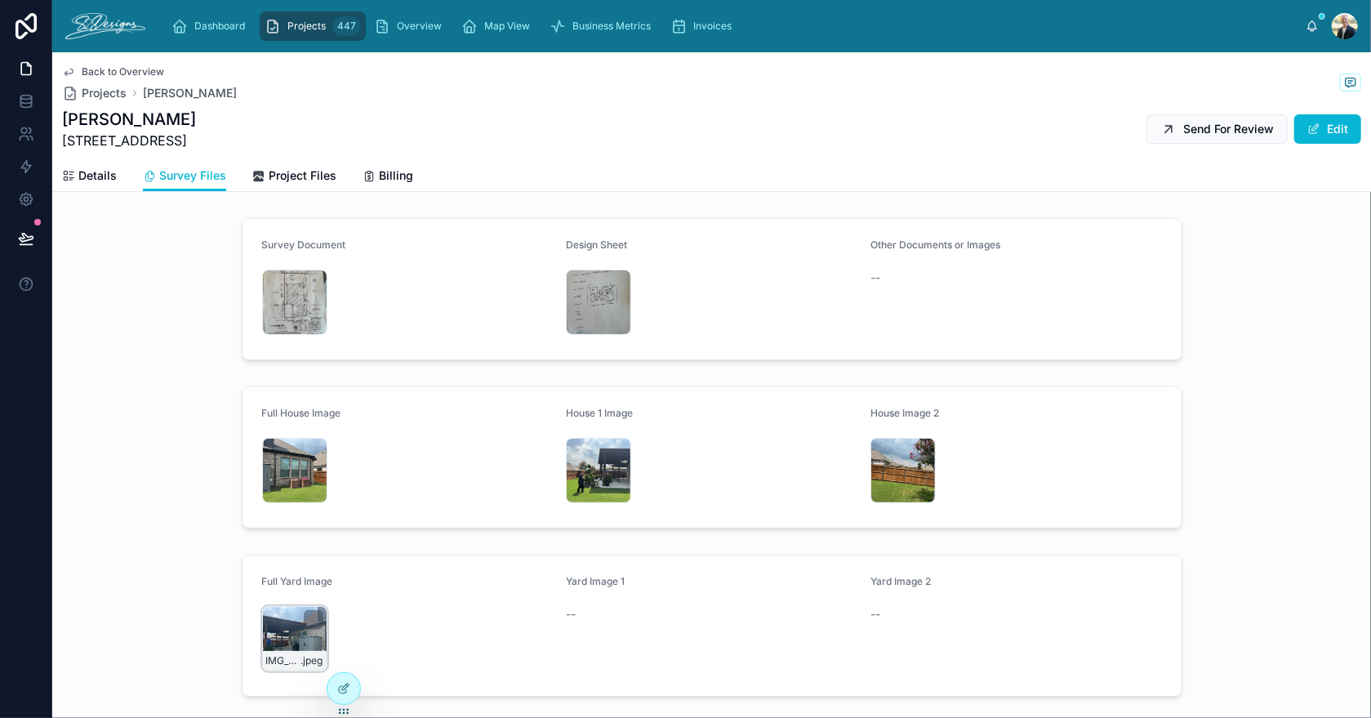
click at [276, 631] on div "IMG_2840 .jpeg" at bounding box center [294, 638] width 65 height 65
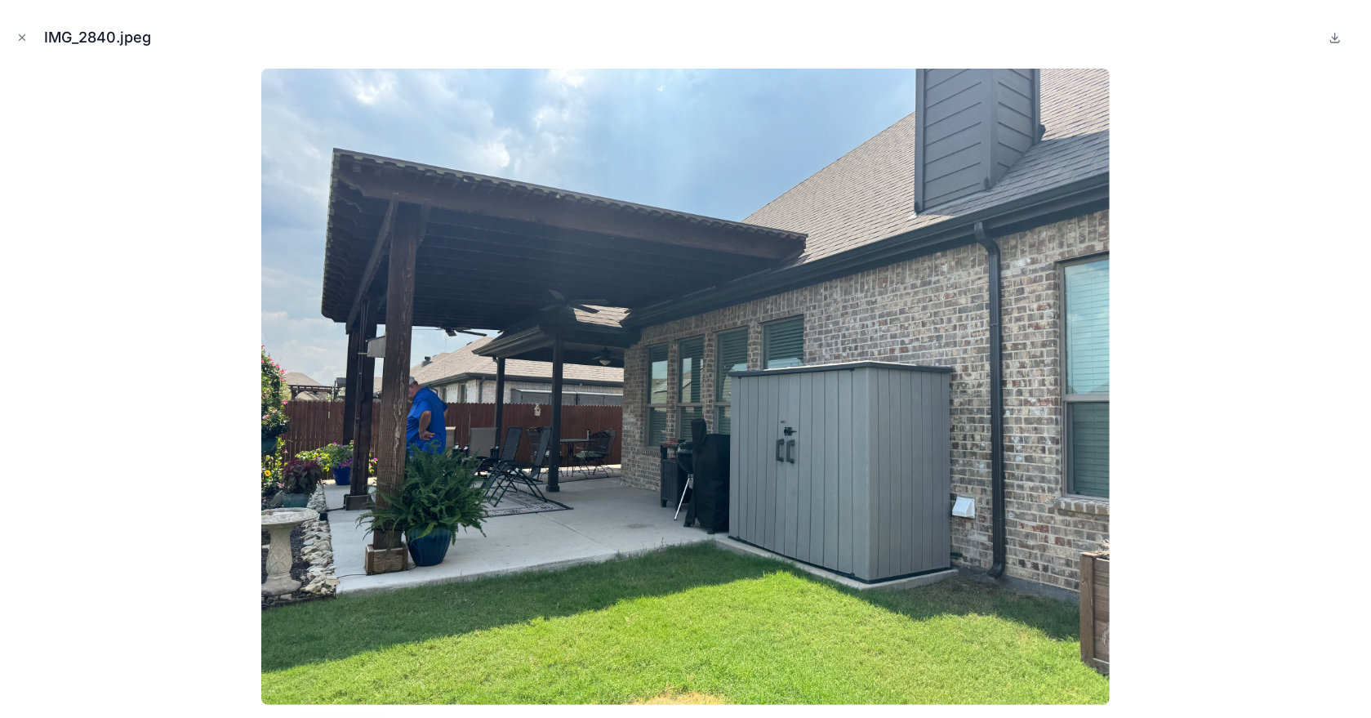
click at [23, 38] on icon "Close modal" at bounding box center [23, 38] width 6 height 6
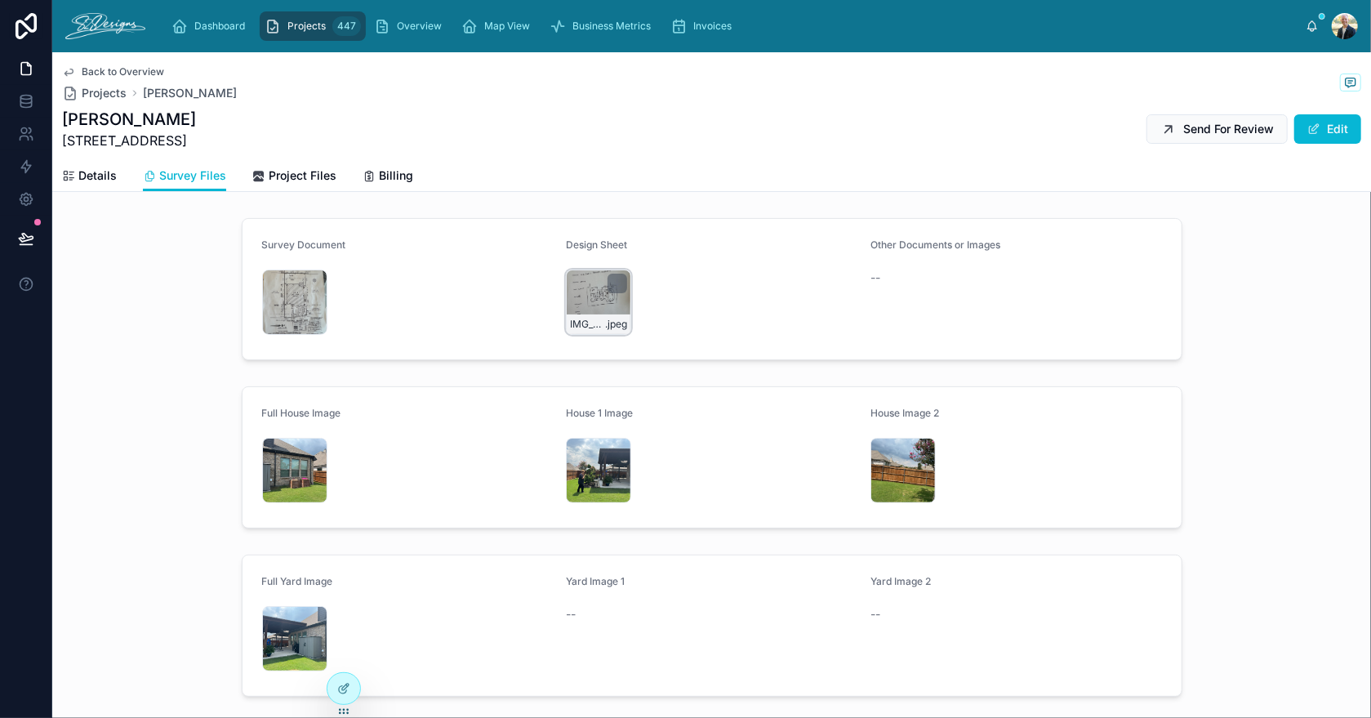
click at [569, 296] on div "IMG_2864 .jpeg" at bounding box center [598, 301] width 65 height 65
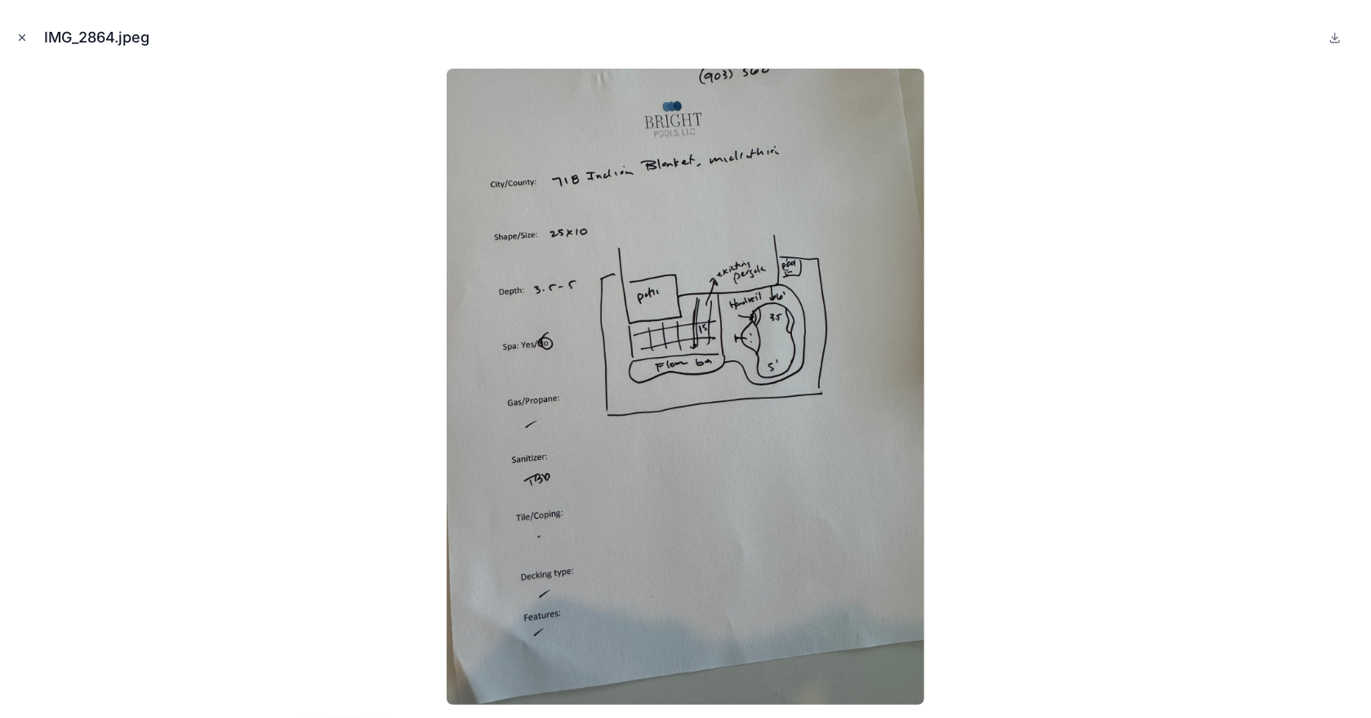
click at [24, 38] on icon "Close modal" at bounding box center [21, 37] width 11 height 11
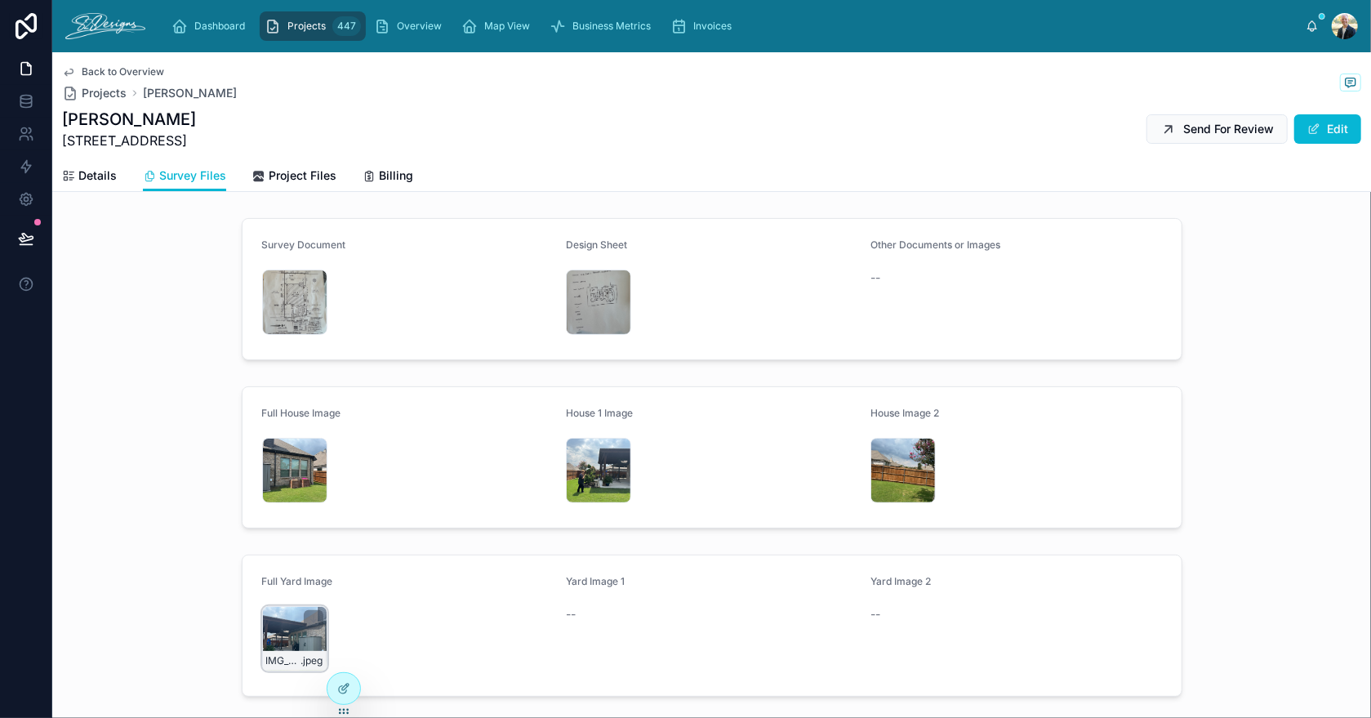
click at [270, 630] on div "IMG_2840 .jpeg" at bounding box center [294, 638] width 65 height 65
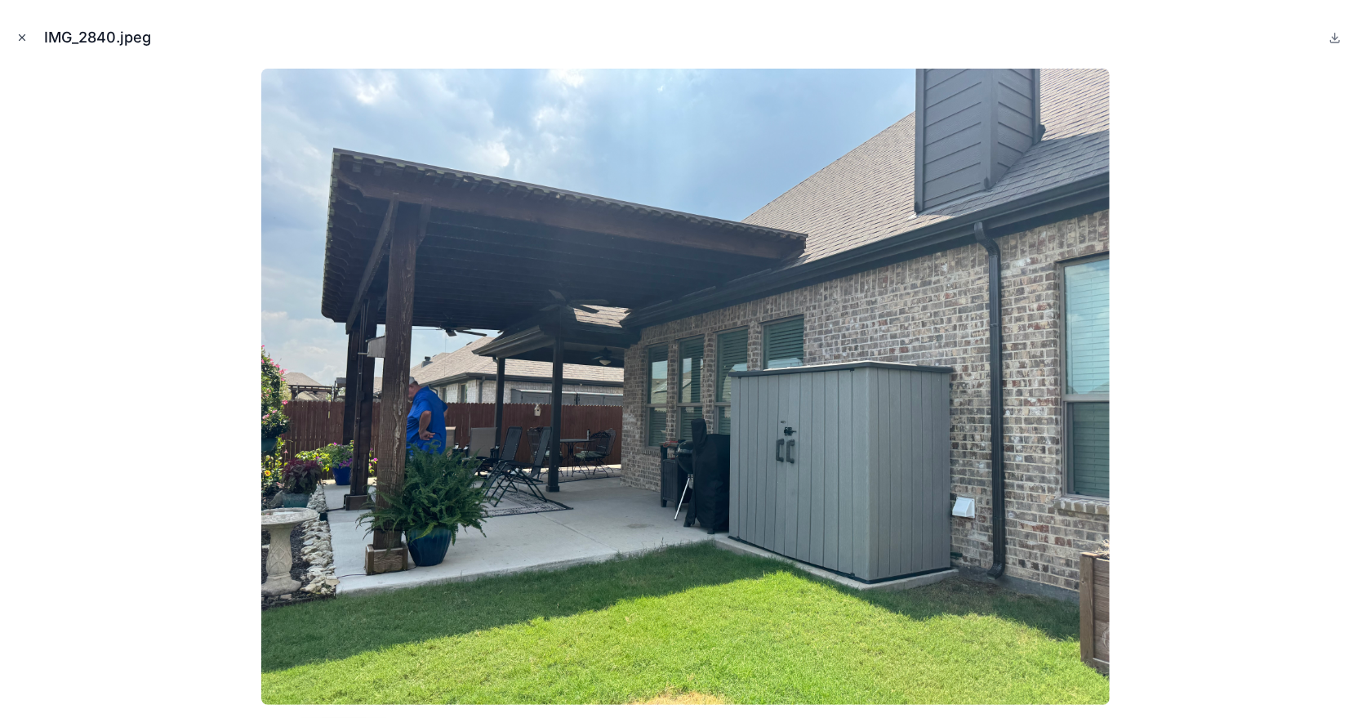
click at [26, 36] on icon "Close modal" at bounding box center [21, 37] width 11 height 11
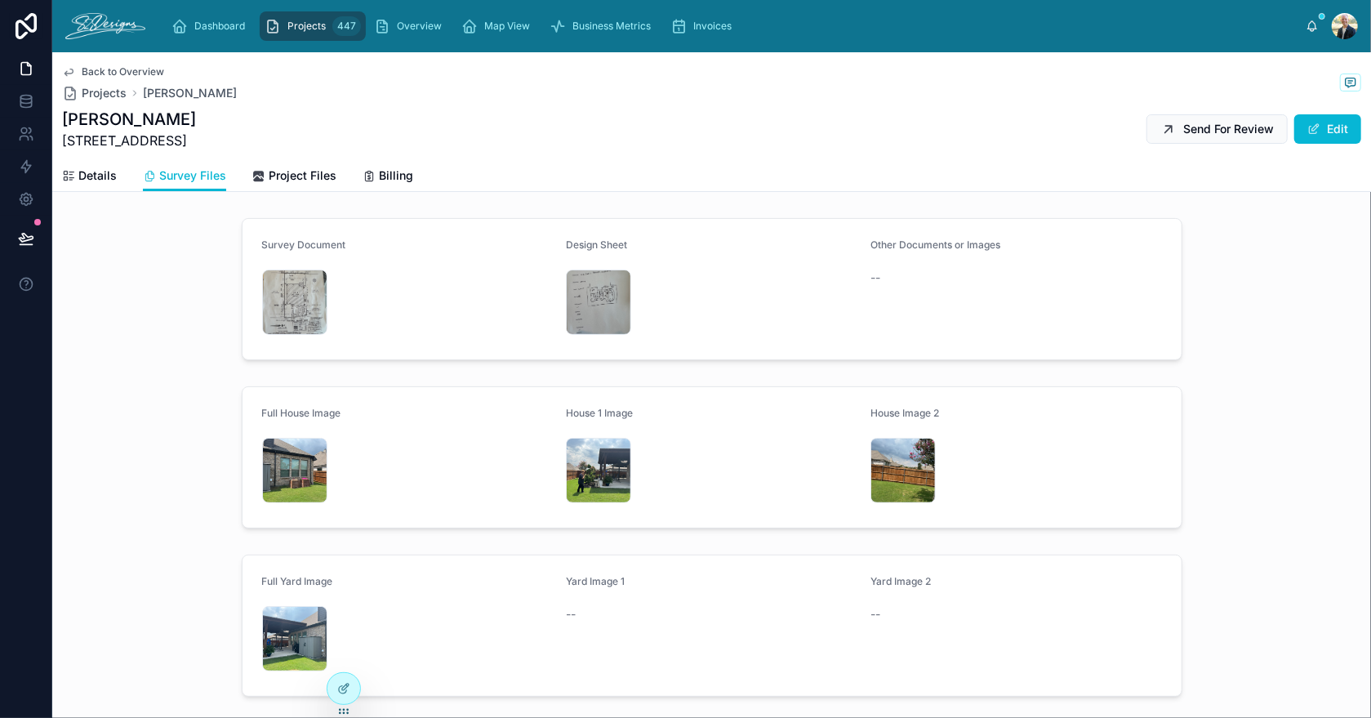
drag, startPoint x: 64, startPoint y: 142, endPoint x: 207, endPoint y: 150, distance: 143.1
click at [207, 150] on div "Back to Overview Projects [PERSON_NAME] [PERSON_NAME] 718 Indian Blanket Drive …" at bounding box center [711, 106] width 1299 height 108
copy span "[STREET_ADDRESS]"
click at [304, 624] on div at bounding box center [314, 620] width 20 height 20
click at [274, 621] on div "IMG_2840 .jpeg" at bounding box center [294, 638] width 65 height 65
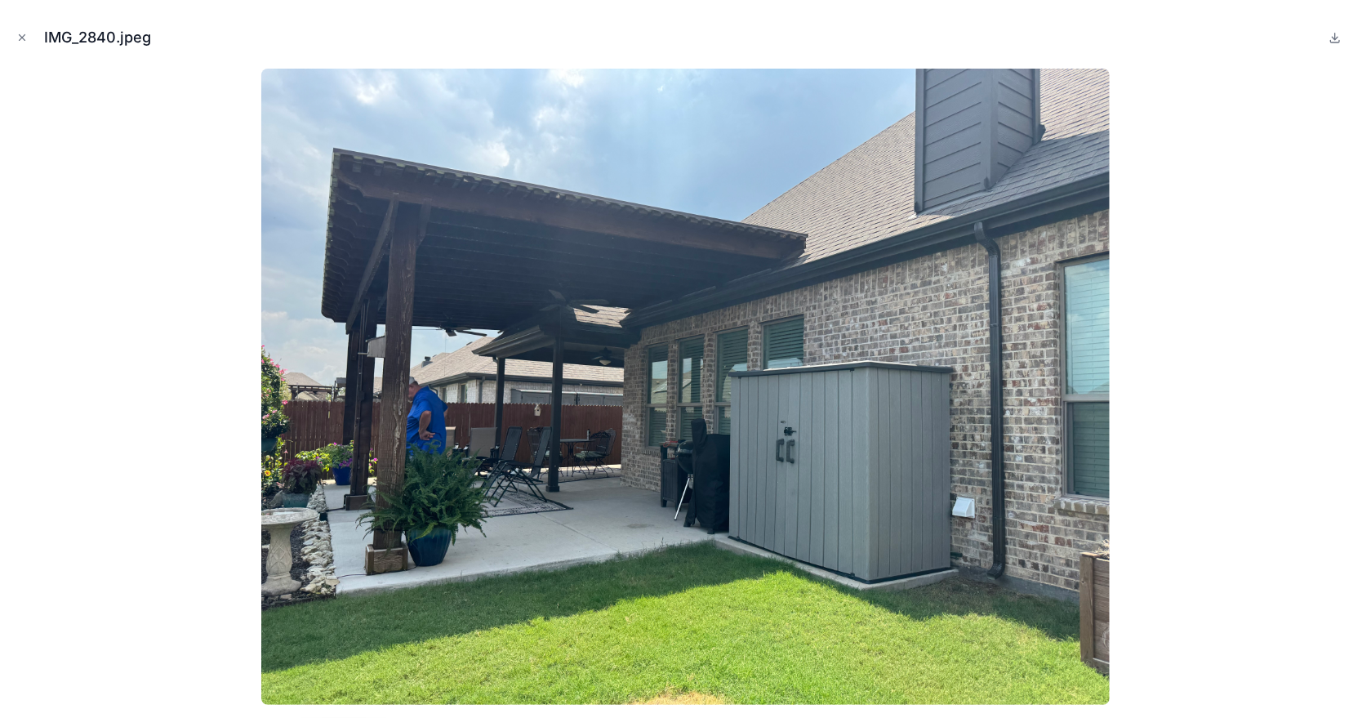
click at [274, 621] on img at bounding box center [685, 387] width 848 height 636
click at [22, 42] on icon "Close modal" at bounding box center [21, 37] width 11 height 11
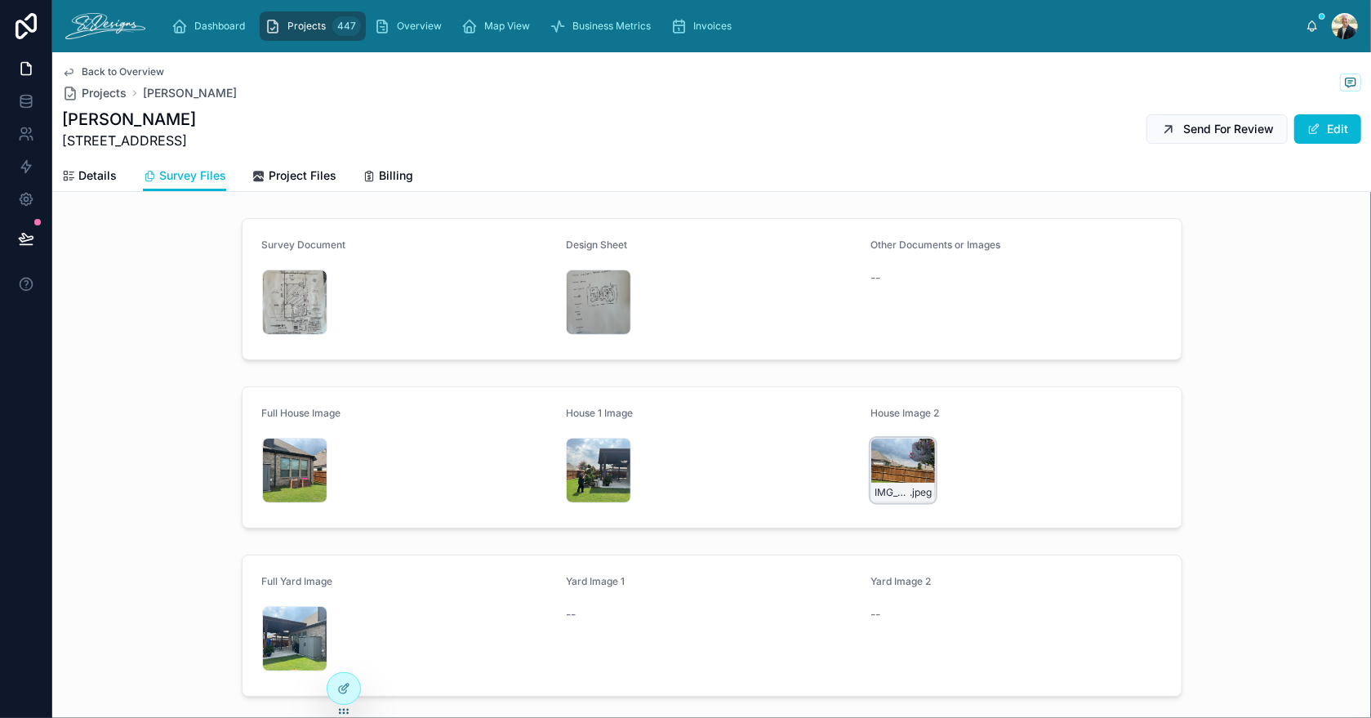
click at [884, 465] on div "IMG_2839 .jpeg" at bounding box center [902, 470] width 65 height 65
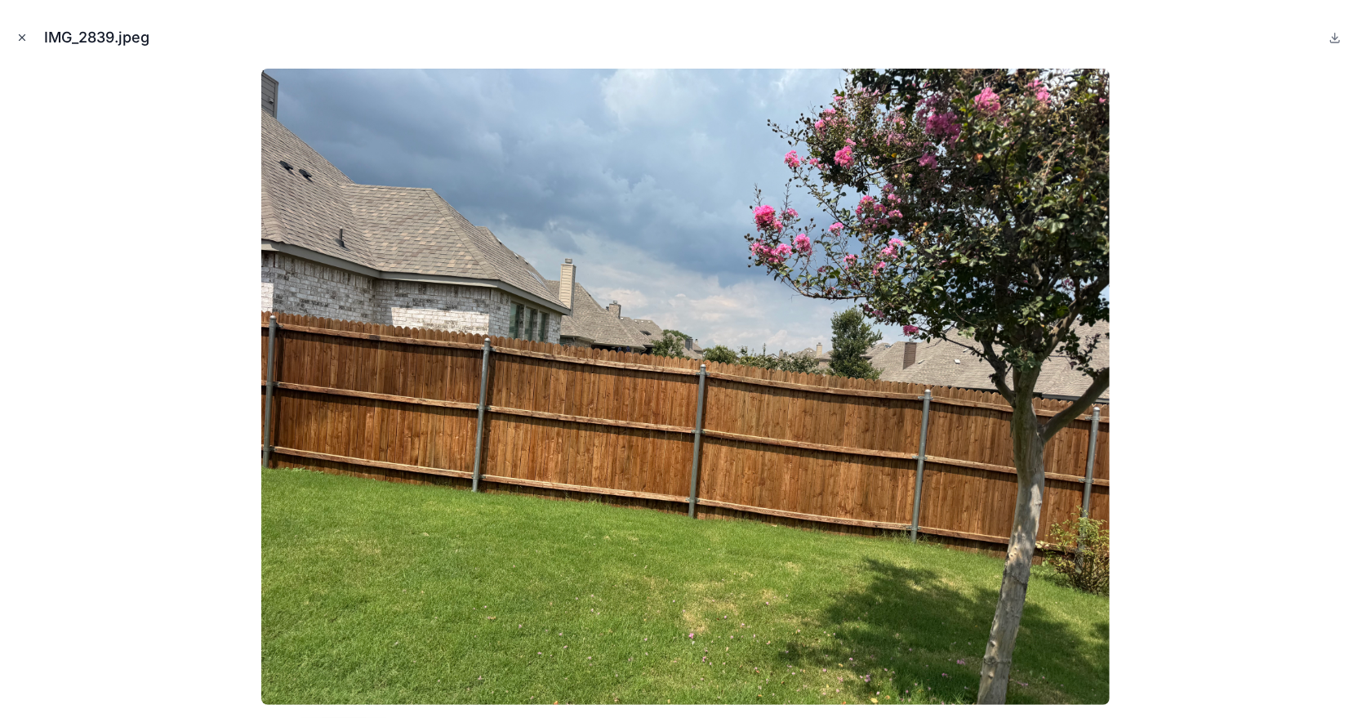
click at [16, 43] on button "Close modal" at bounding box center [22, 38] width 18 height 18
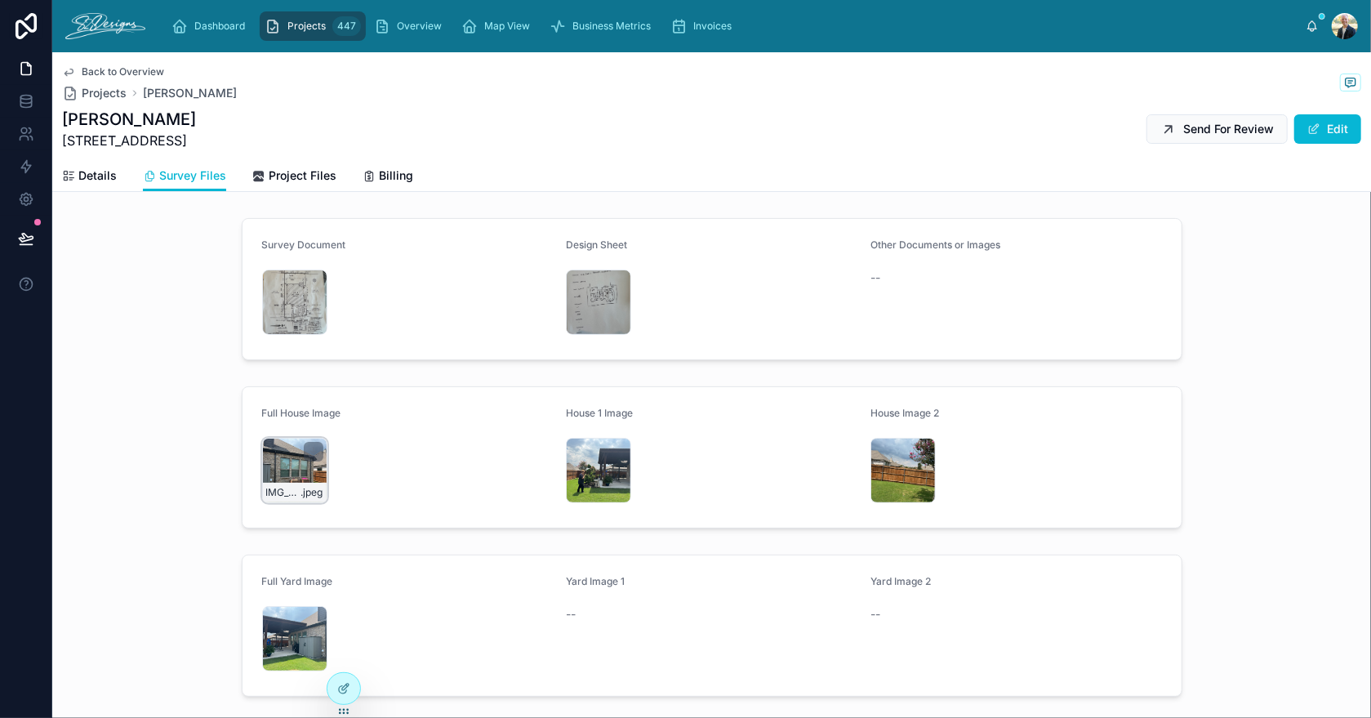
click at [274, 452] on div "IMG_2838 .jpeg" at bounding box center [294, 470] width 65 height 65
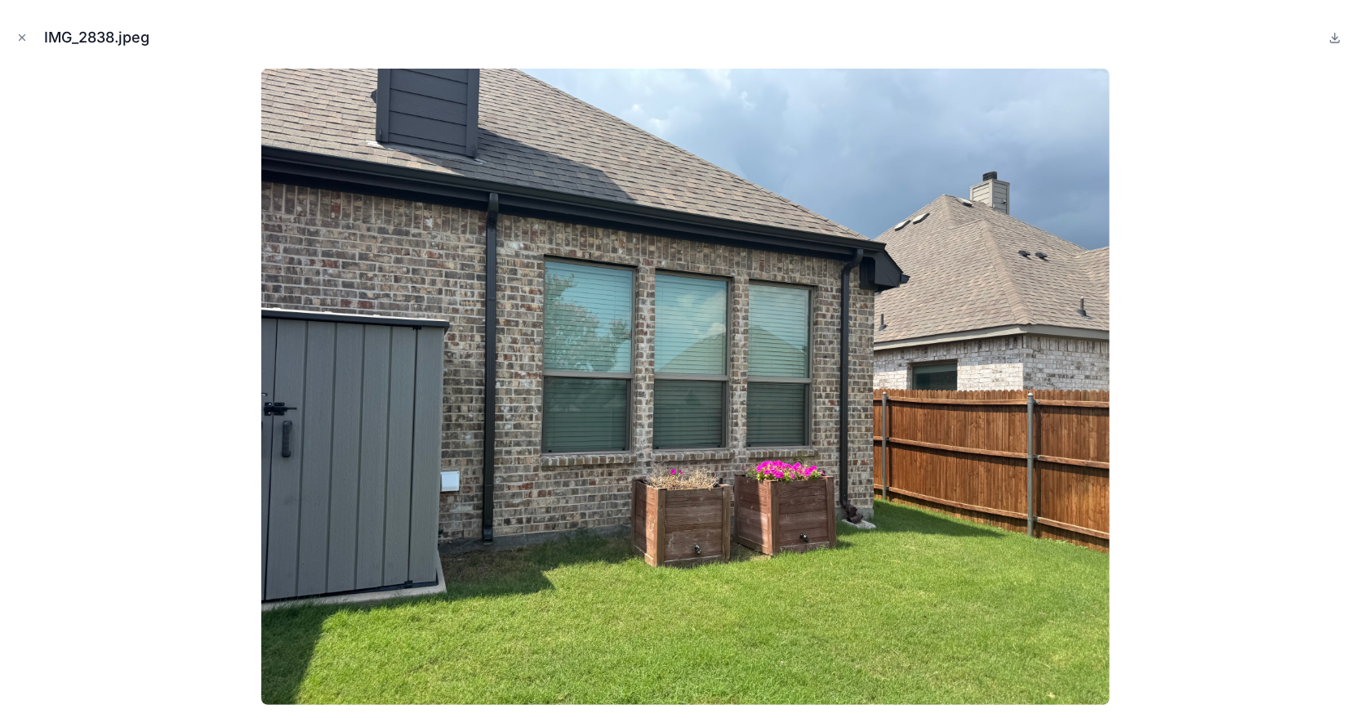
click at [274, 452] on img at bounding box center [685, 387] width 848 height 636
click at [21, 38] on icon "Close modal" at bounding box center [23, 38] width 6 height 6
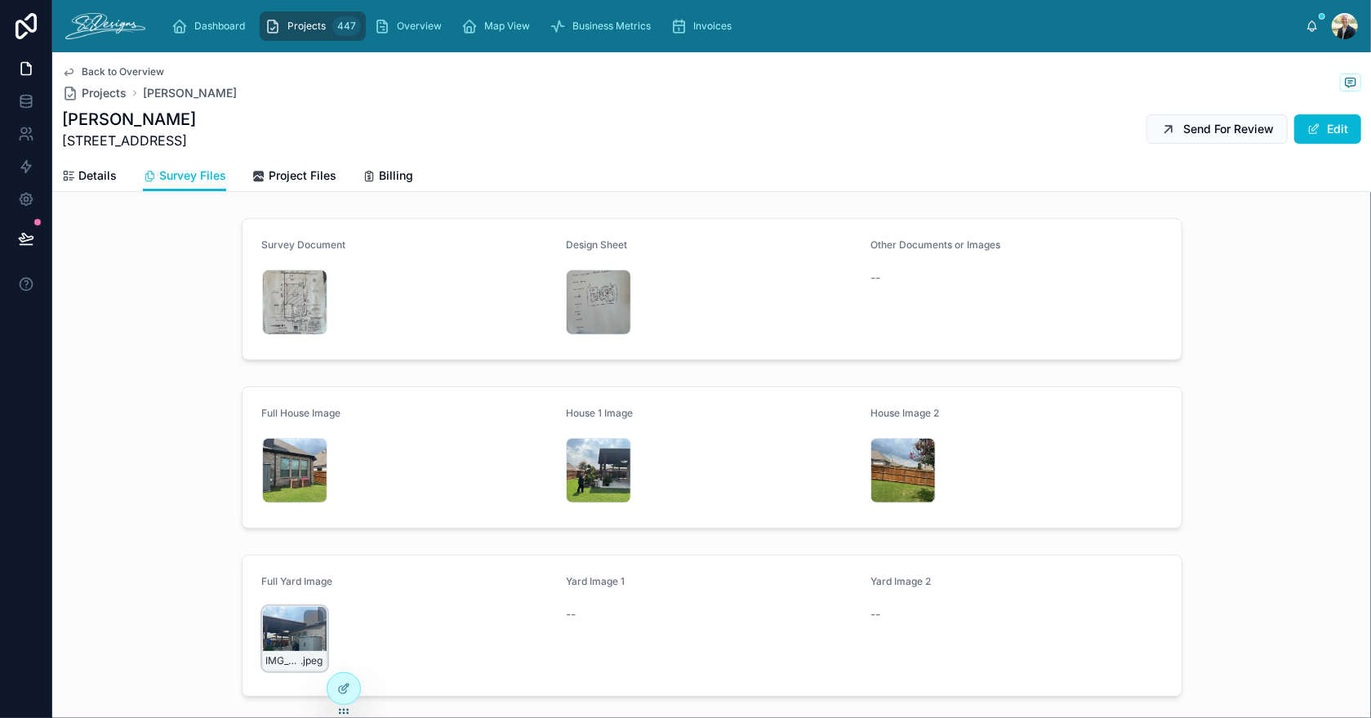
click at [287, 634] on div "IMG_2840 .jpeg" at bounding box center [294, 638] width 65 height 65
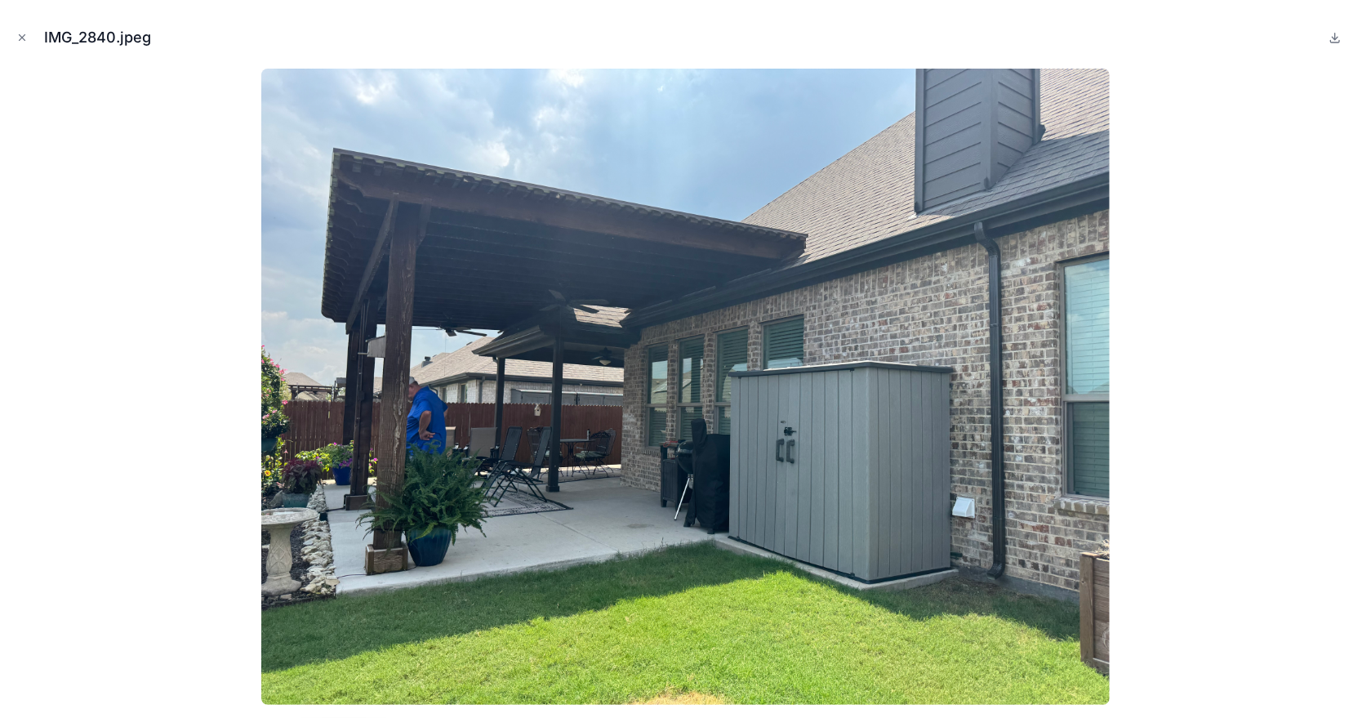
click at [287, 634] on img at bounding box center [685, 387] width 848 height 636
click at [20, 39] on icon "Close modal" at bounding box center [21, 37] width 11 height 11
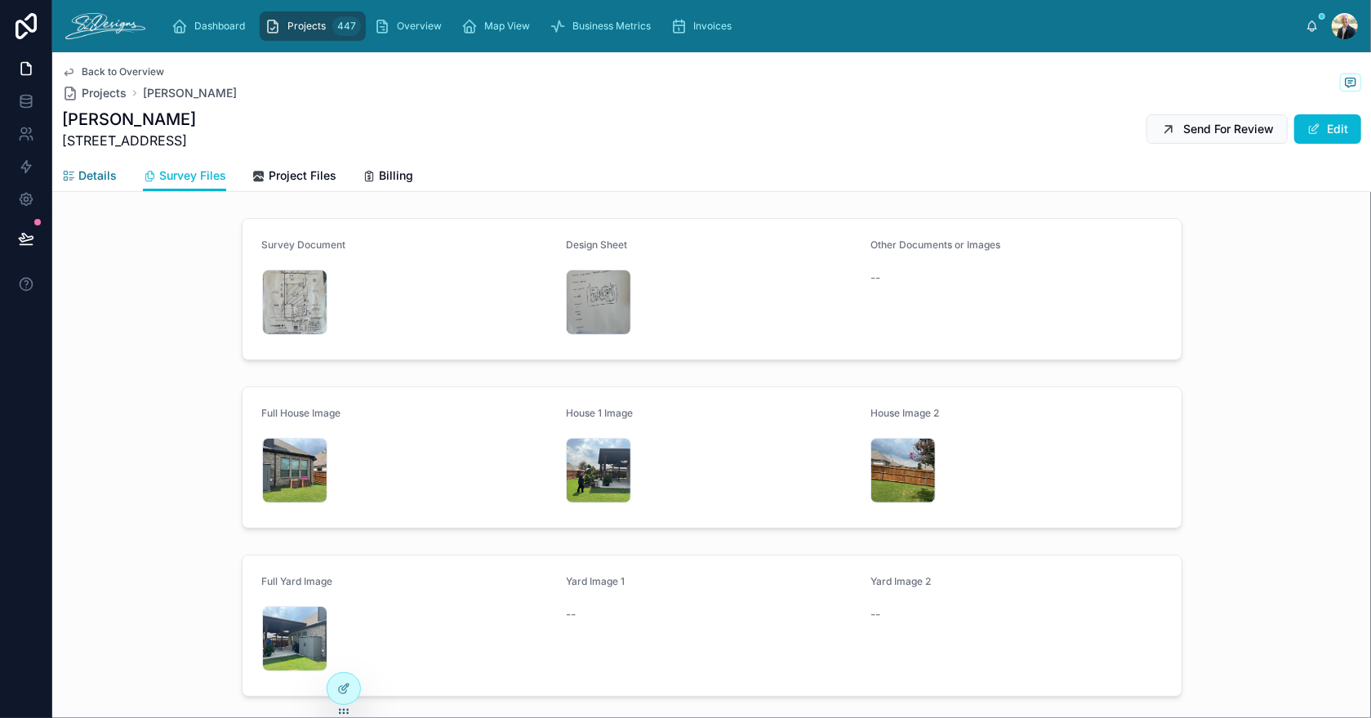
click at [82, 174] on span "Details" at bounding box center [97, 175] width 38 height 16
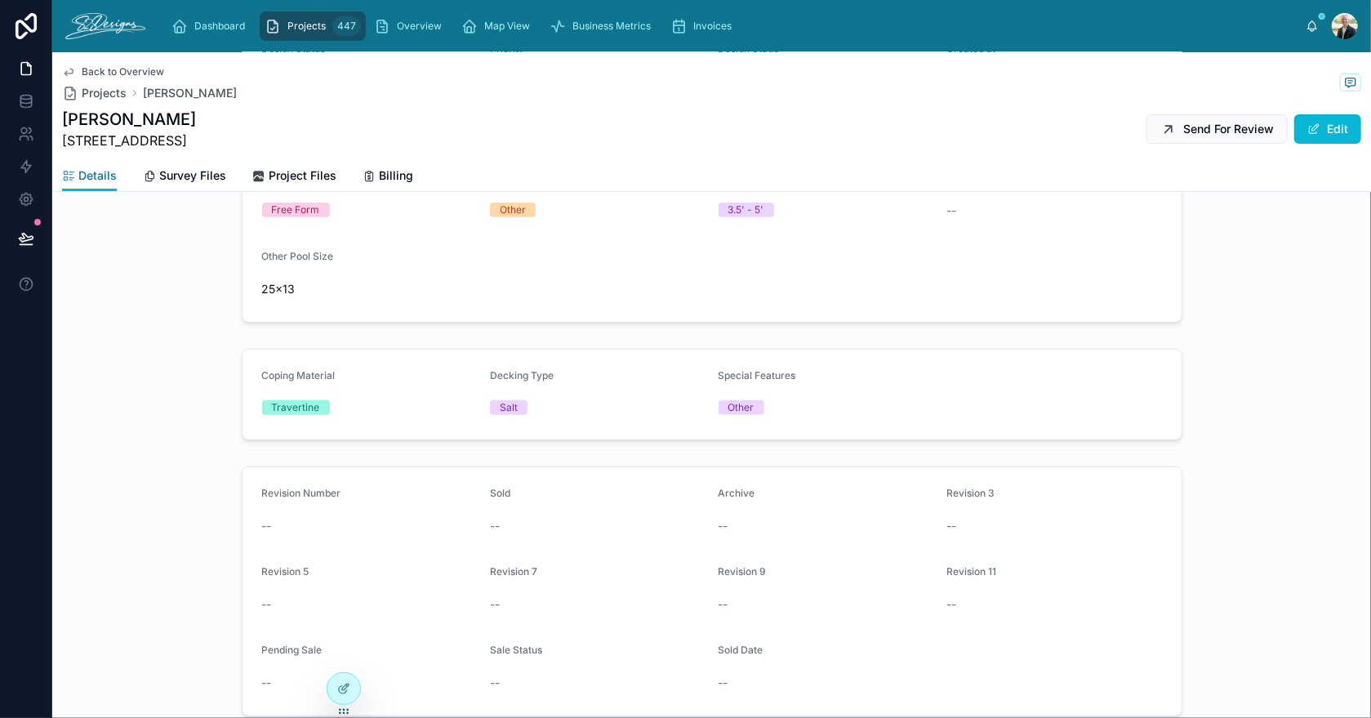
scroll to position [303, 0]
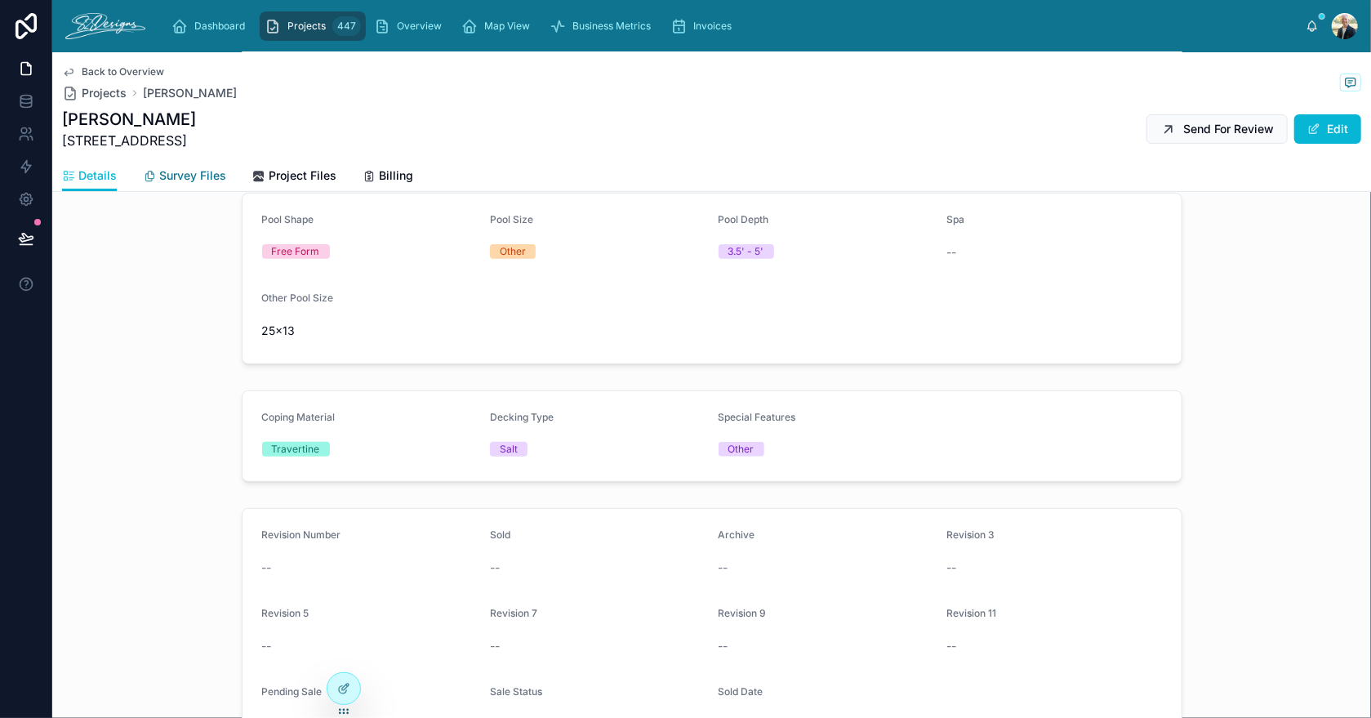
click at [176, 176] on span "Survey Files" at bounding box center [192, 175] width 67 height 16
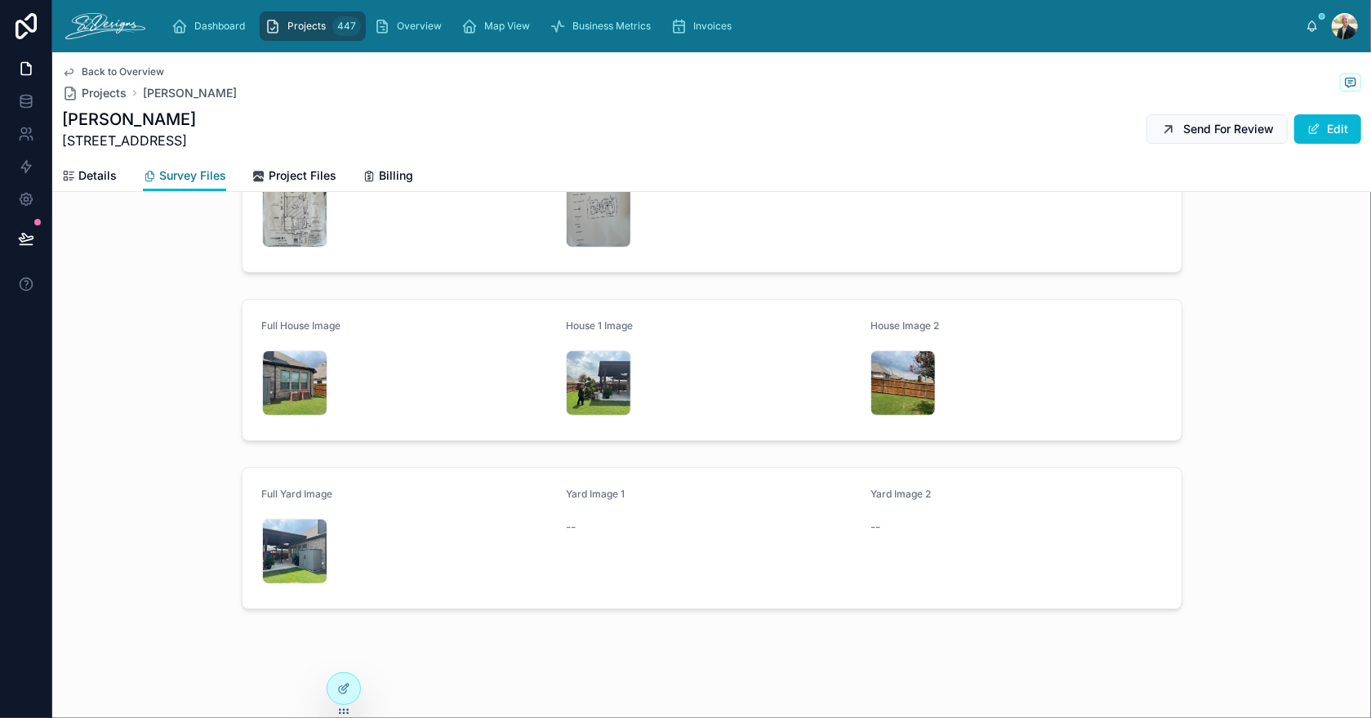
scroll to position [87, 0]
click at [566, 366] on div "IMG_2841 .jpeg" at bounding box center [598, 383] width 65 height 65
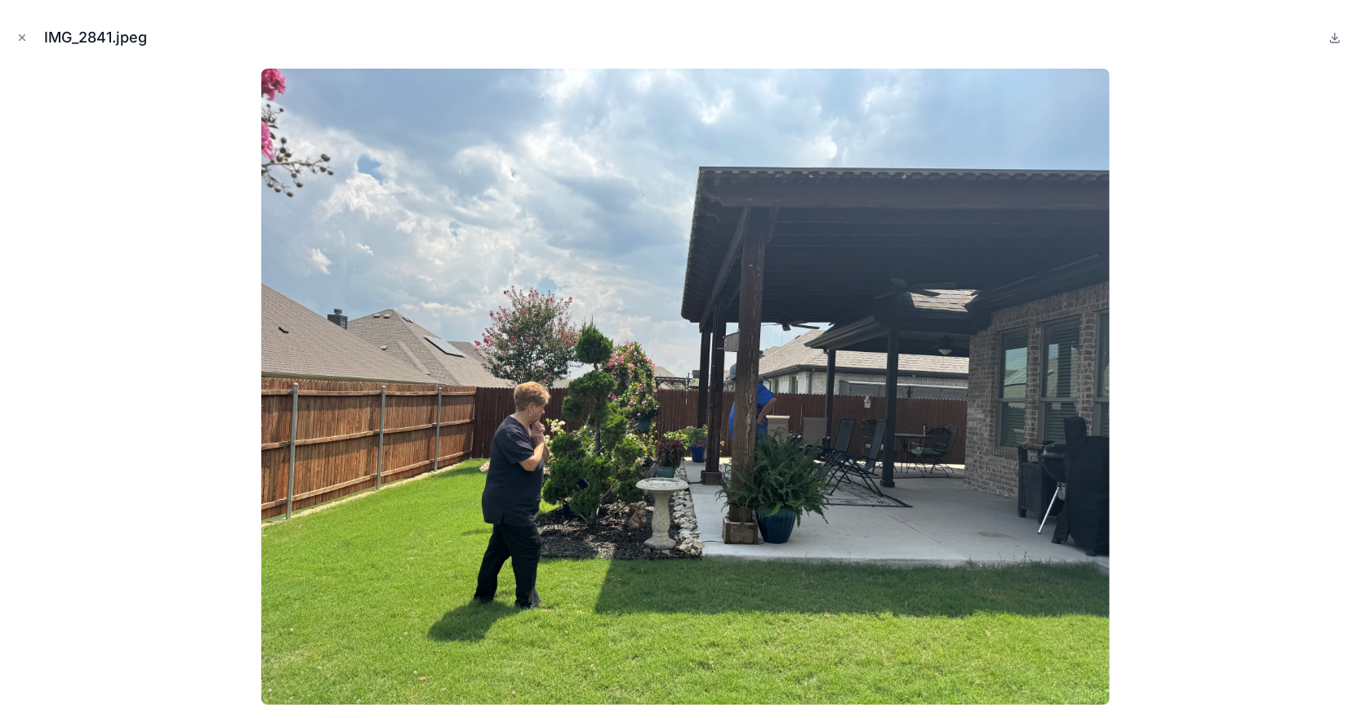
drag, startPoint x: 21, startPoint y: 37, endPoint x: 31, endPoint y: 42, distance: 11.0
click at [21, 37] on icon "Close modal" at bounding box center [23, 38] width 6 height 6
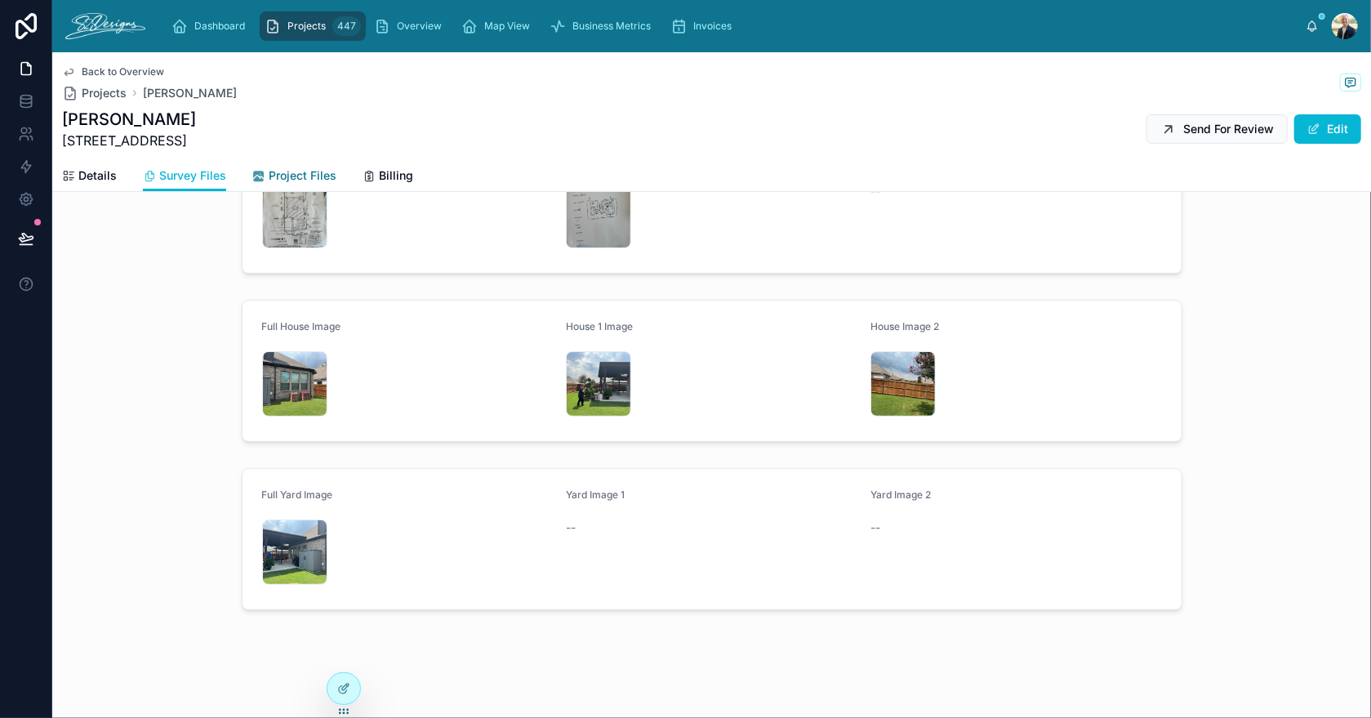
click at [282, 173] on span "Project Files" at bounding box center [303, 175] width 68 height 16
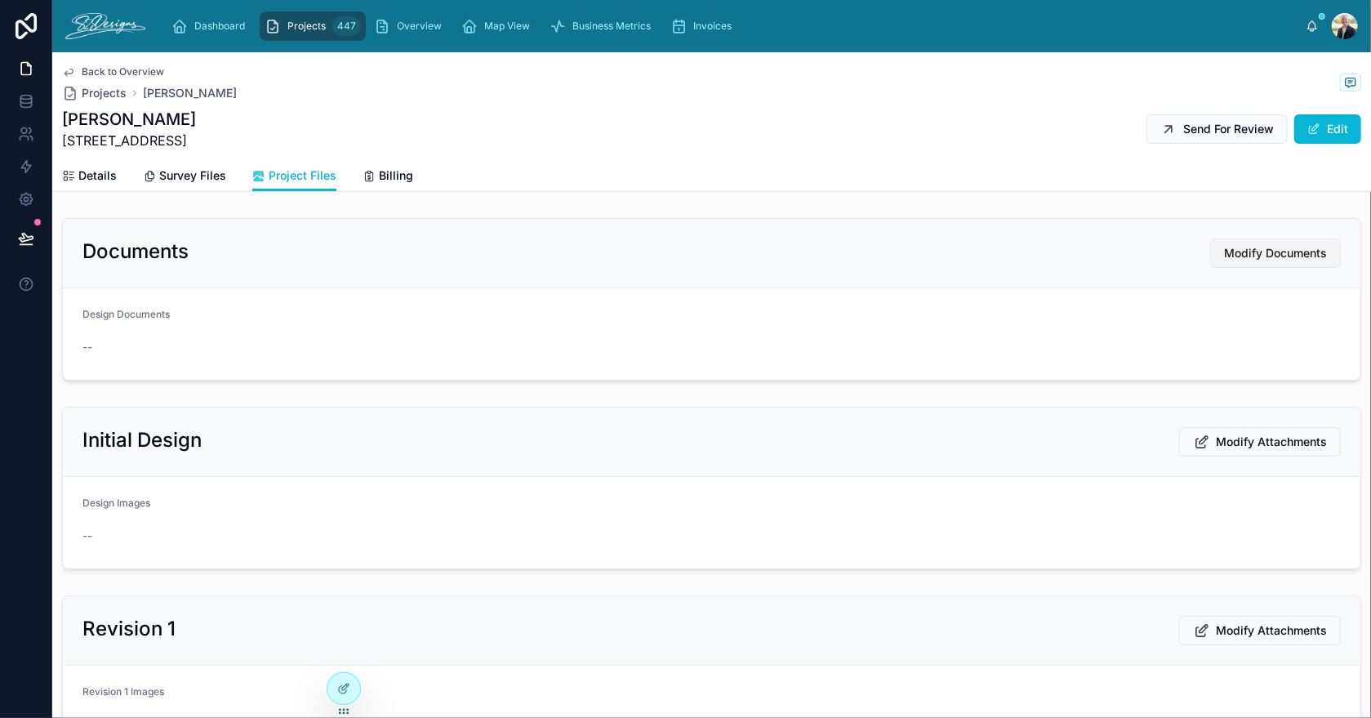
click at [1246, 245] on span "Modify Documents" at bounding box center [1275, 253] width 103 height 16
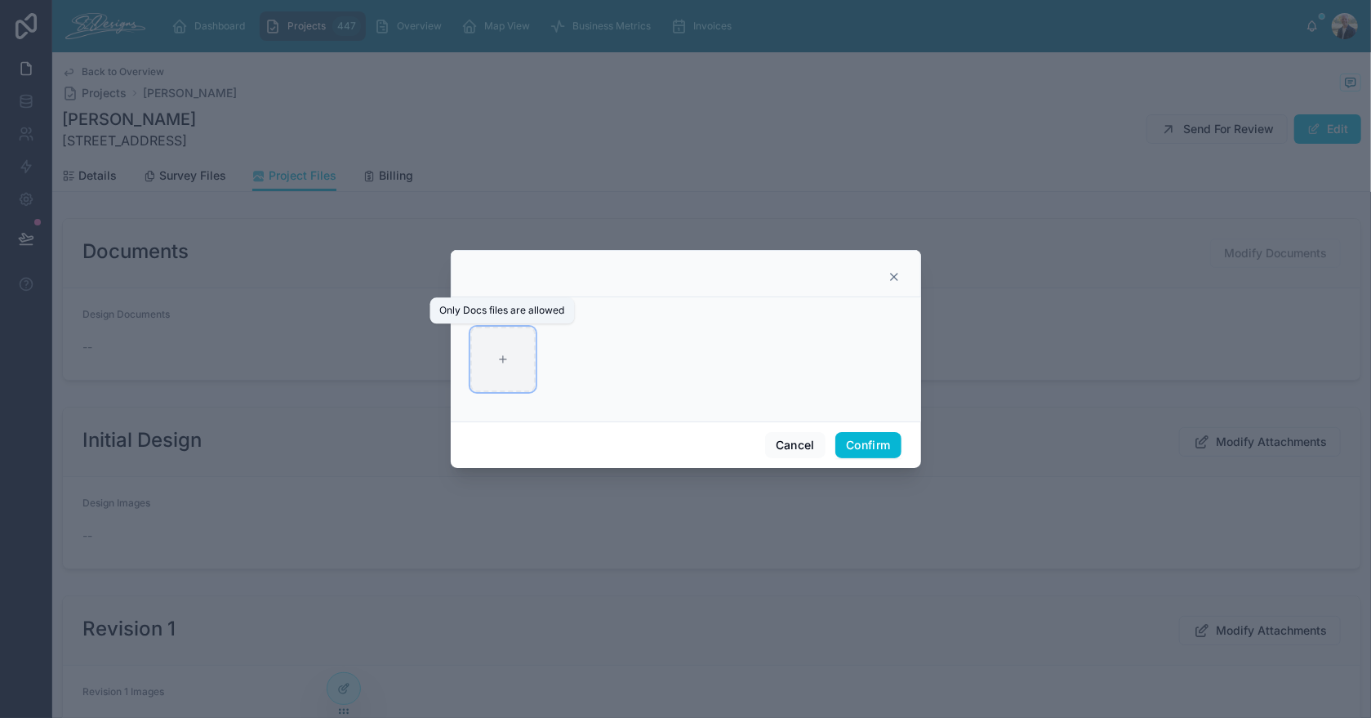
click at [503, 369] on div at bounding box center [502, 359] width 65 height 65
type input "**********"
click at [849, 443] on button "Confirm" at bounding box center [867, 445] width 65 height 26
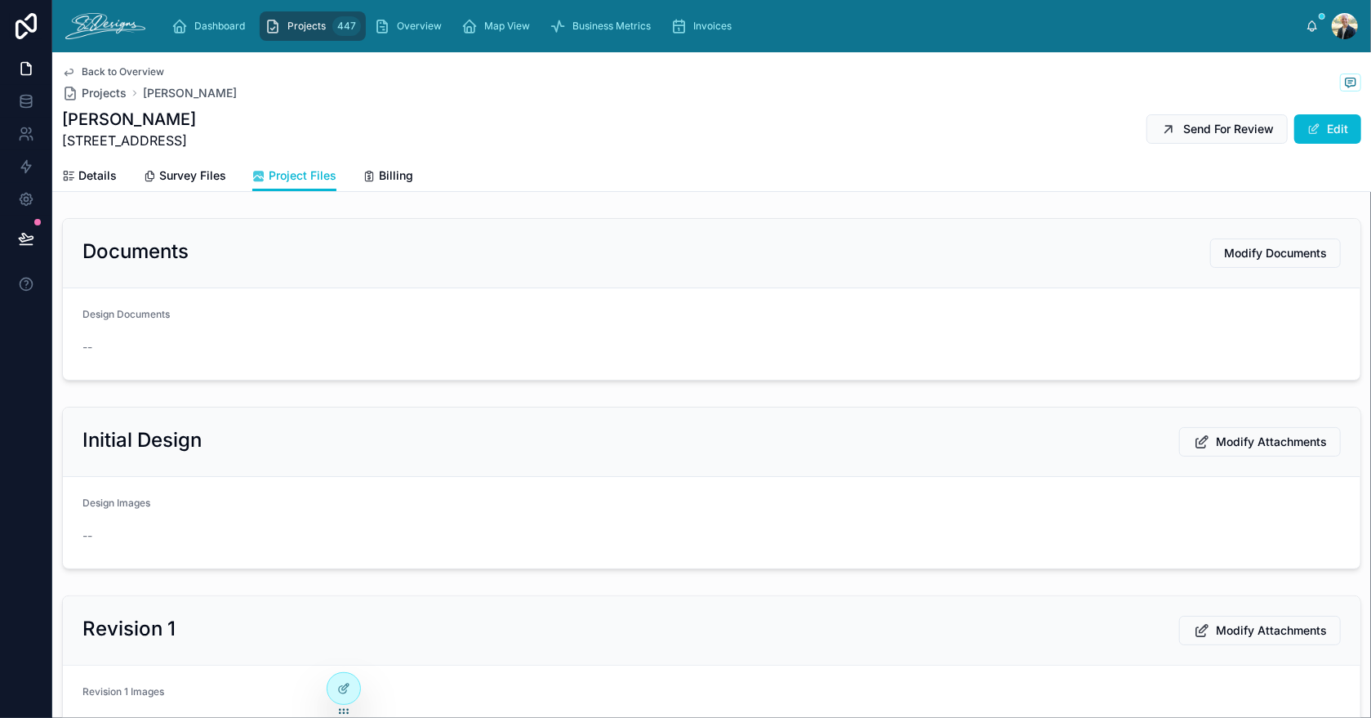
click at [1255, 446] on span "Modify Attachments" at bounding box center [1271, 442] width 111 height 16
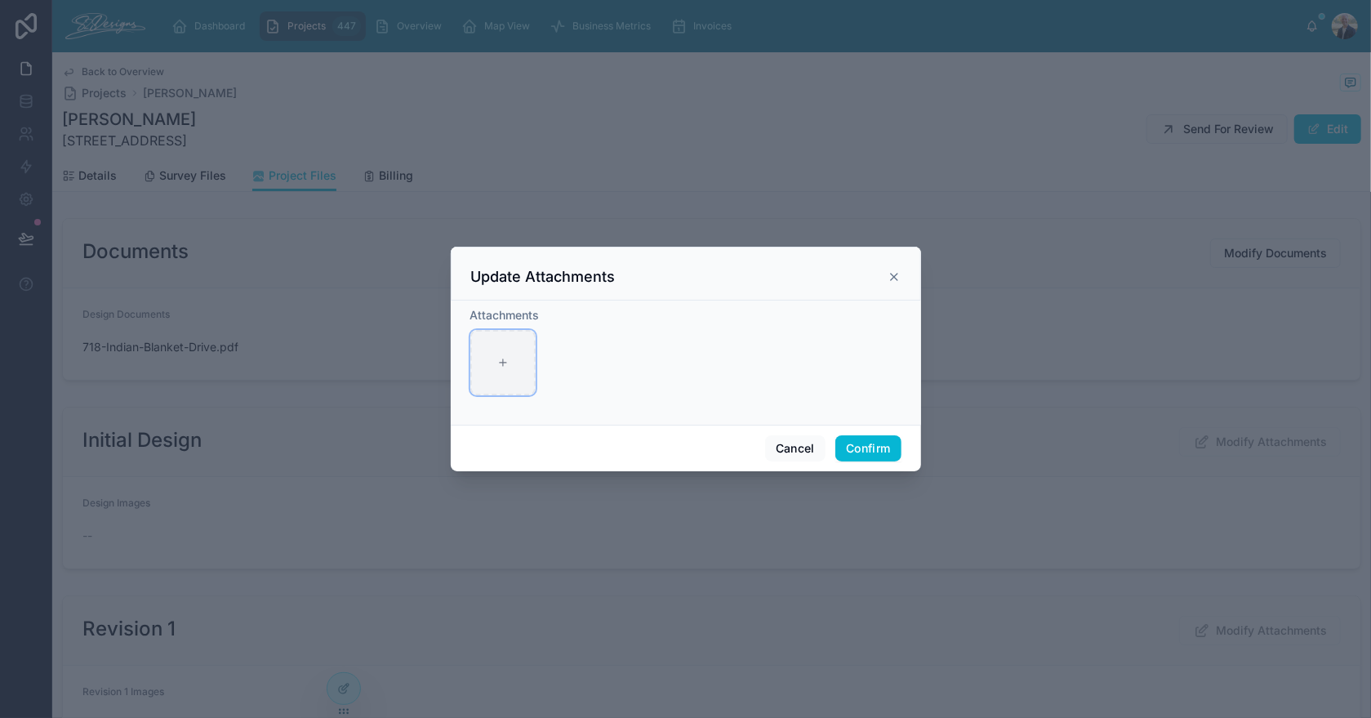
click at [507, 363] on icon at bounding box center [502, 362] width 11 height 11
type input "**********"
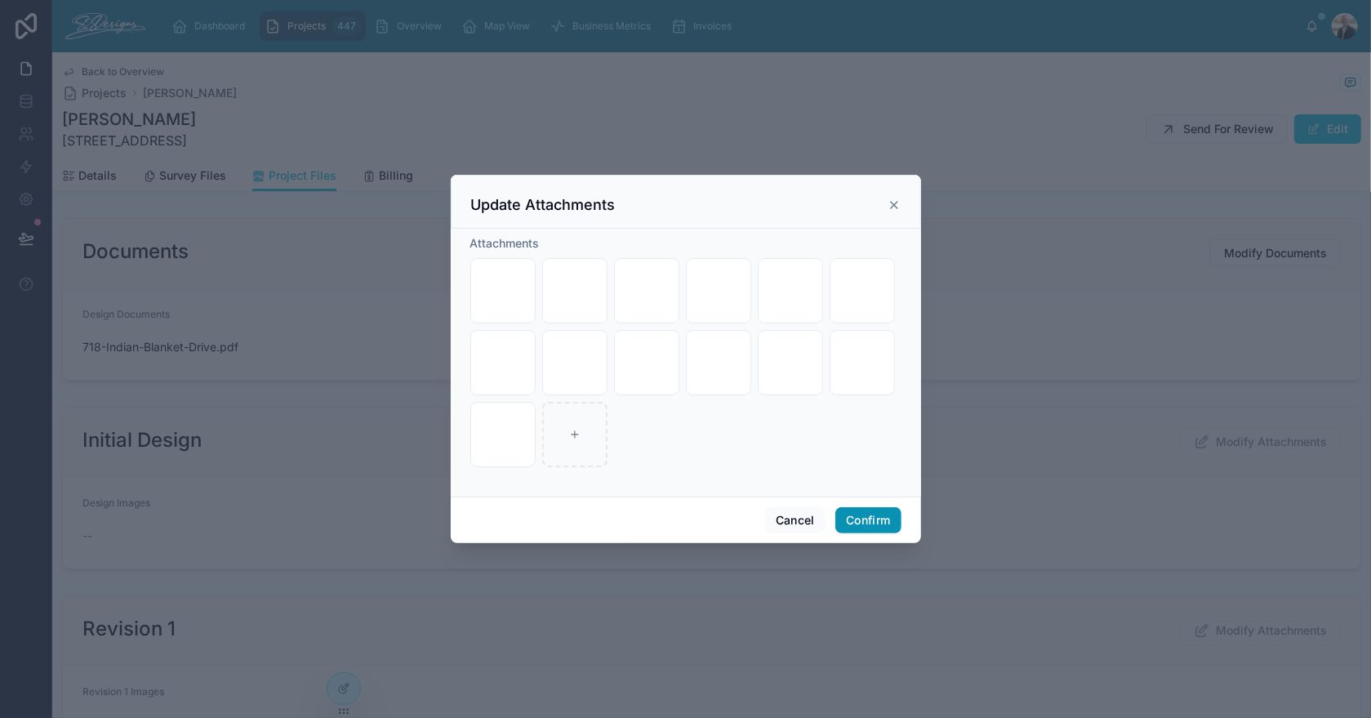
click at [865, 518] on button "Confirm" at bounding box center [867, 520] width 65 height 26
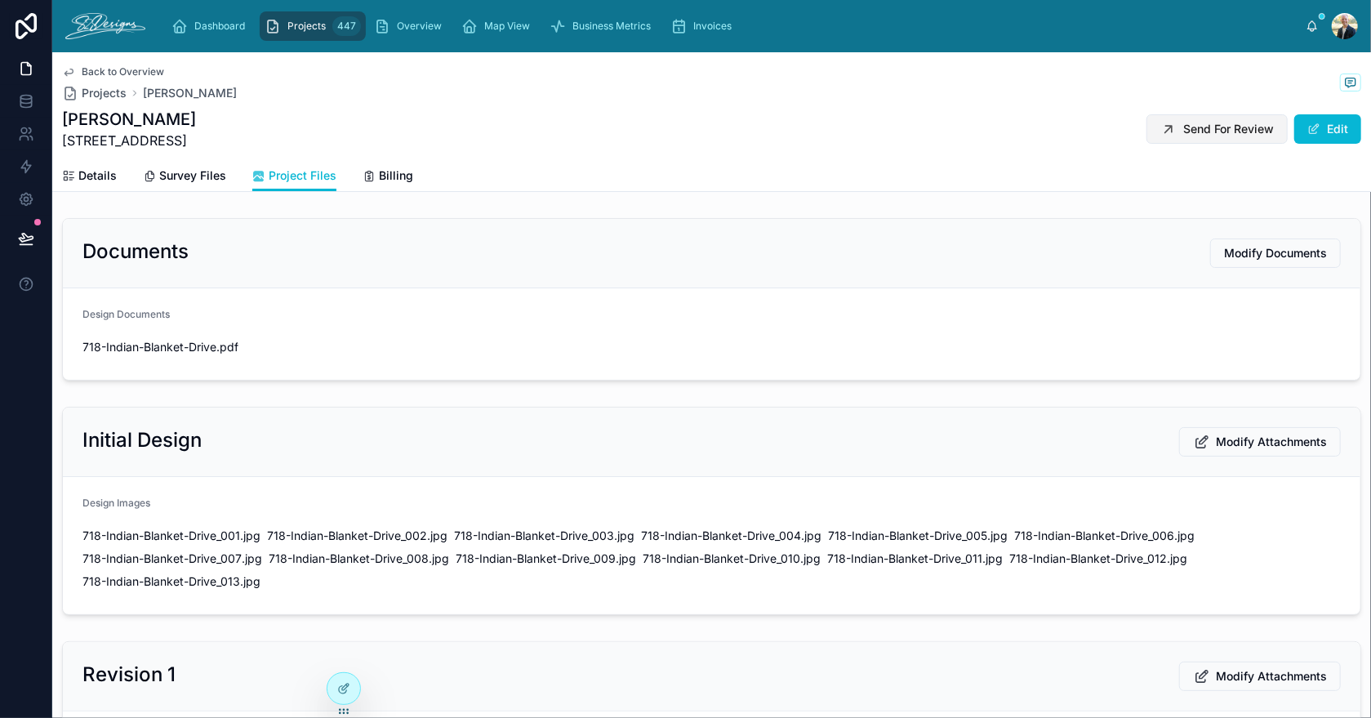
click at [1193, 123] on span "Send For Review" at bounding box center [1228, 129] width 91 height 16
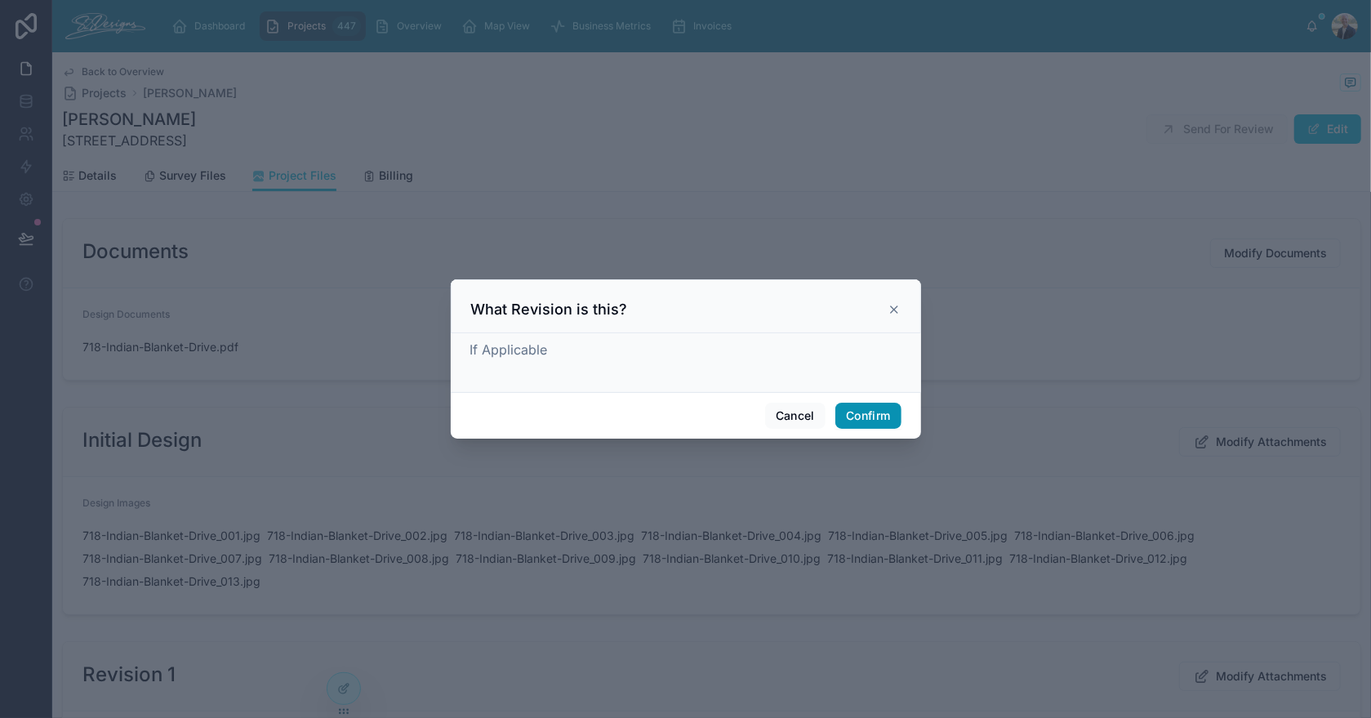
click at [857, 411] on button "Confirm" at bounding box center [867, 416] width 65 height 26
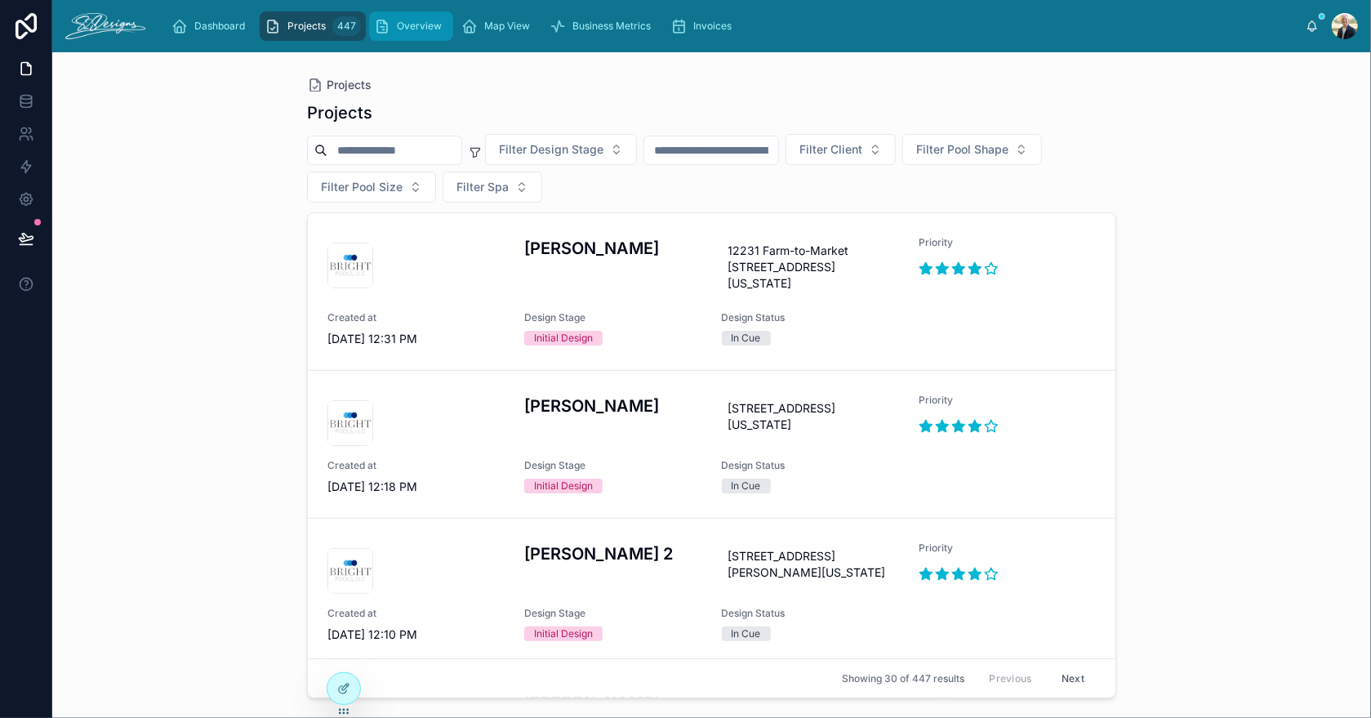
click at [415, 20] on span "Overview" at bounding box center [419, 26] width 45 height 13
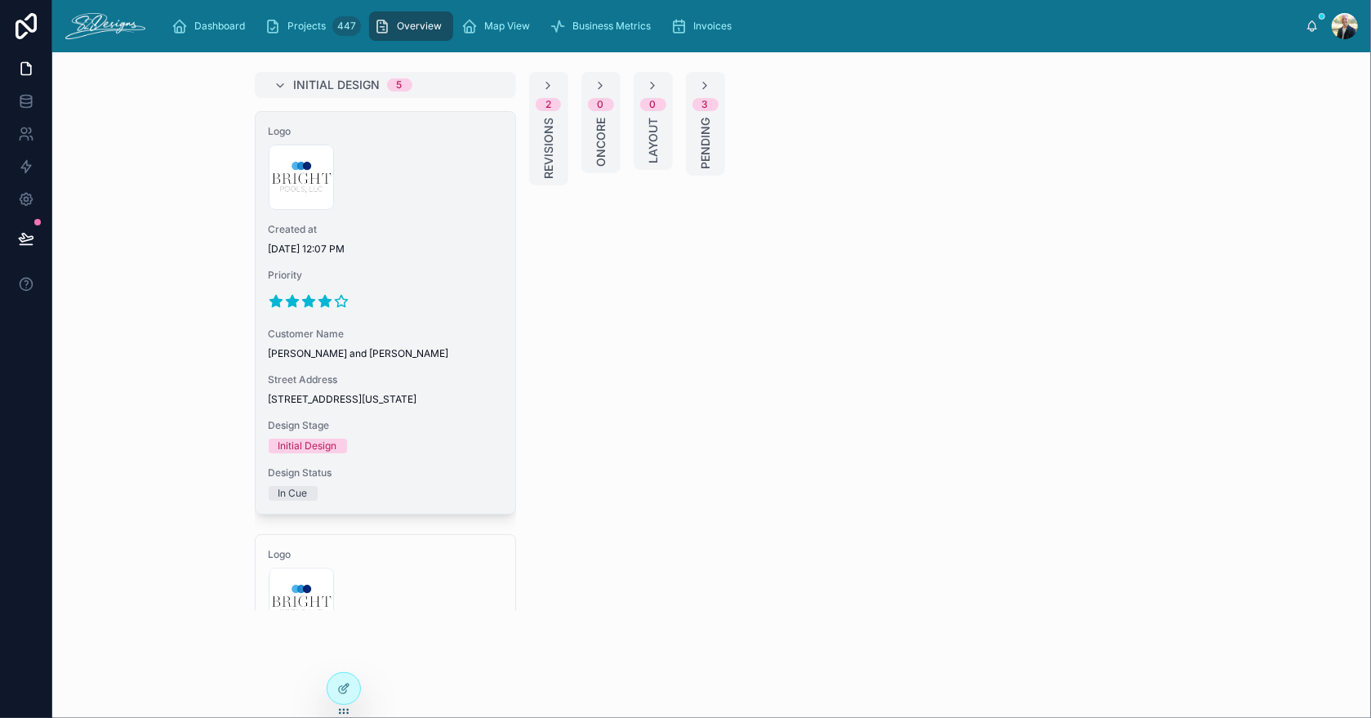
click at [443, 229] on span "Created at" at bounding box center [386, 229] width 234 height 13
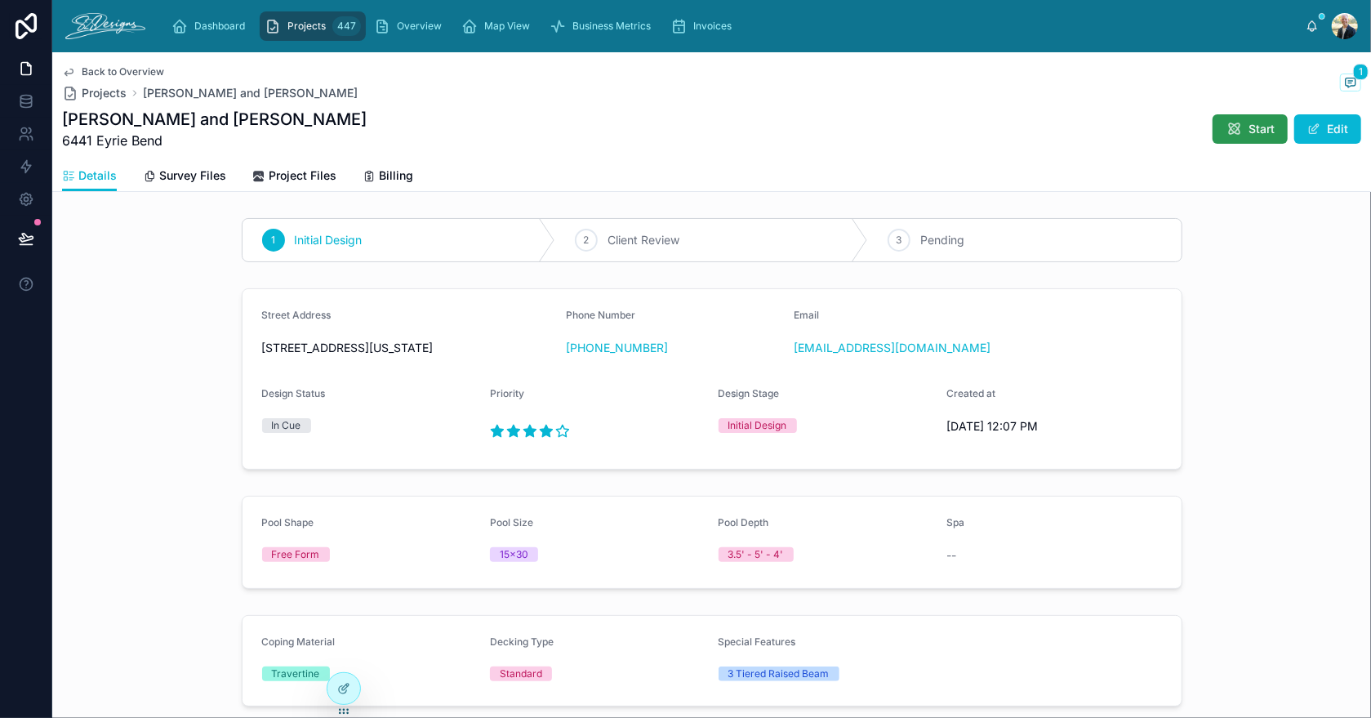
click at [1234, 132] on button "Start" at bounding box center [1249, 128] width 75 height 29
drag, startPoint x: 256, startPoint y: 349, endPoint x: 341, endPoint y: 348, distance: 85.7
click at [342, 348] on span "[STREET_ADDRESS][US_STATE]" at bounding box center [407, 348] width 291 height 16
drag, startPoint x: 959, startPoint y: 358, endPoint x: 790, endPoint y: 365, distance: 169.9
click at [794, 361] on div "Email [EMAIL_ADDRESS][DOMAIN_NAME]" at bounding box center [902, 335] width 216 height 52
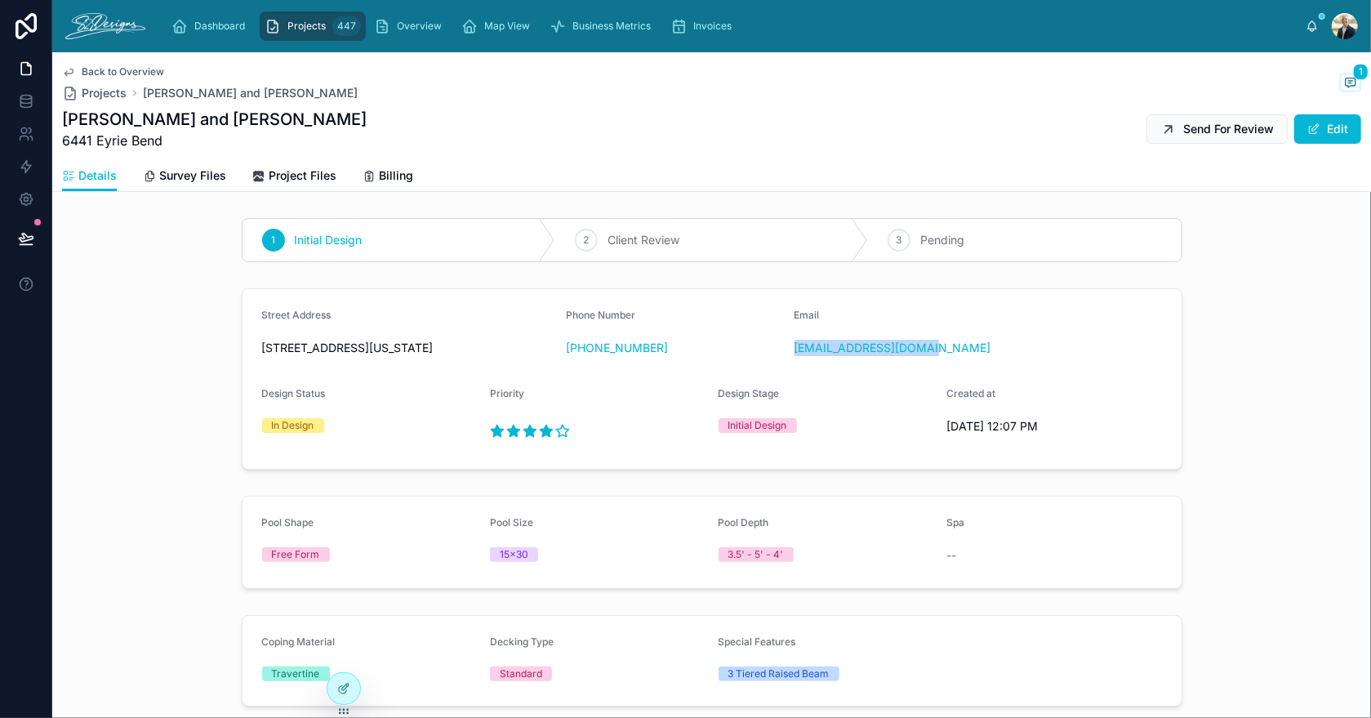
drag, startPoint x: 658, startPoint y: 352, endPoint x: 575, endPoint y: 359, distance: 83.6
click at [575, 359] on div "[PHONE_NUMBER]" at bounding box center [674, 348] width 216 height 26
drag, startPoint x: 267, startPoint y: 126, endPoint x: 60, endPoint y: 120, distance: 206.6
click at [60, 120] on div "Back to Overview Projects [PERSON_NAME] and [PERSON_NAME] 1 [PERSON_NAME] and […" at bounding box center [711, 122] width 1319 height 140
click at [197, 171] on span "Survey Files" at bounding box center [192, 175] width 67 height 16
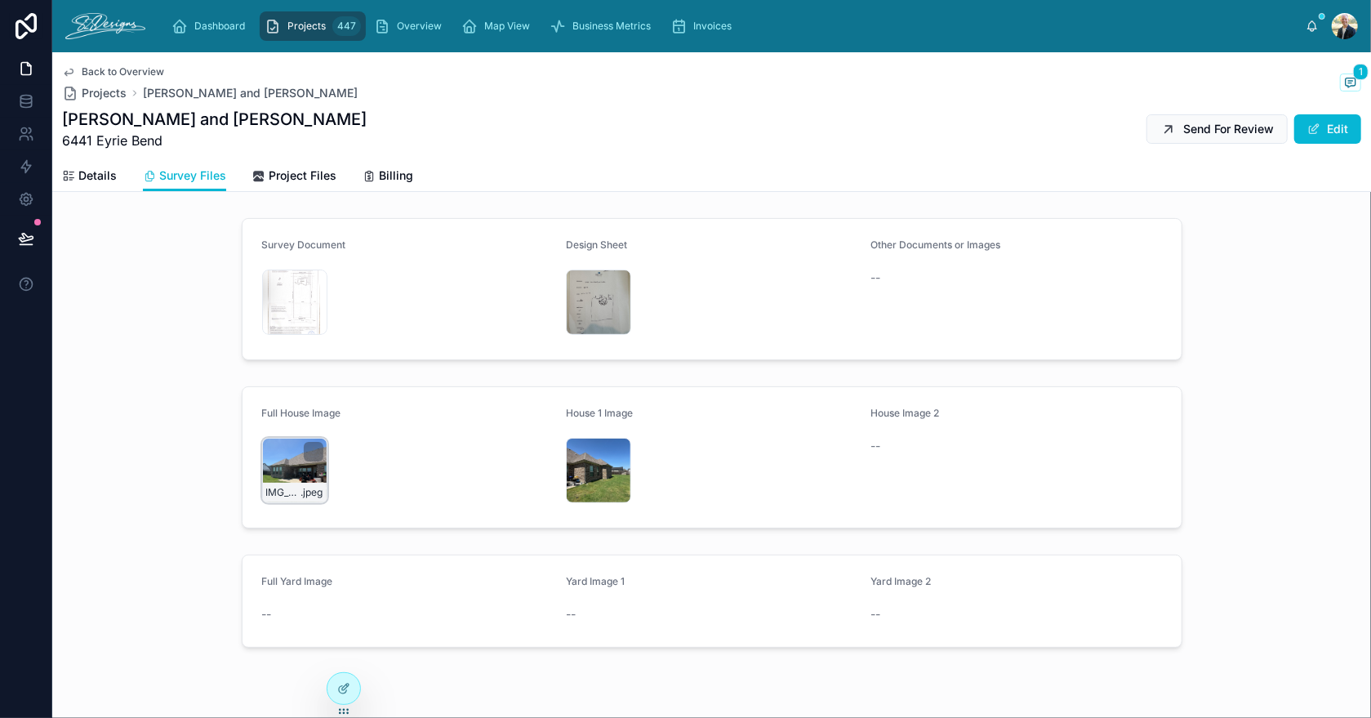
click at [284, 468] on div "IMG_2342 .jpeg" at bounding box center [294, 470] width 65 height 65
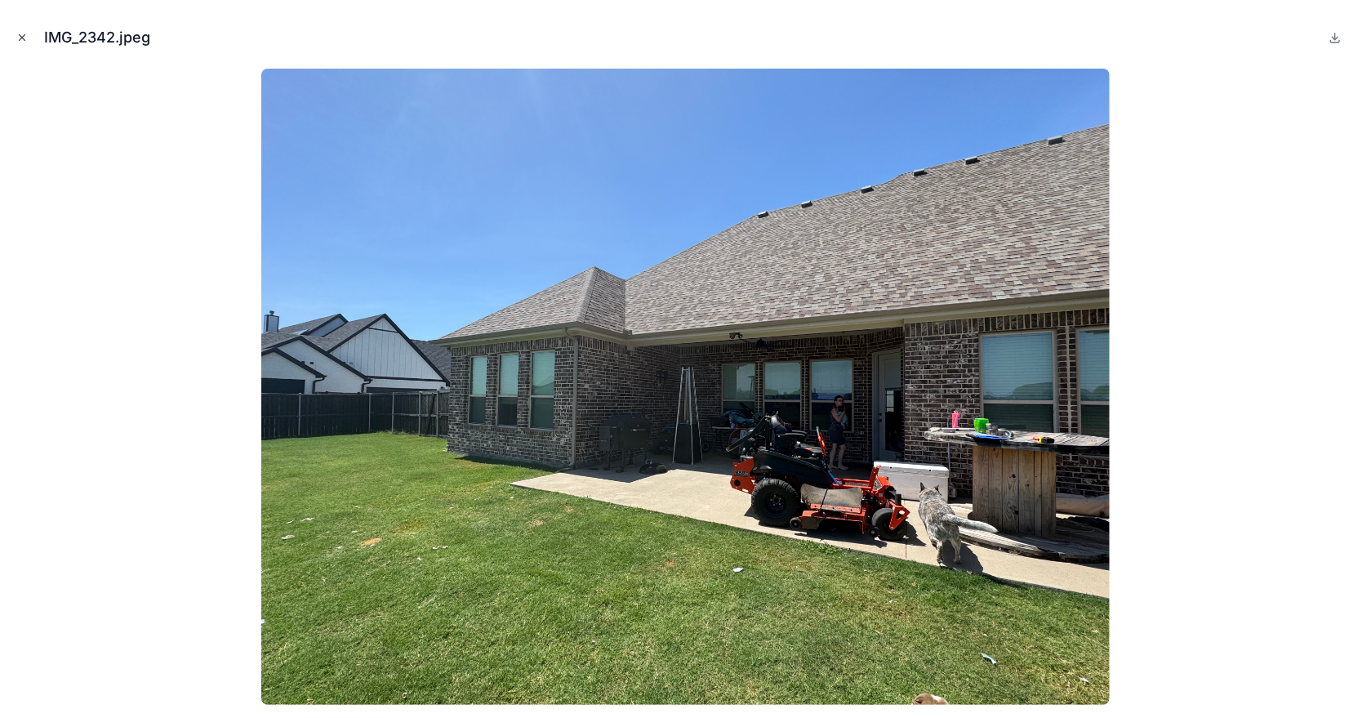
click at [16, 40] on icon "Close modal" at bounding box center [21, 37] width 11 height 11
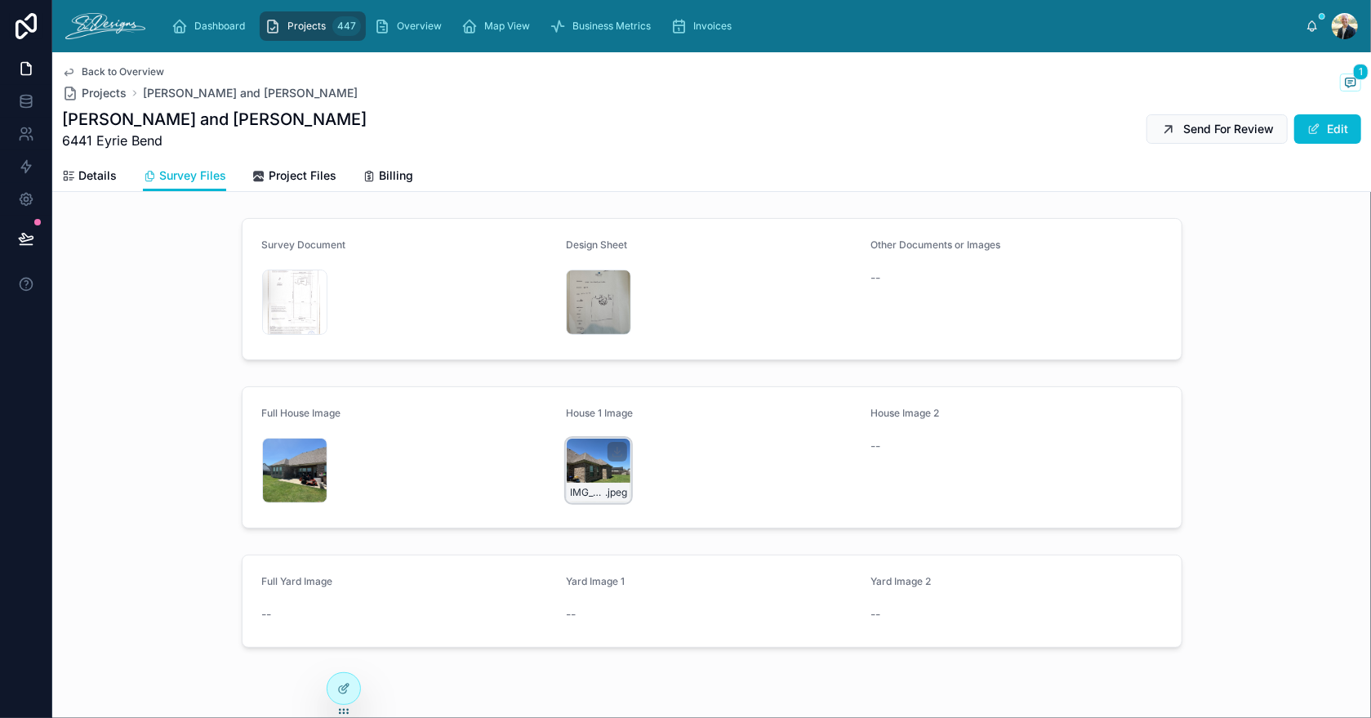
click at [575, 450] on div "IMG_2341 .jpeg" at bounding box center [598, 470] width 65 height 65
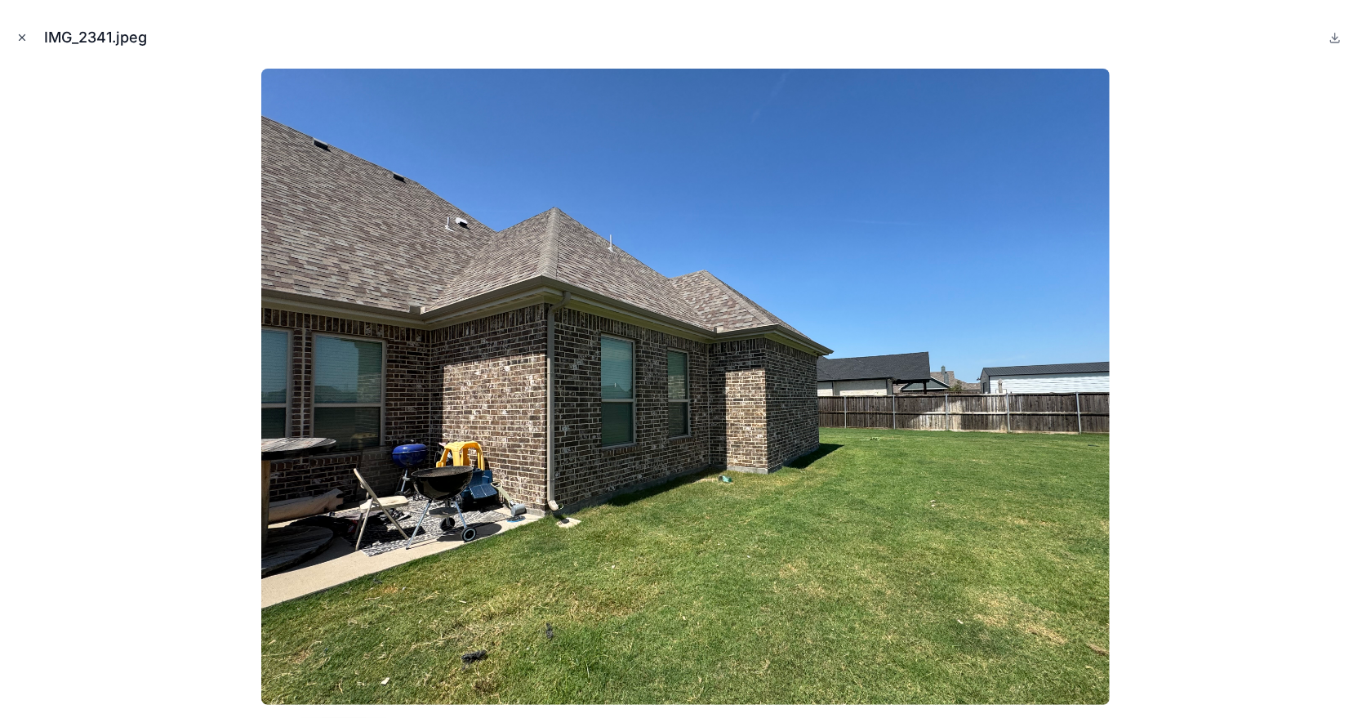
click at [23, 36] on icon "Close modal" at bounding box center [23, 38] width 6 height 6
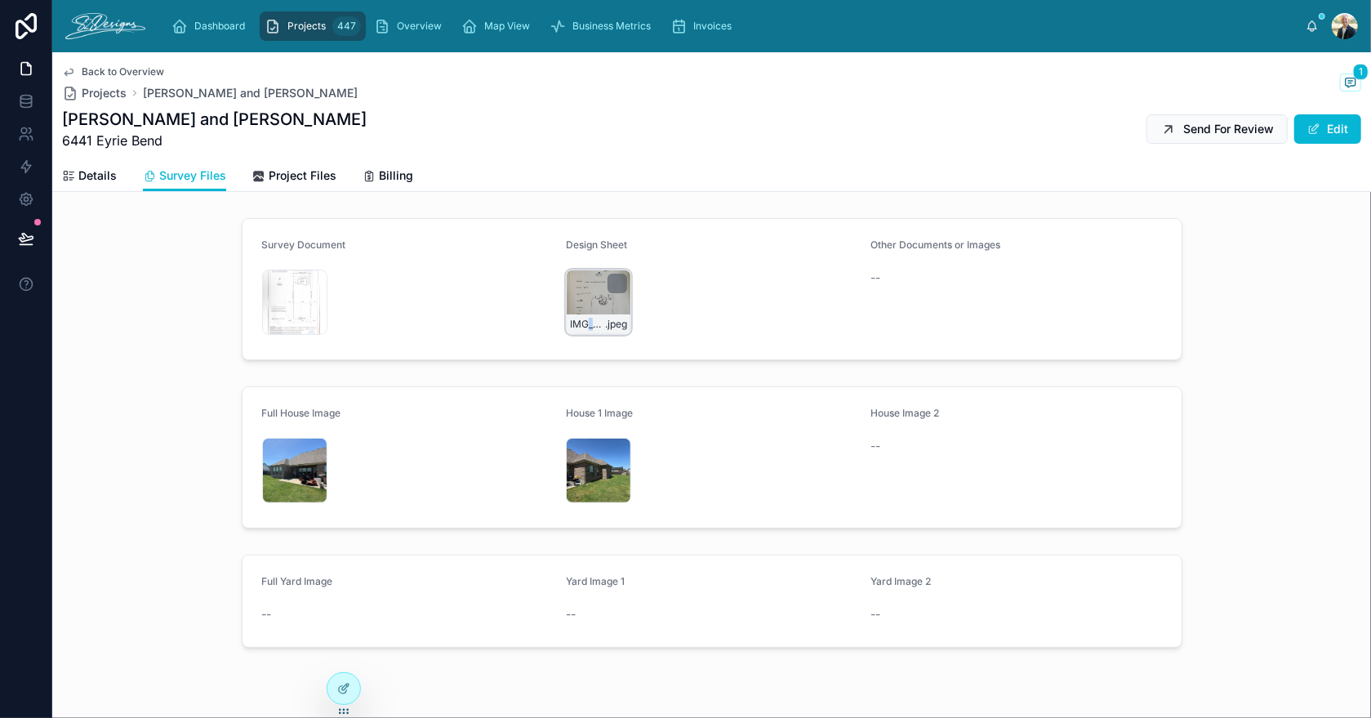
click at [584, 299] on div "IMG_2867 .jpeg" at bounding box center [598, 301] width 65 height 65
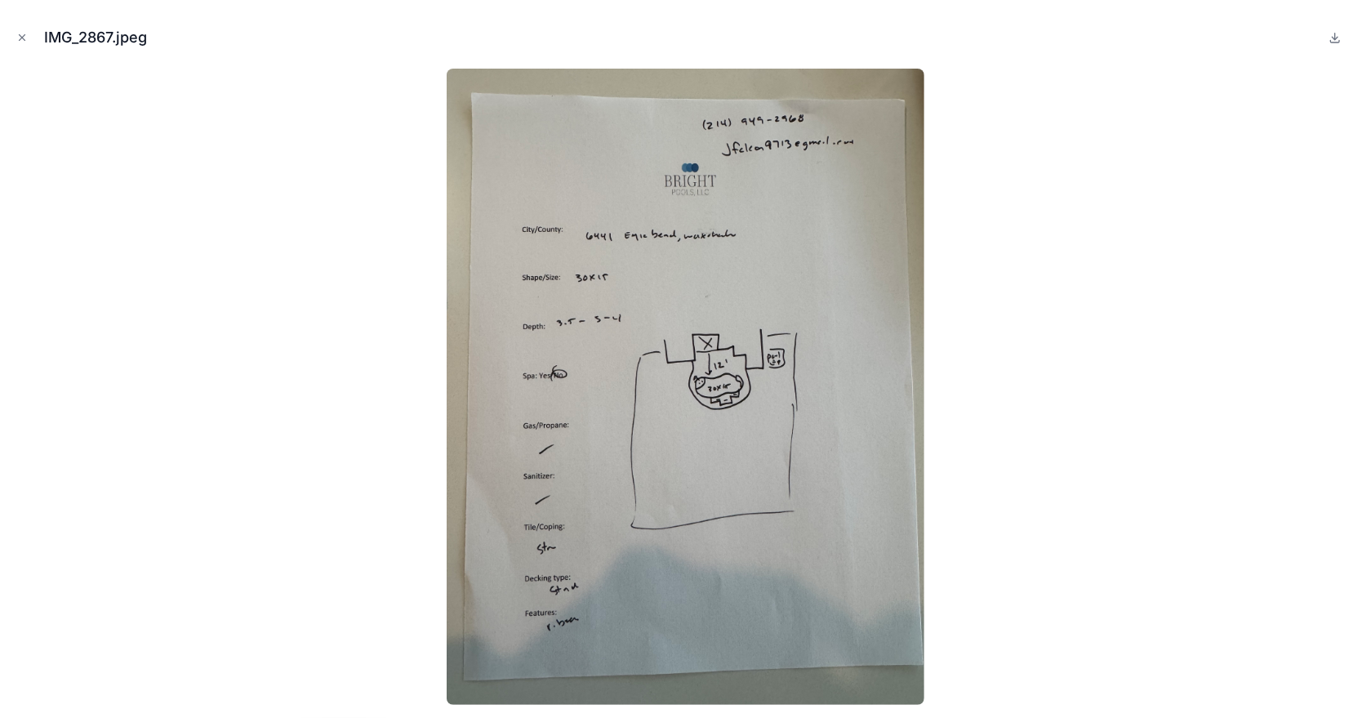
click at [24, 34] on icon "Close modal" at bounding box center [21, 37] width 11 height 11
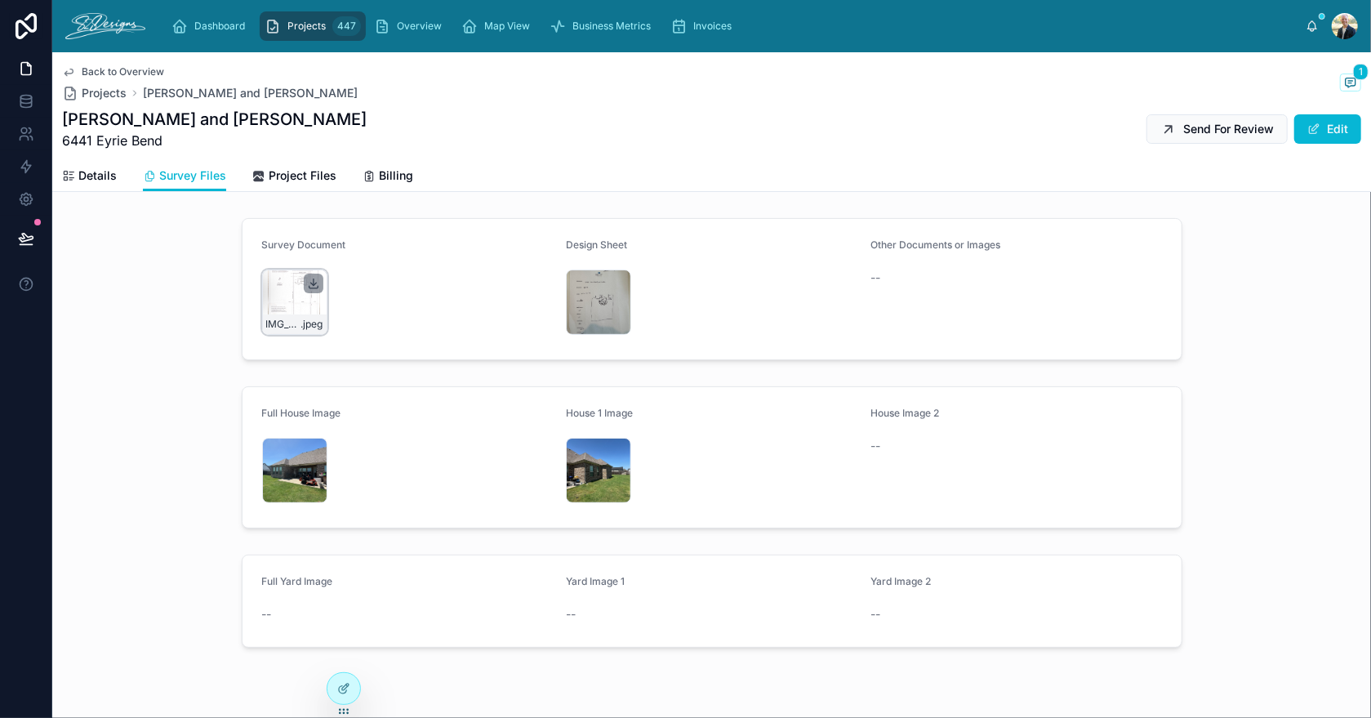
click at [307, 283] on icon at bounding box center [313, 283] width 13 height 13
click at [1344, 78] on icon at bounding box center [1350, 82] width 13 height 13
